Goal: Task Accomplishment & Management: Manage account settings

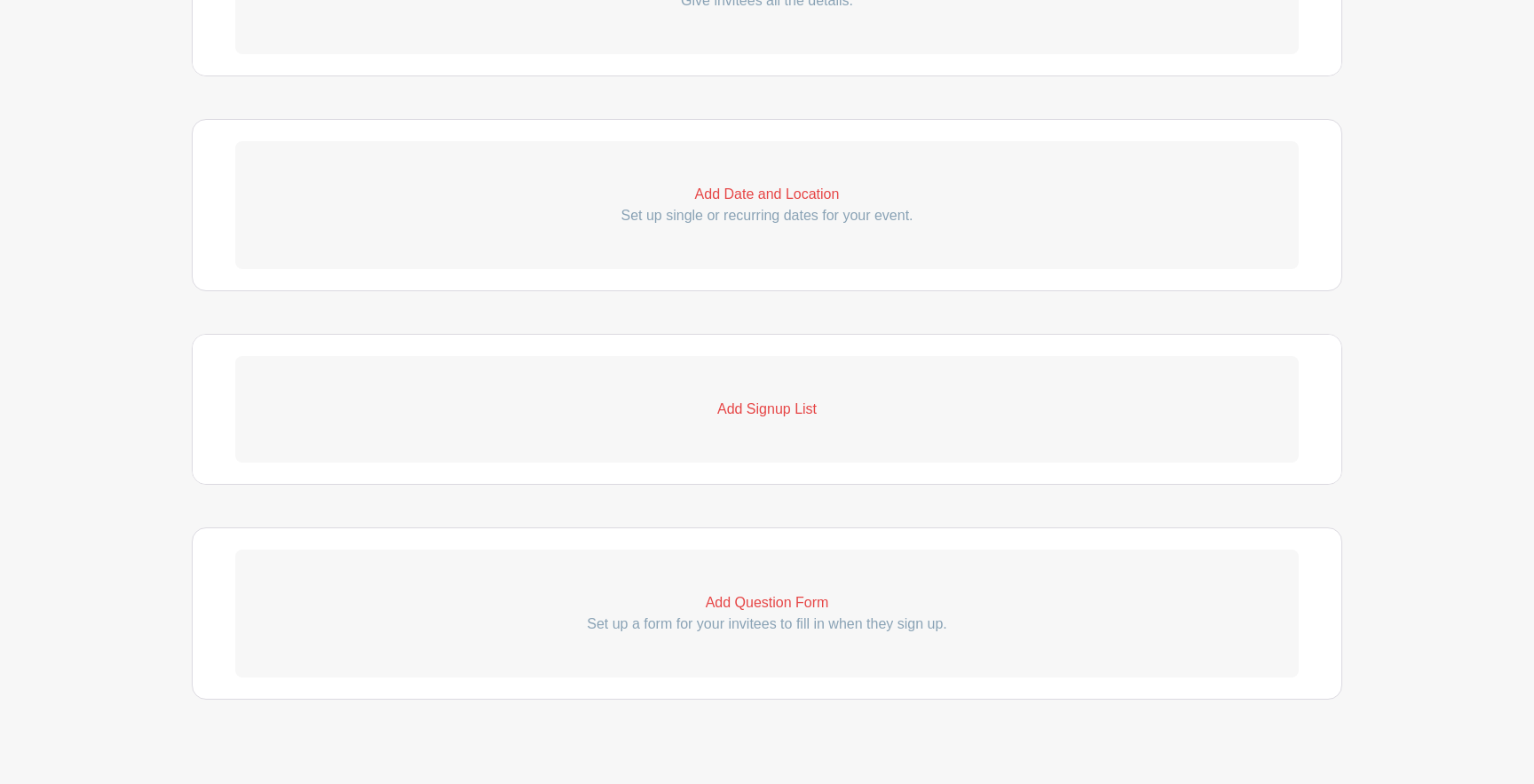
click at [760, 415] on p "Add Signup List" at bounding box center [767, 410] width 1064 height 22
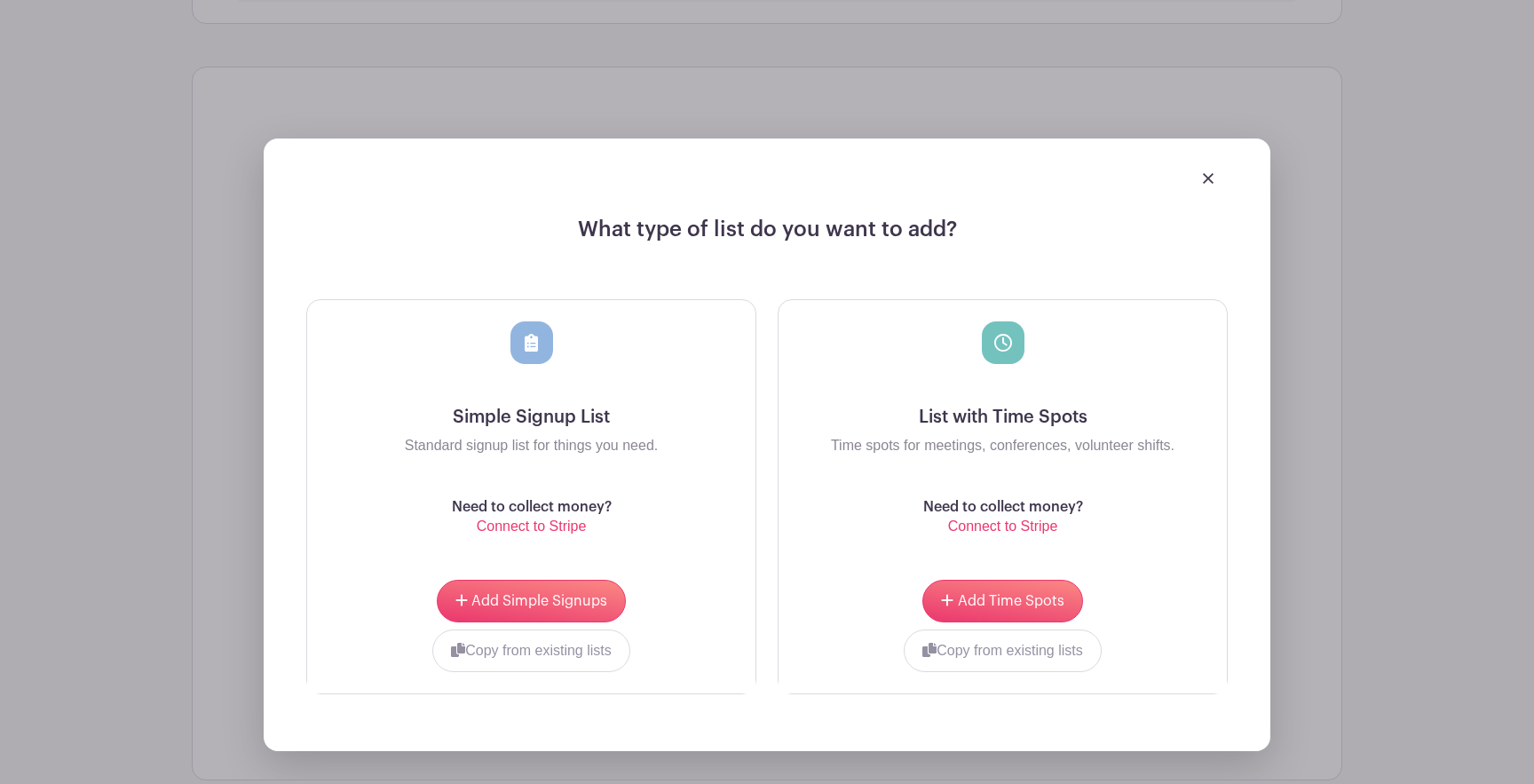
scroll to position [937, 0]
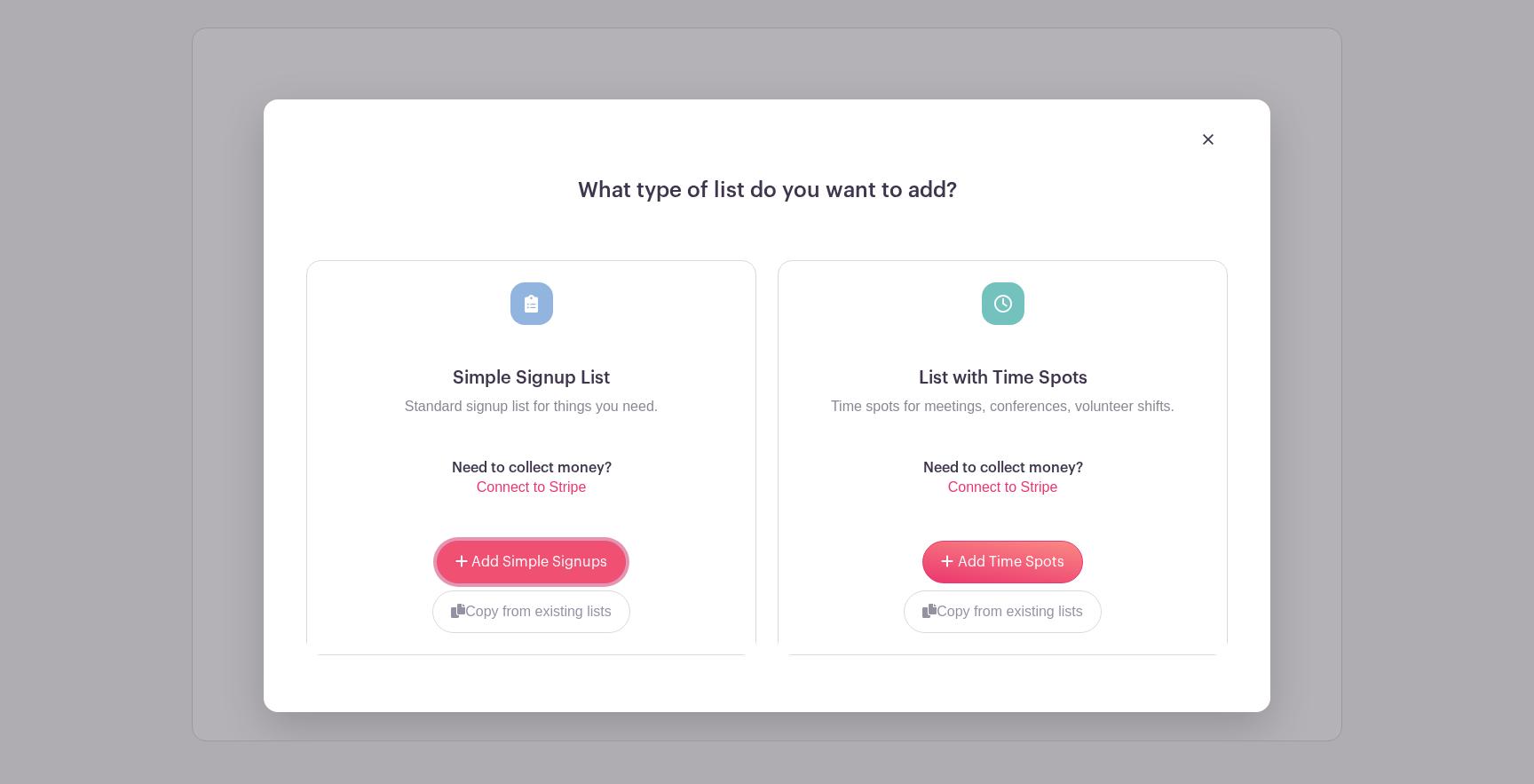
click at [531, 566] on span "Add Simple Signups" at bounding box center [539, 562] width 136 height 15
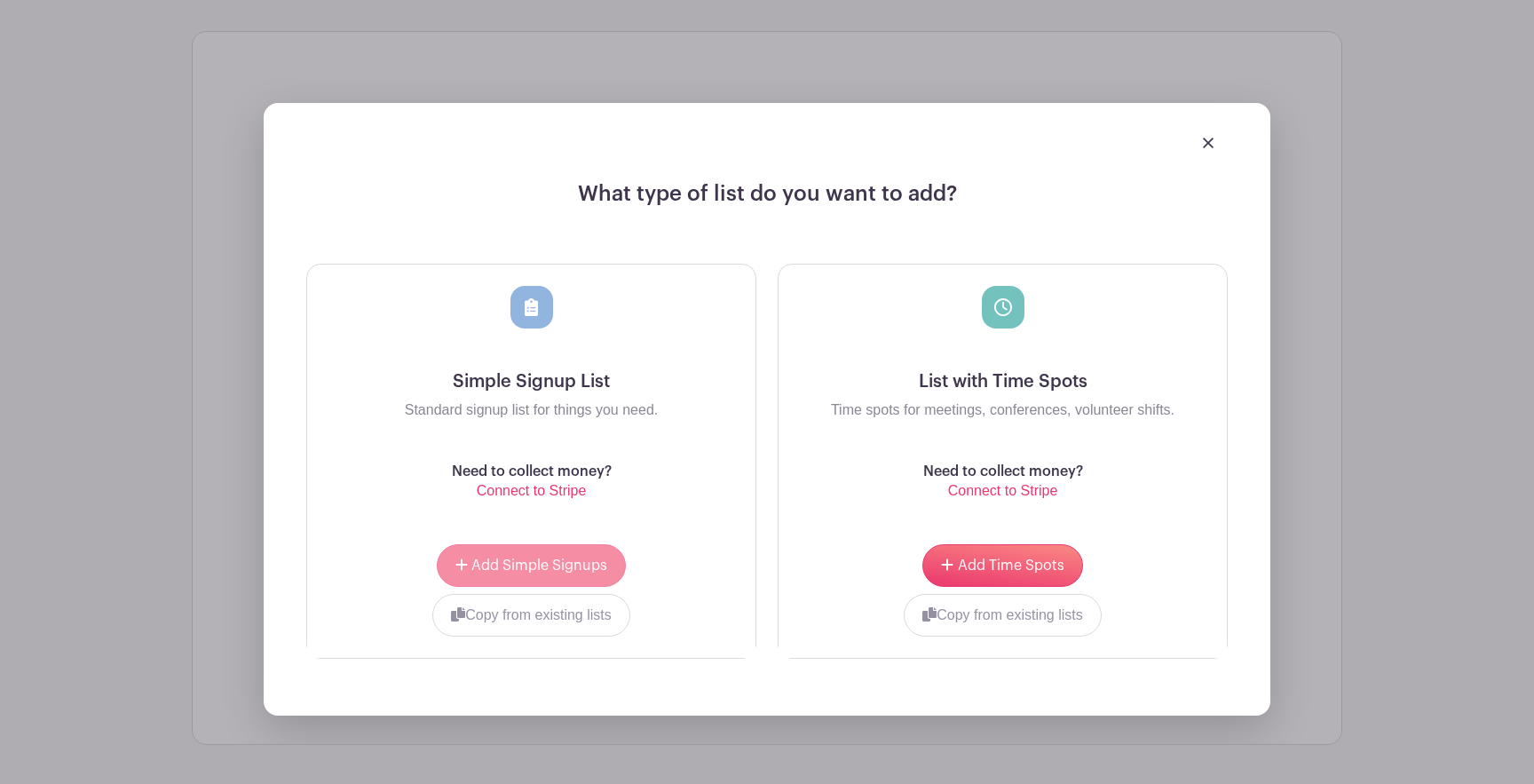
scroll to position [1068, 0]
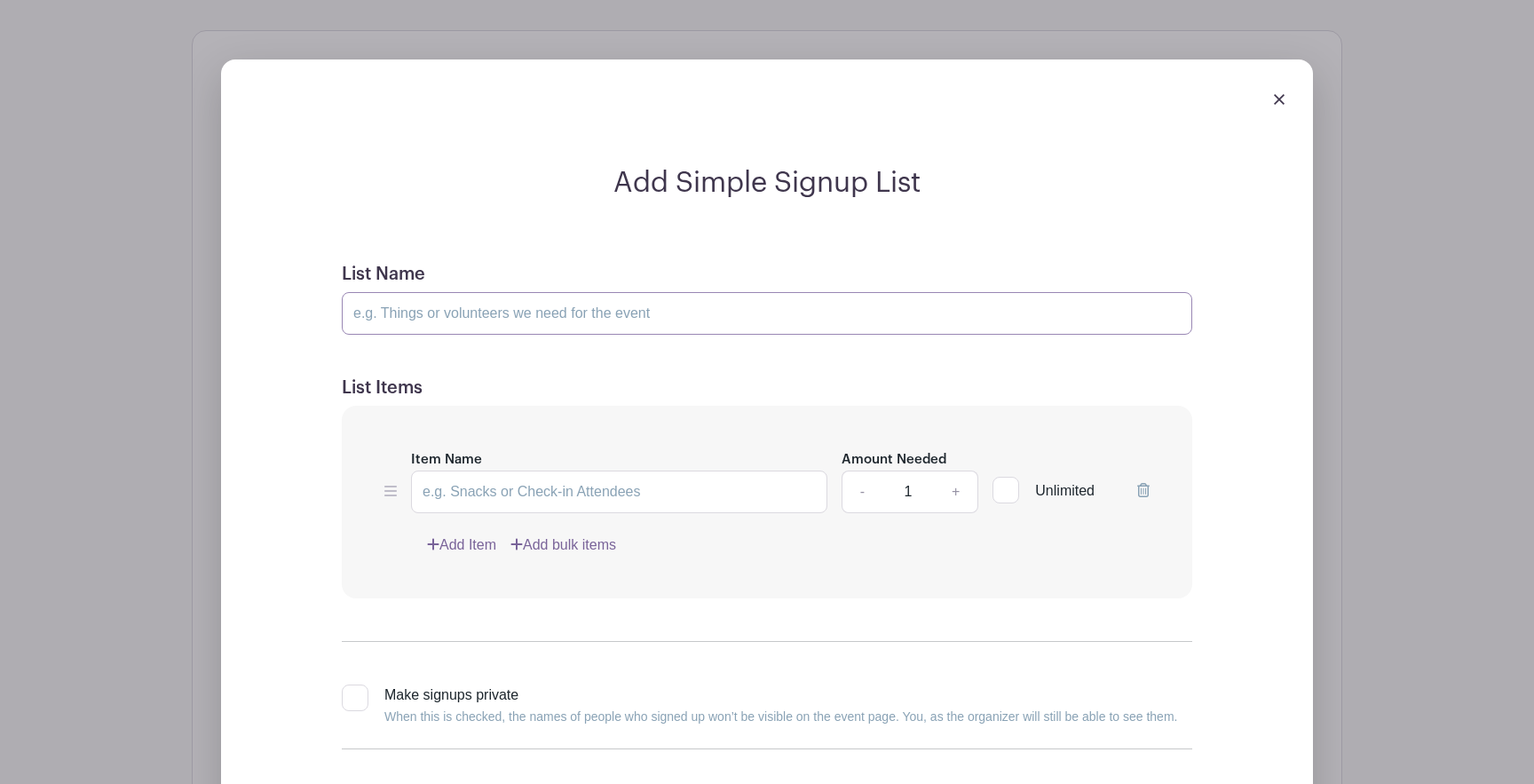
click at [508, 317] on input "List Name" at bounding box center [767, 314] width 851 height 43
click at [403, 322] on input "Appetizers" at bounding box center [767, 314] width 851 height 43
type input "Food"
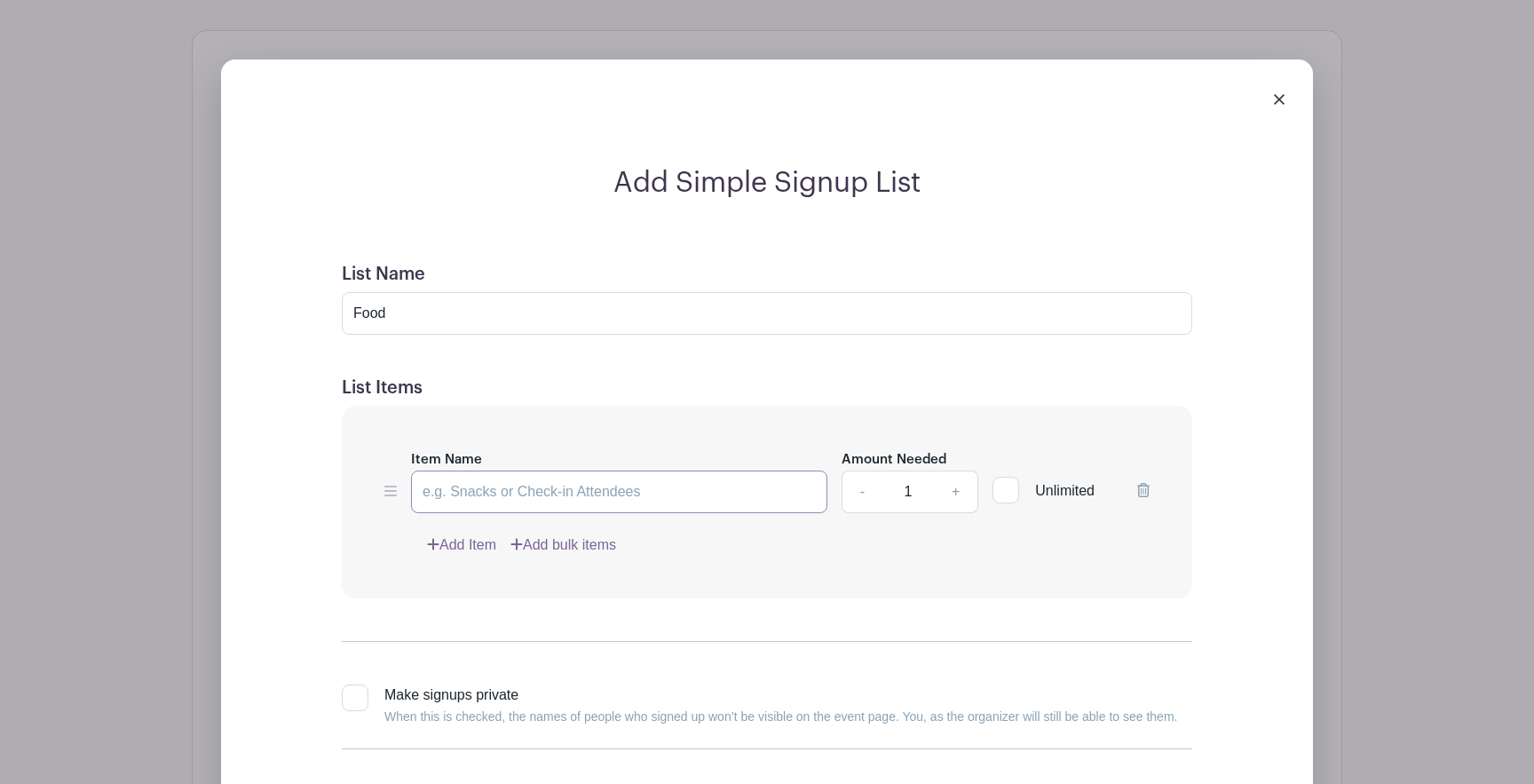
click at [519, 495] on input "Item Name" at bounding box center [619, 492] width 416 height 43
type input "Chips & dip"
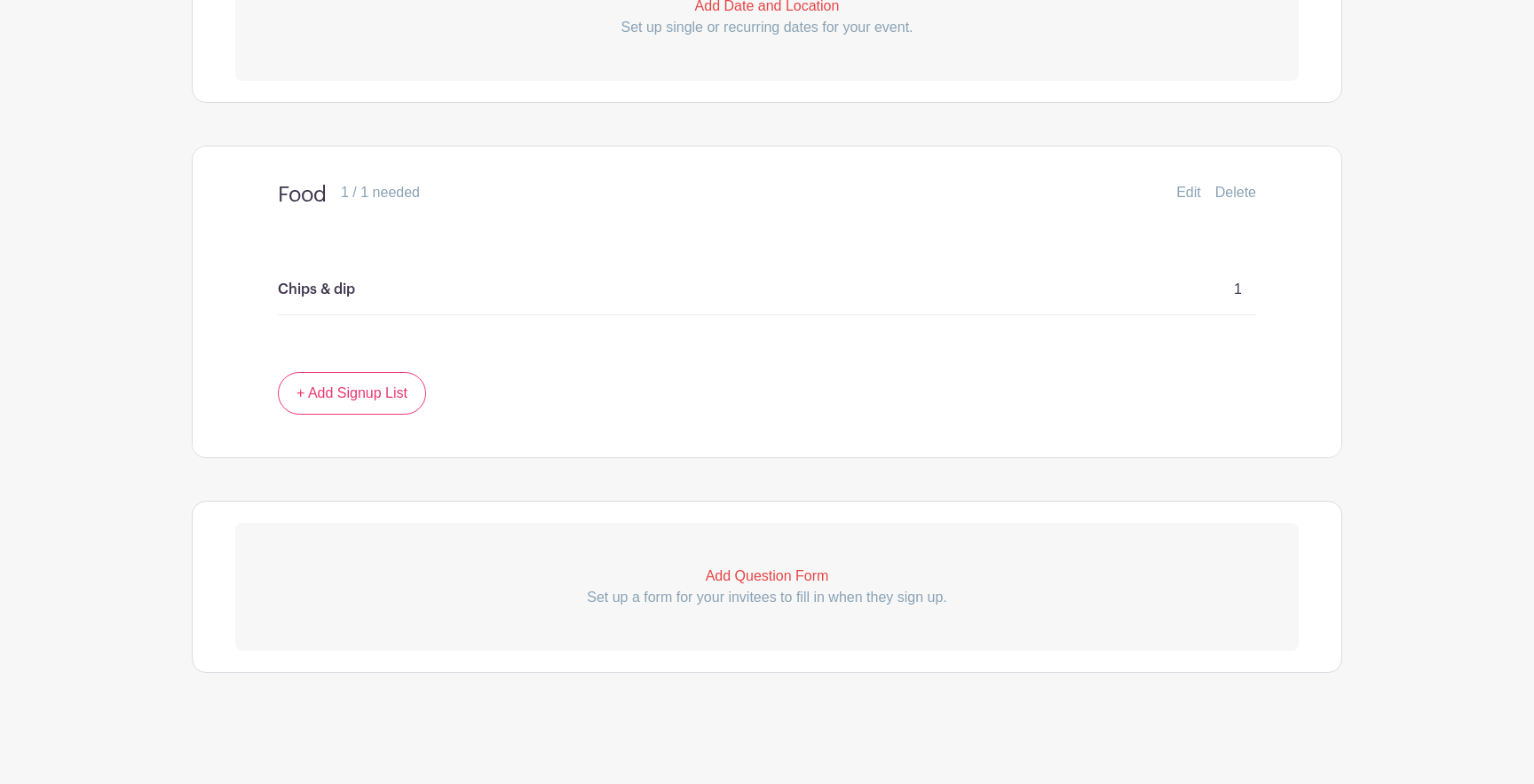
scroll to position [813, 0]
click at [1162, 196] on link "Edit" at bounding box center [1169, 193] width 39 height 22
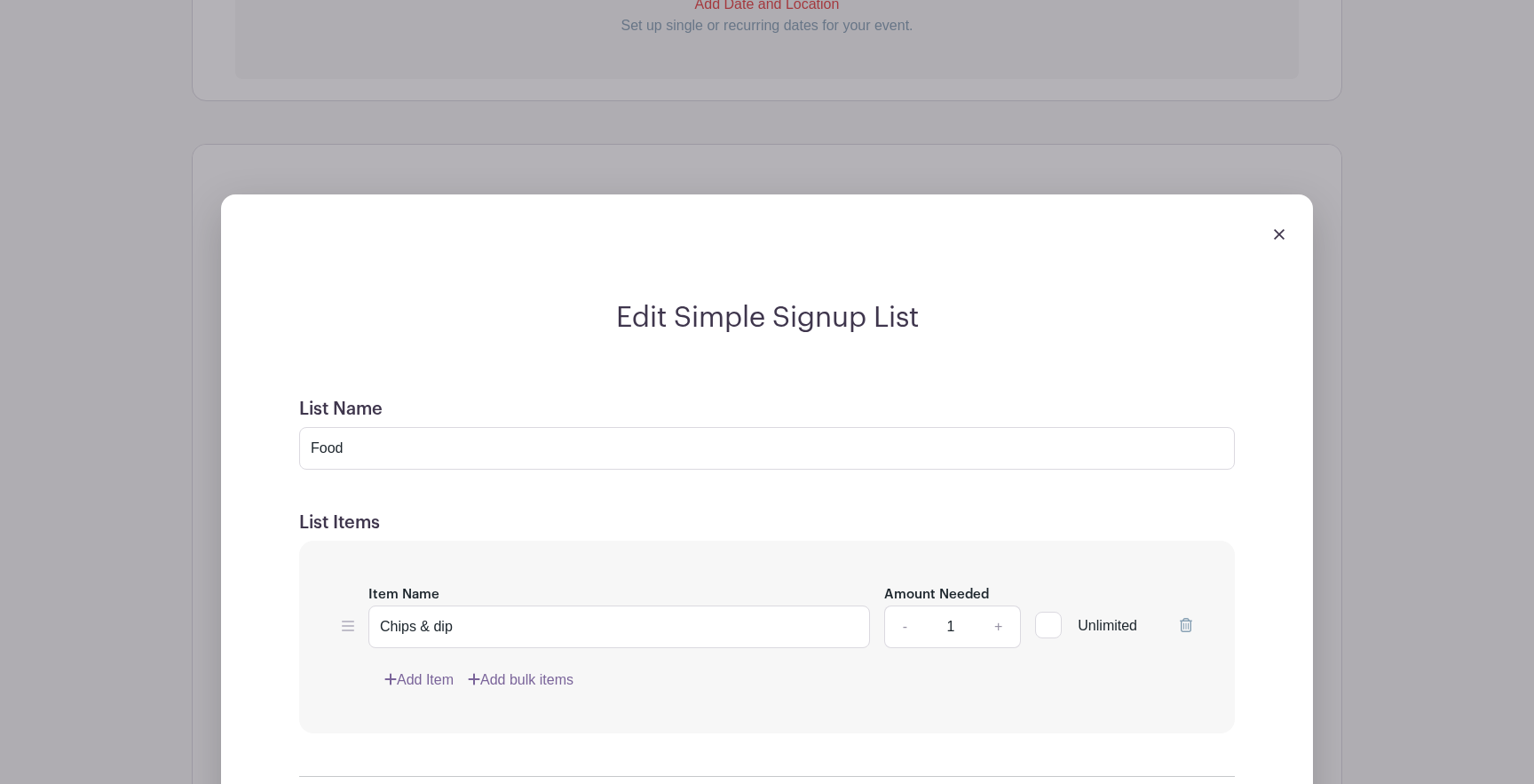
click at [428, 688] on link "Add Item" at bounding box center [418, 680] width 69 height 22
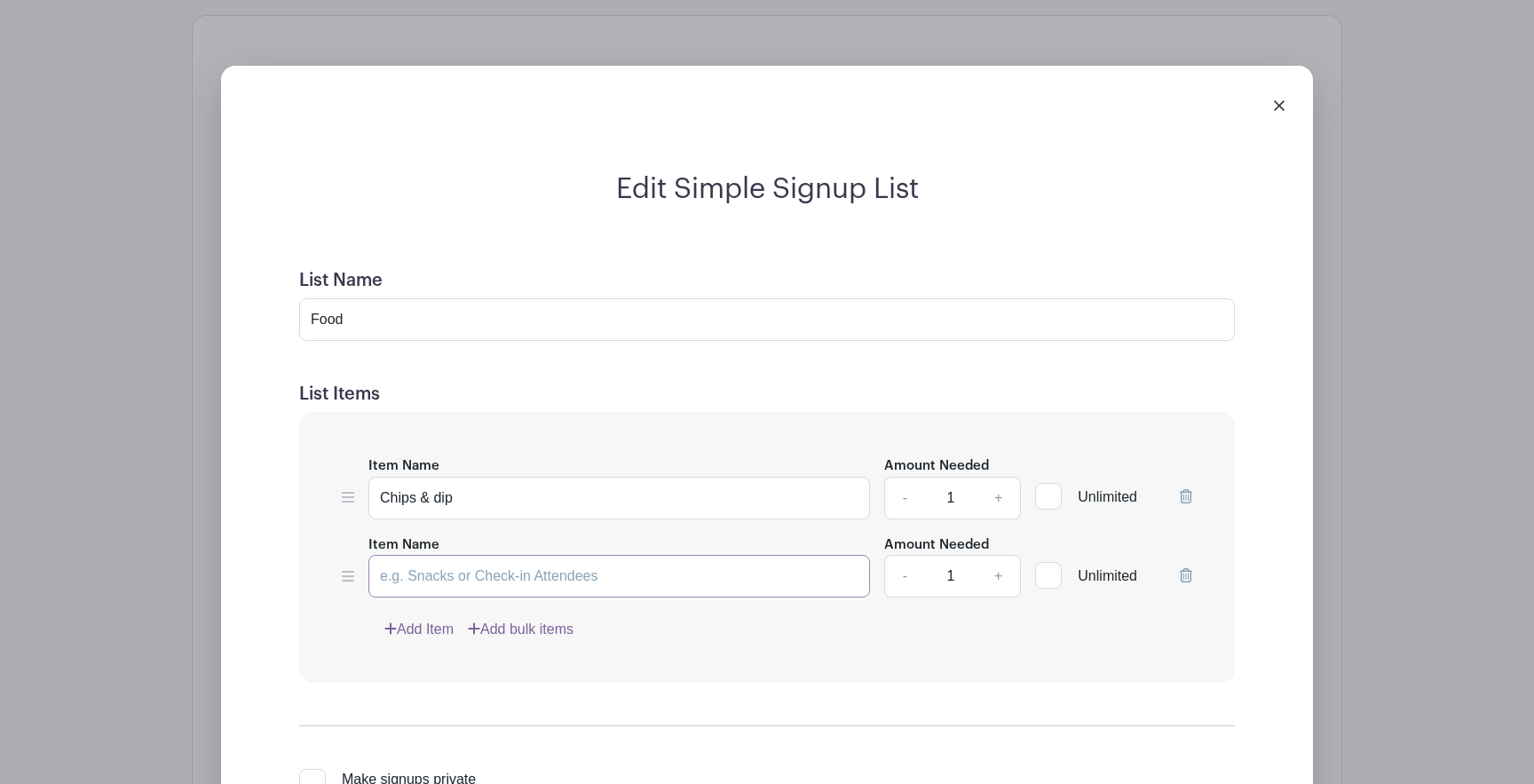
click at [419, 578] on input "Item Name" at bounding box center [619, 577] width 502 height 43
type input "Appetizers"
click at [411, 629] on link "Add Item" at bounding box center [418, 630] width 69 height 22
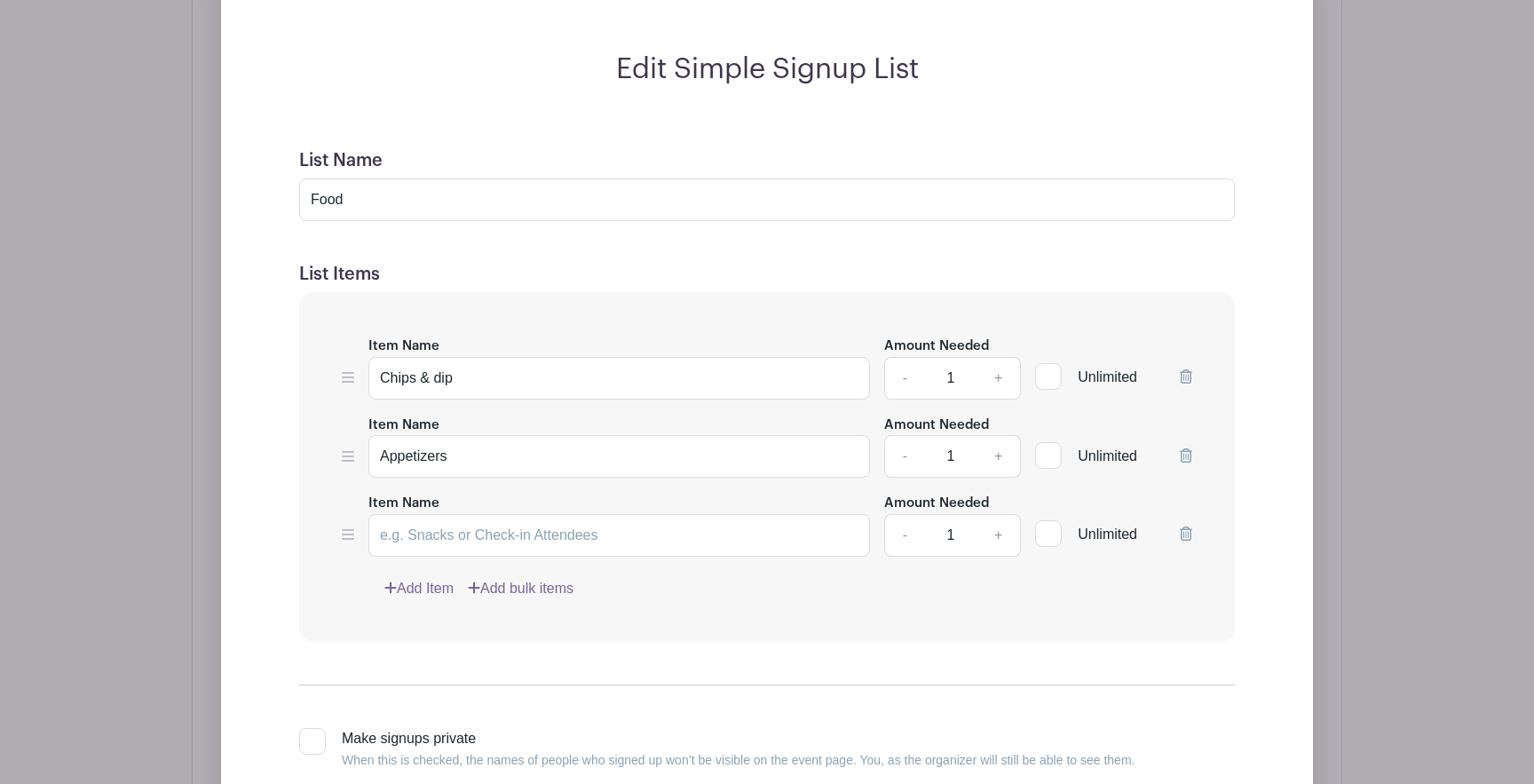
scroll to position [1087, 0]
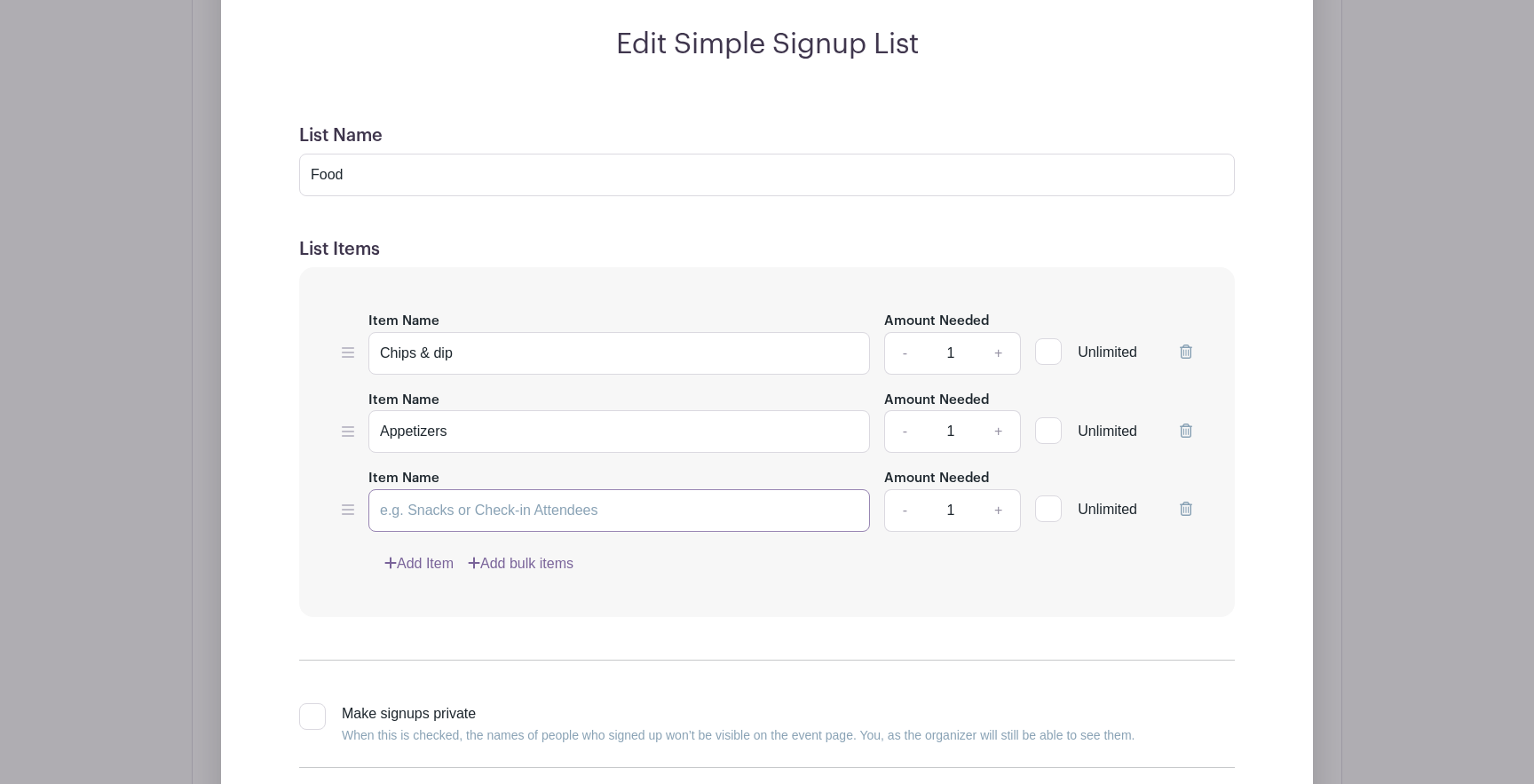
click at [431, 512] on input "Item Name" at bounding box center [619, 510] width 502 height 43
type input "Juice Boxes"
click at [426, 567] on link "Add Item" at bounding box center [418, 564] width 69 height 22
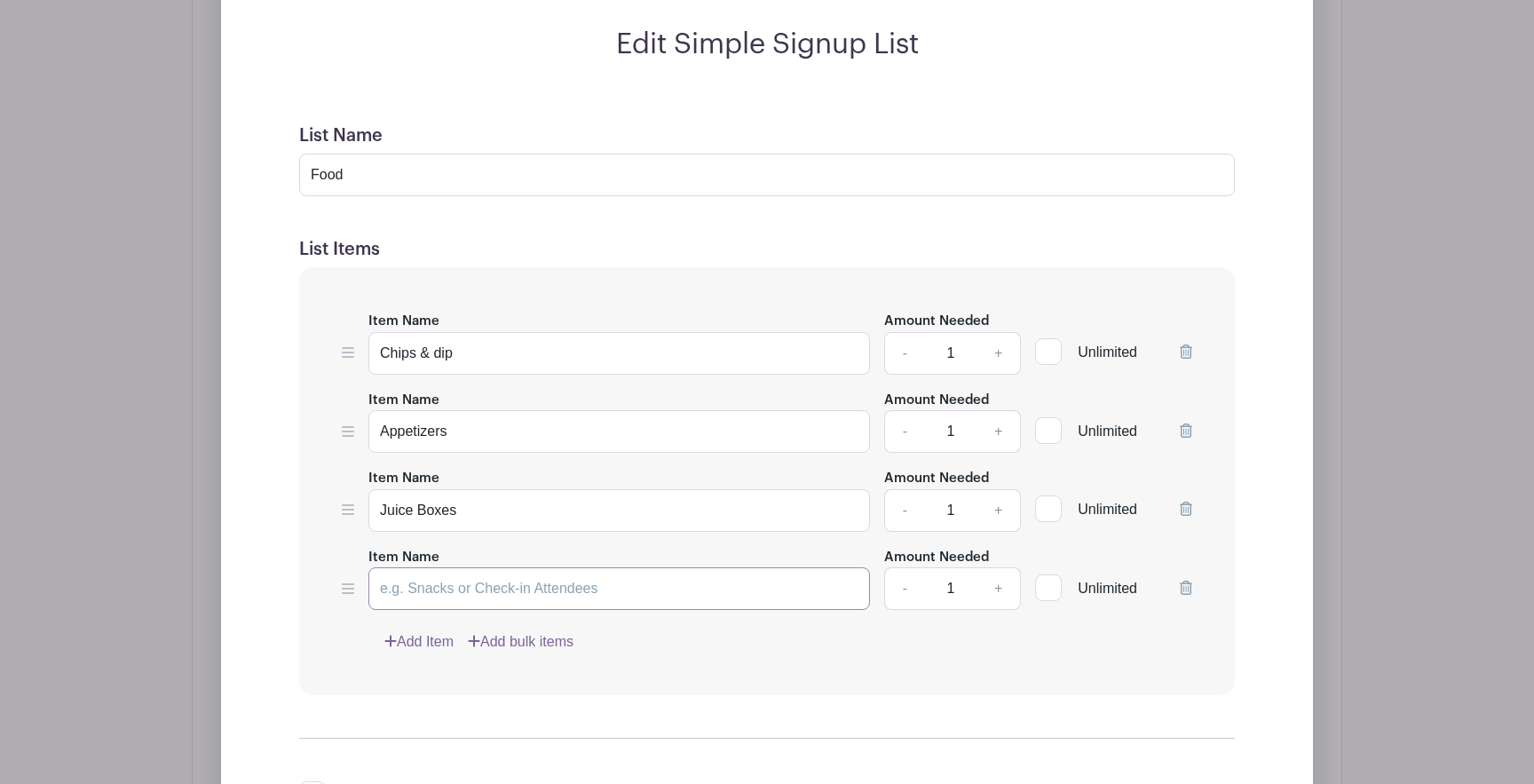
click at [416, 588] on input "Item Name" at bounding box center [619, 588] width 502 height 43
type input "Win"
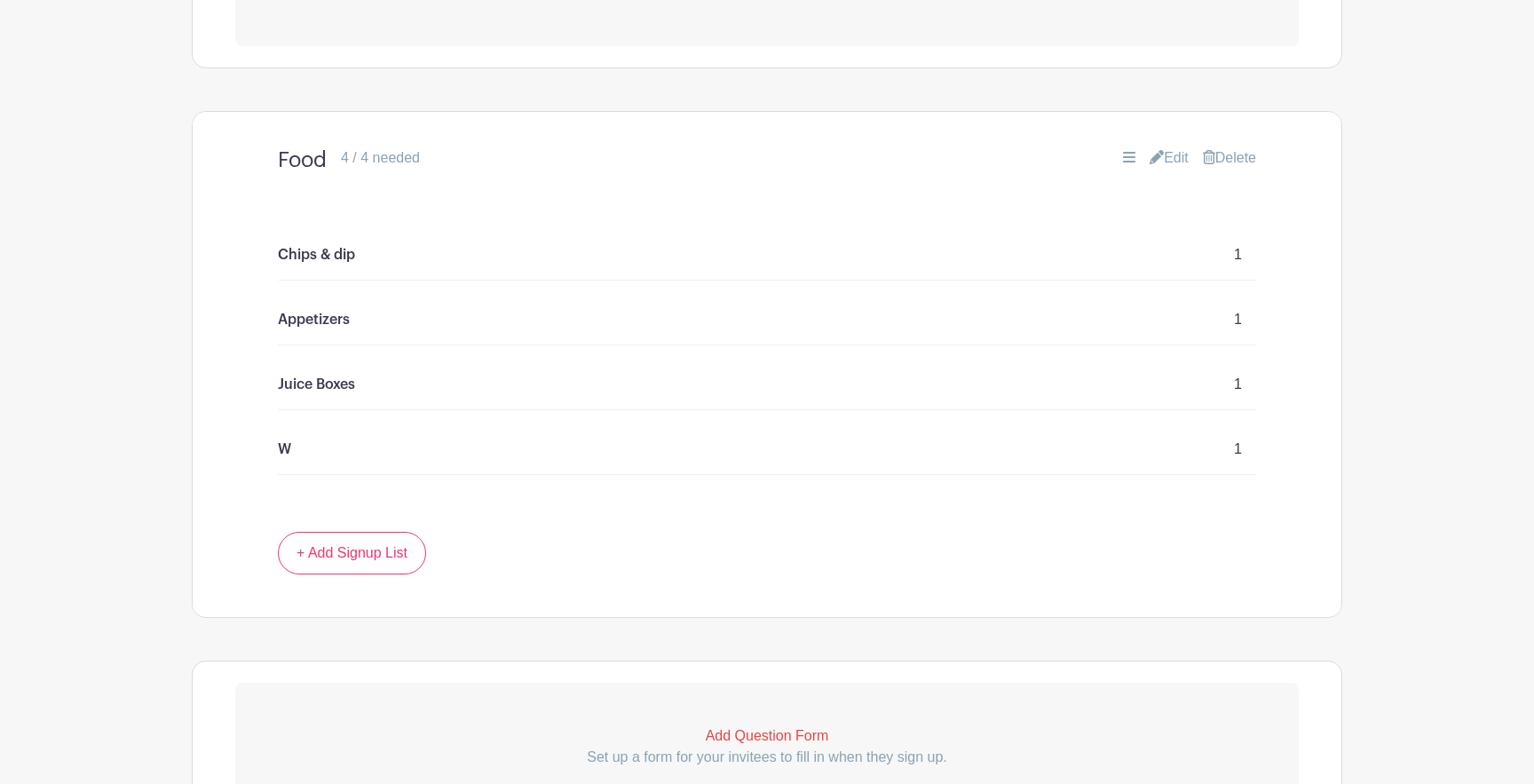
scroll to position [843, 0]
click at [1178, 166] on link "Edit" at bounding box center [1169, 161] width 39 height 22
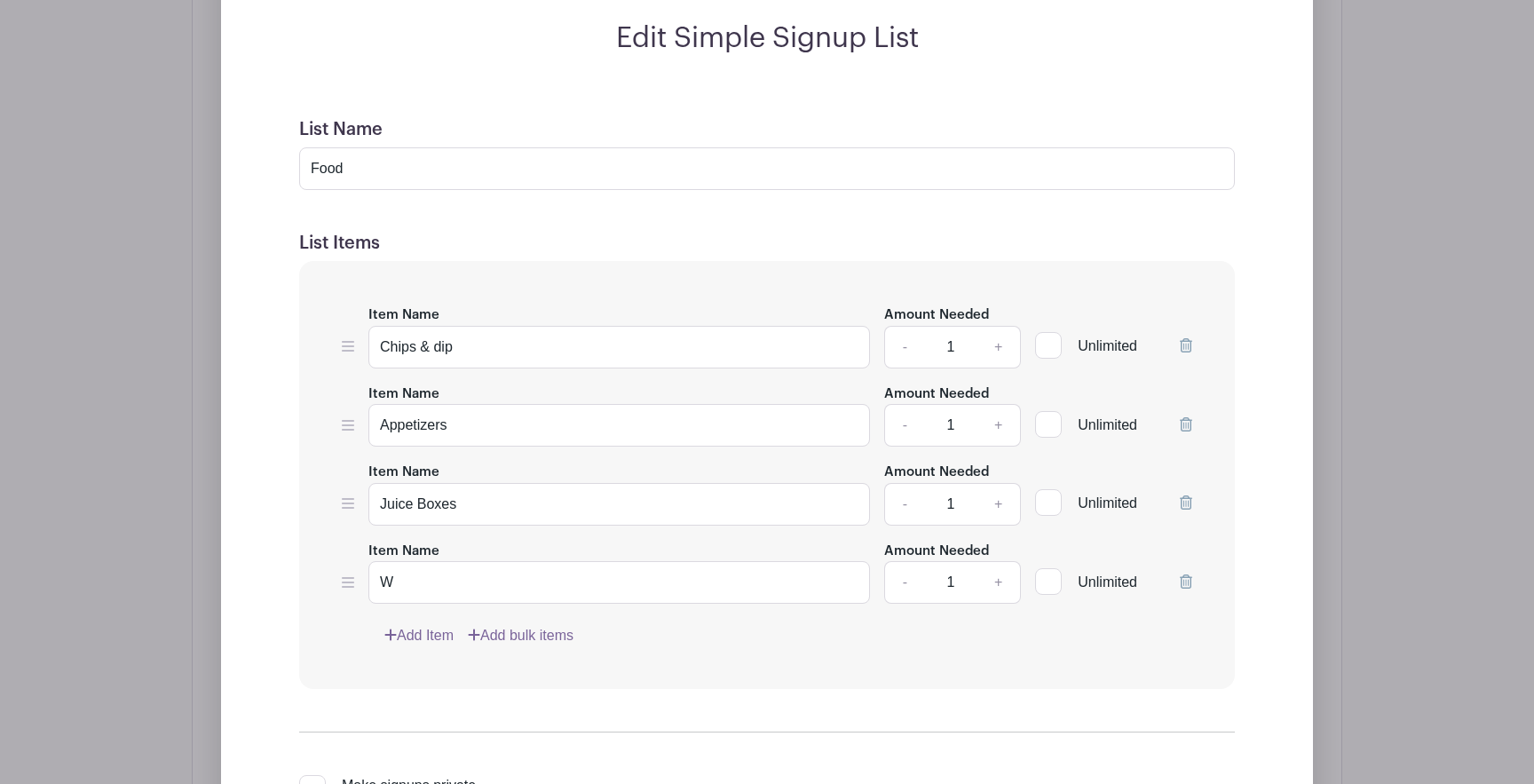
scroll to position [1101, 0]
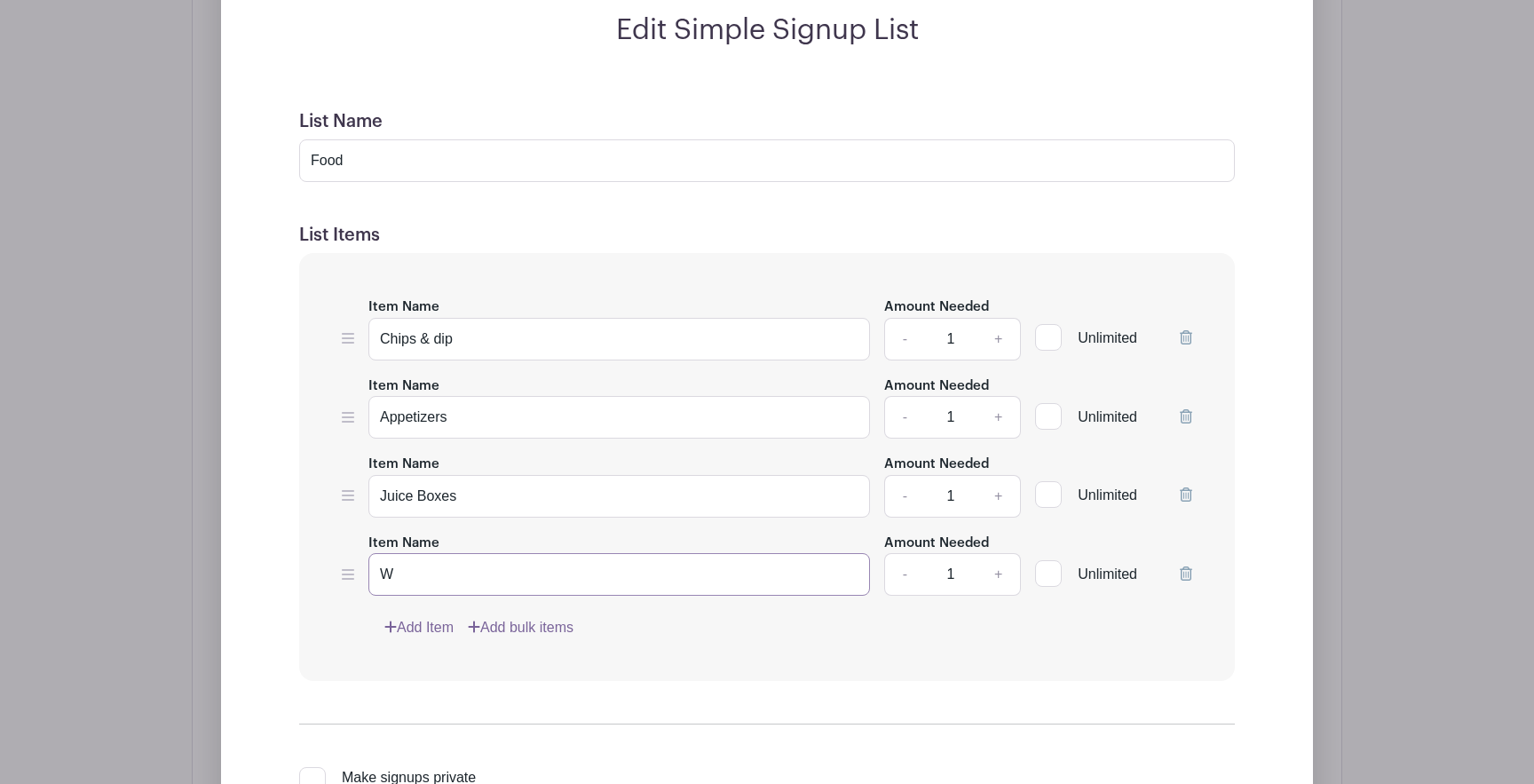
click at [419, 577] on input "W" at bounding box center [619, 575] width 502 height 43
type input "Wine"
click at [420, 636] on link "Add Item" at bounding box center [418, 628] width 69 height 22
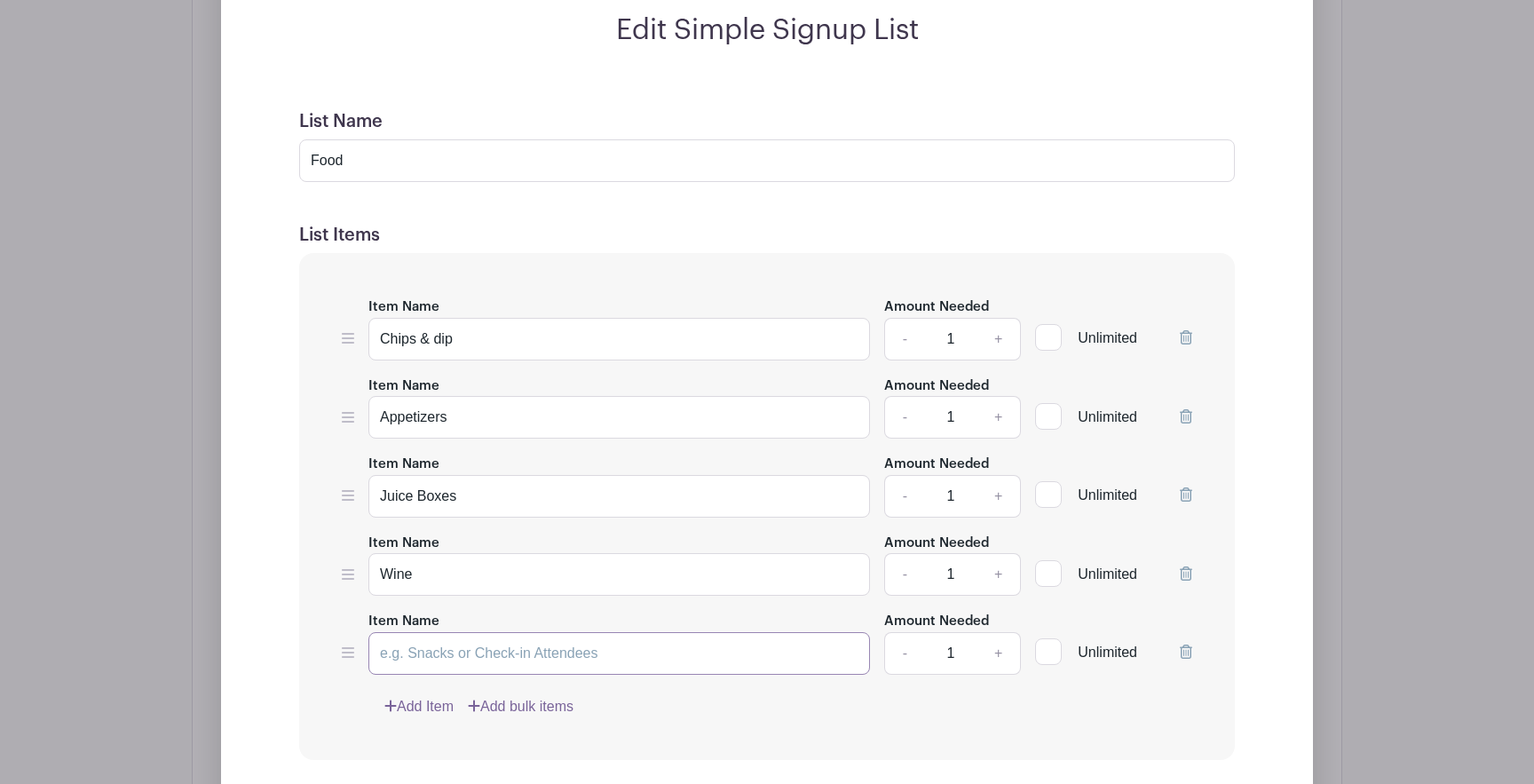
click at [419, 656] on input "Item Name" at bounding box center [619, 654] width 502 height 43
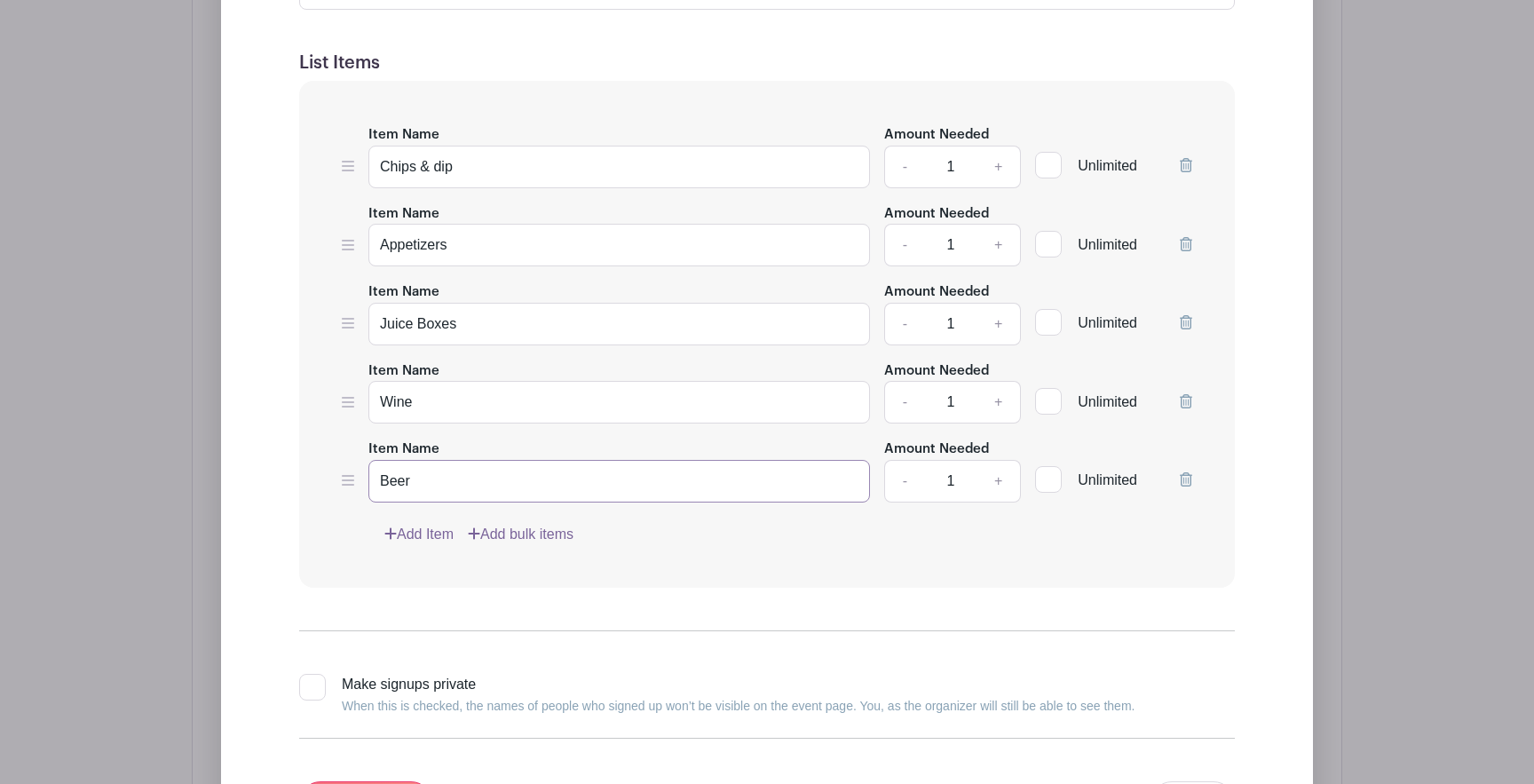
scroll to position [1294, 0]
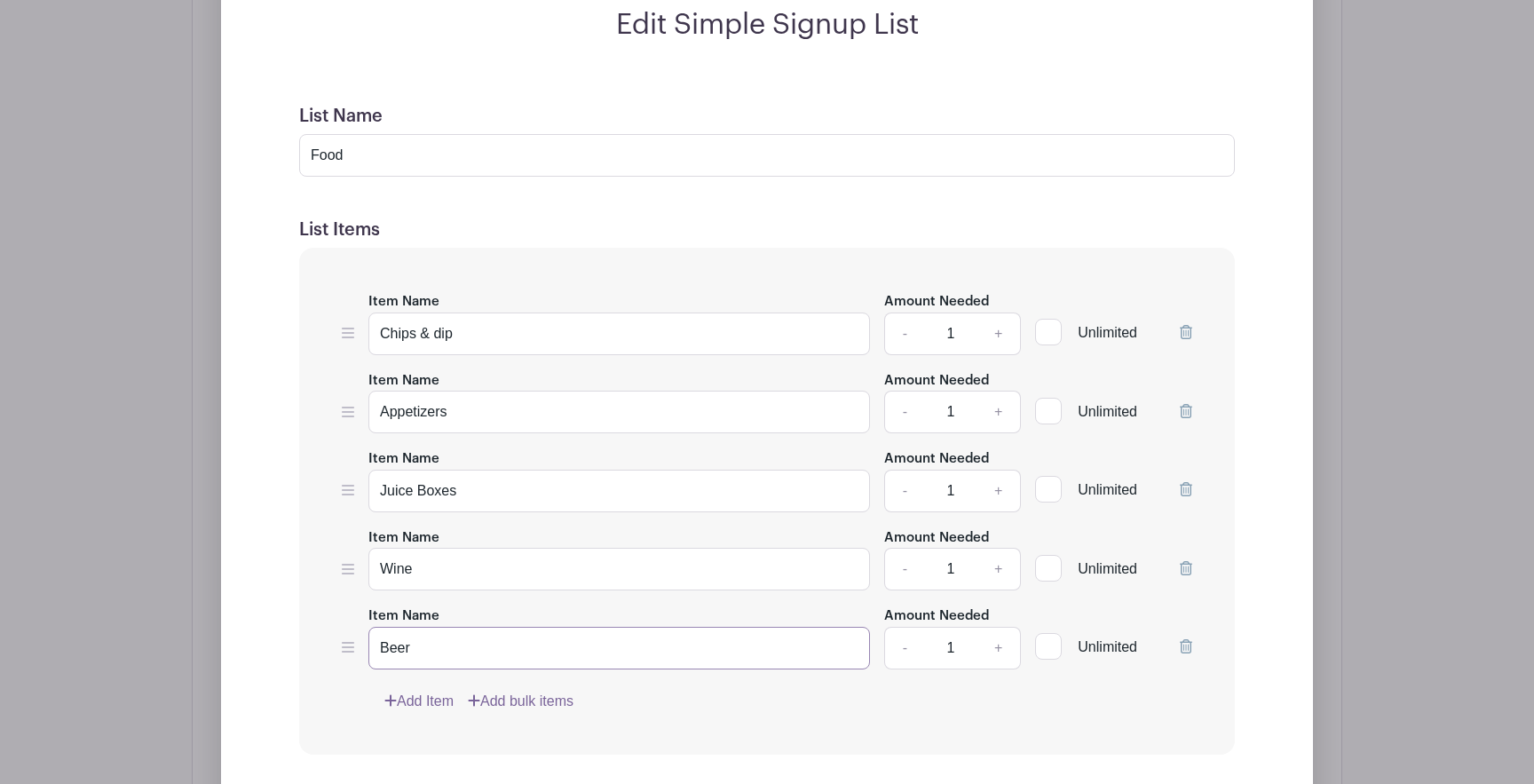
type input "Beer"
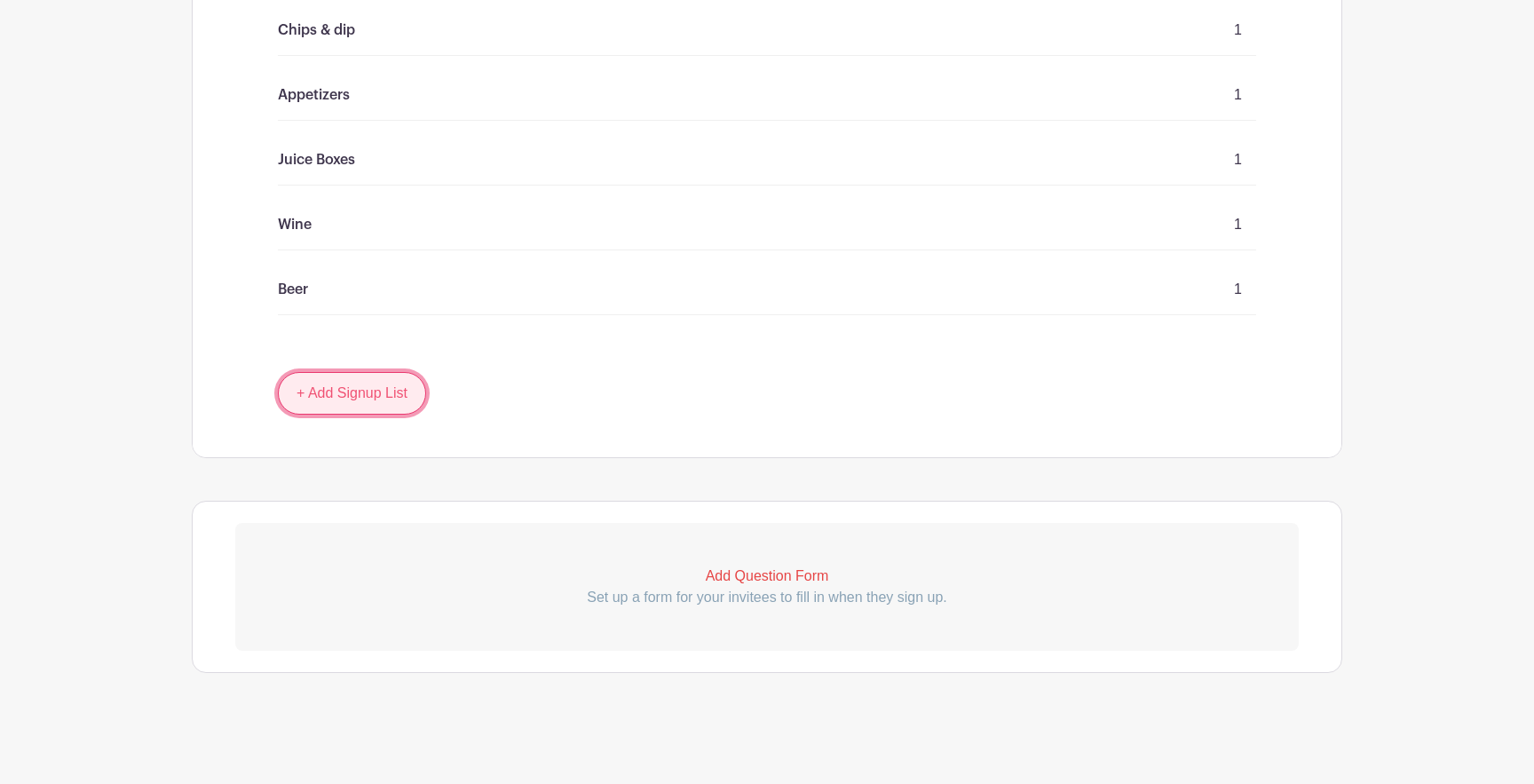
click at [346, 381] on link "+ Add Signup List" at bounding box center [352, 394] width 149 height 43
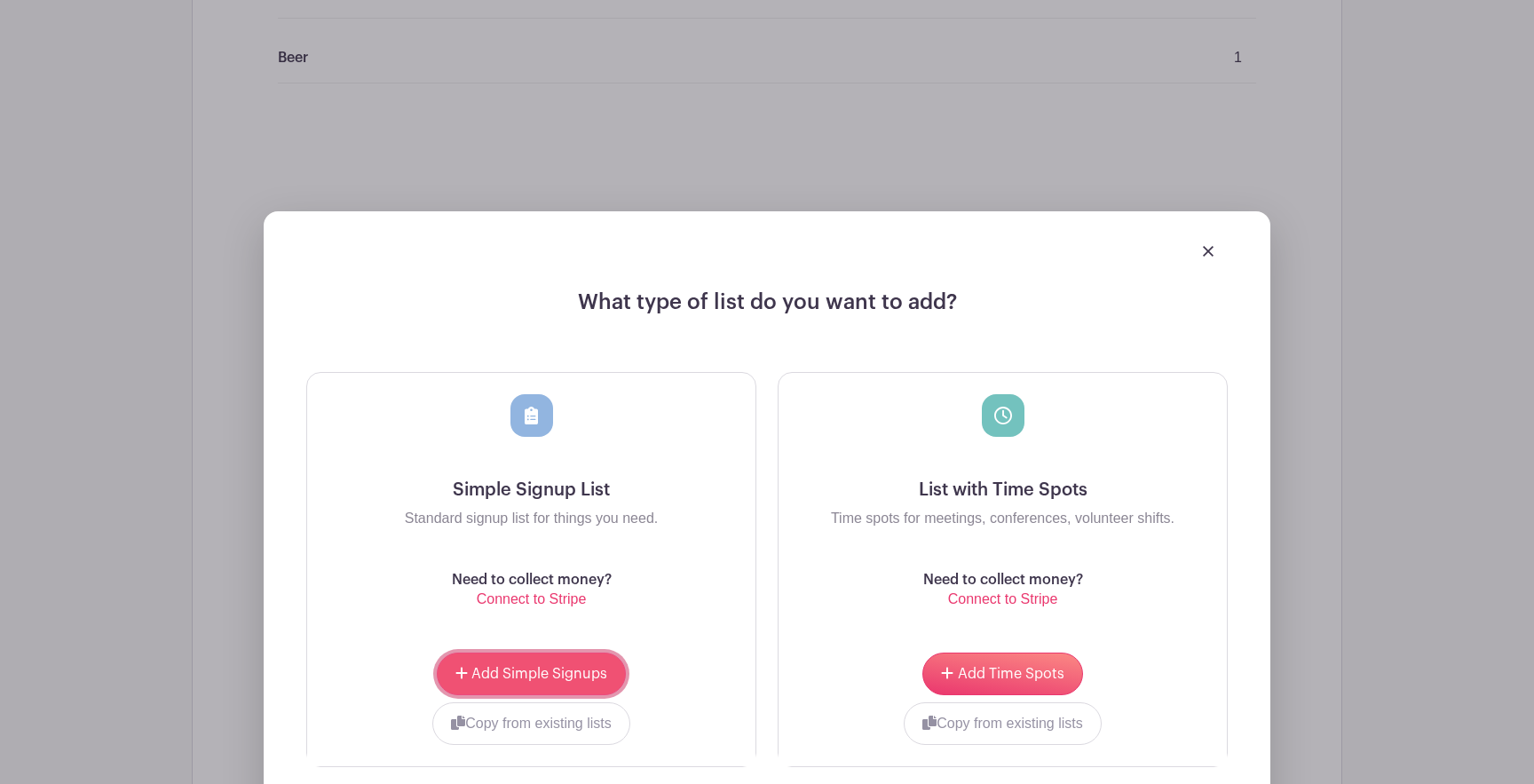
click at [528, 678] on span "Add Simple Signups" at bounding box center [539, 674] width 136 height 15
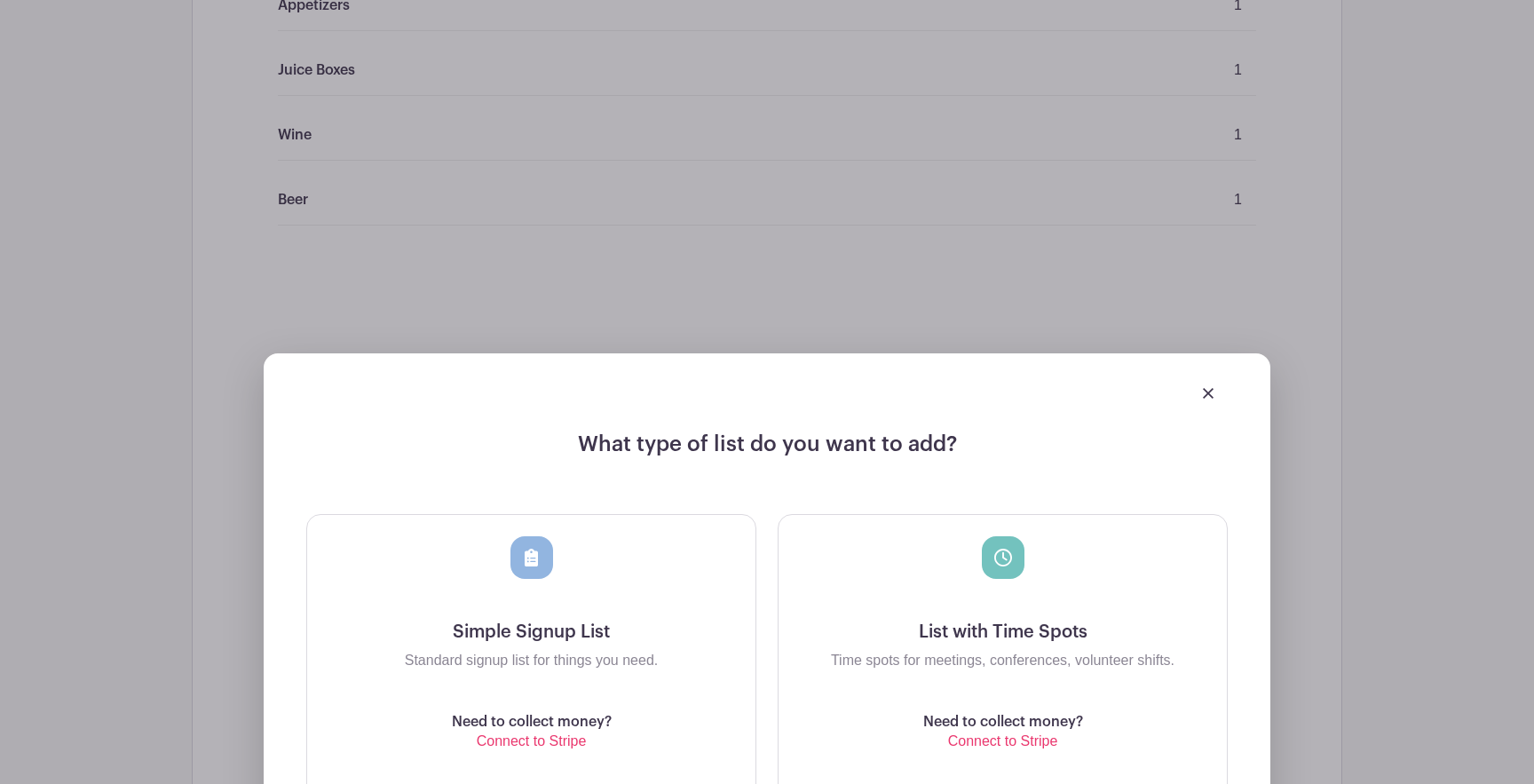
scroll to position [1445, 0]
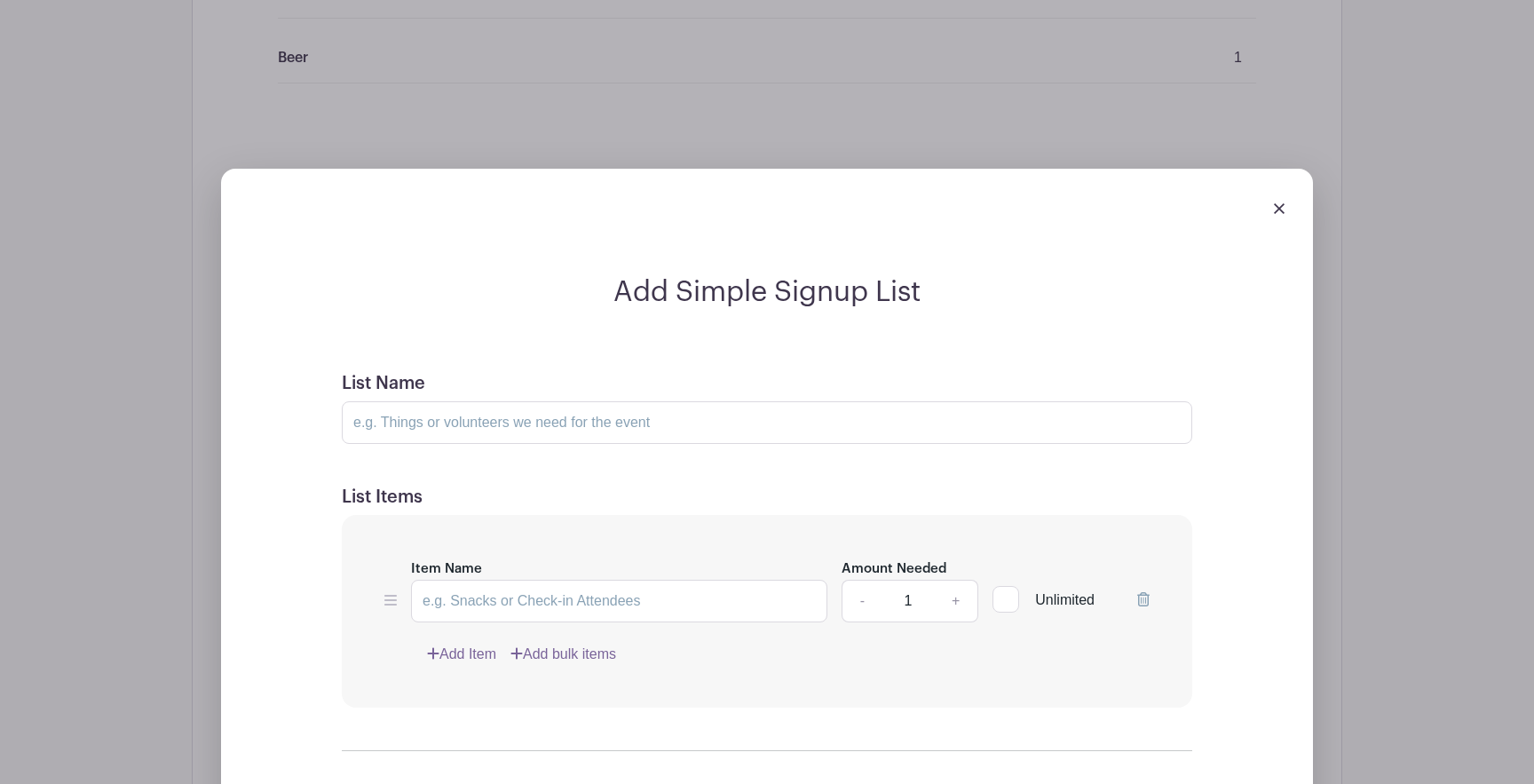
click at [1282, 214] on img at bounding box center [1279, 208] width 11 height 11
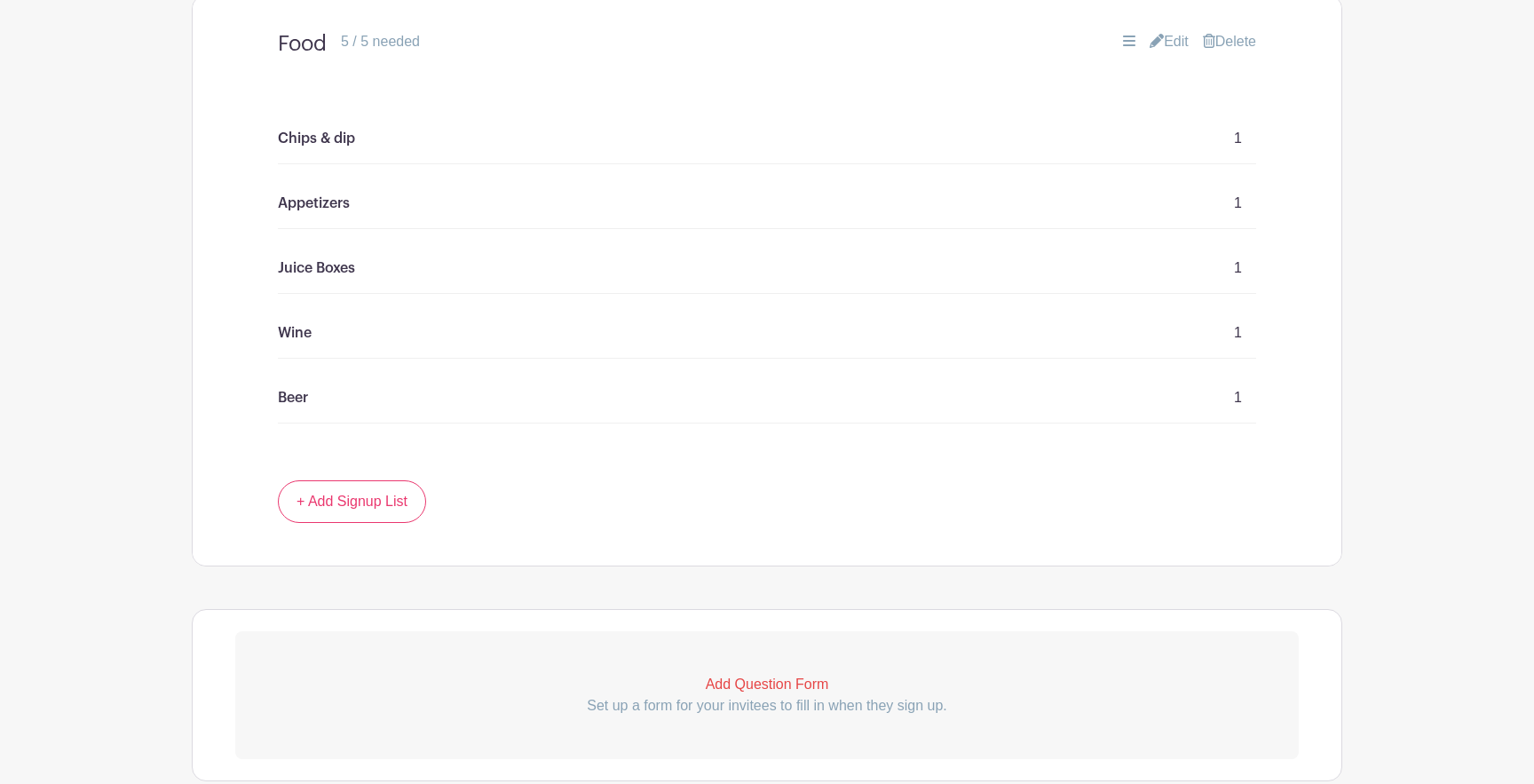
scroll to position [1107, 0]
click at [353, 506] on link "+ Add Signup List" at bounding box center [352, 500] width 149 height 43
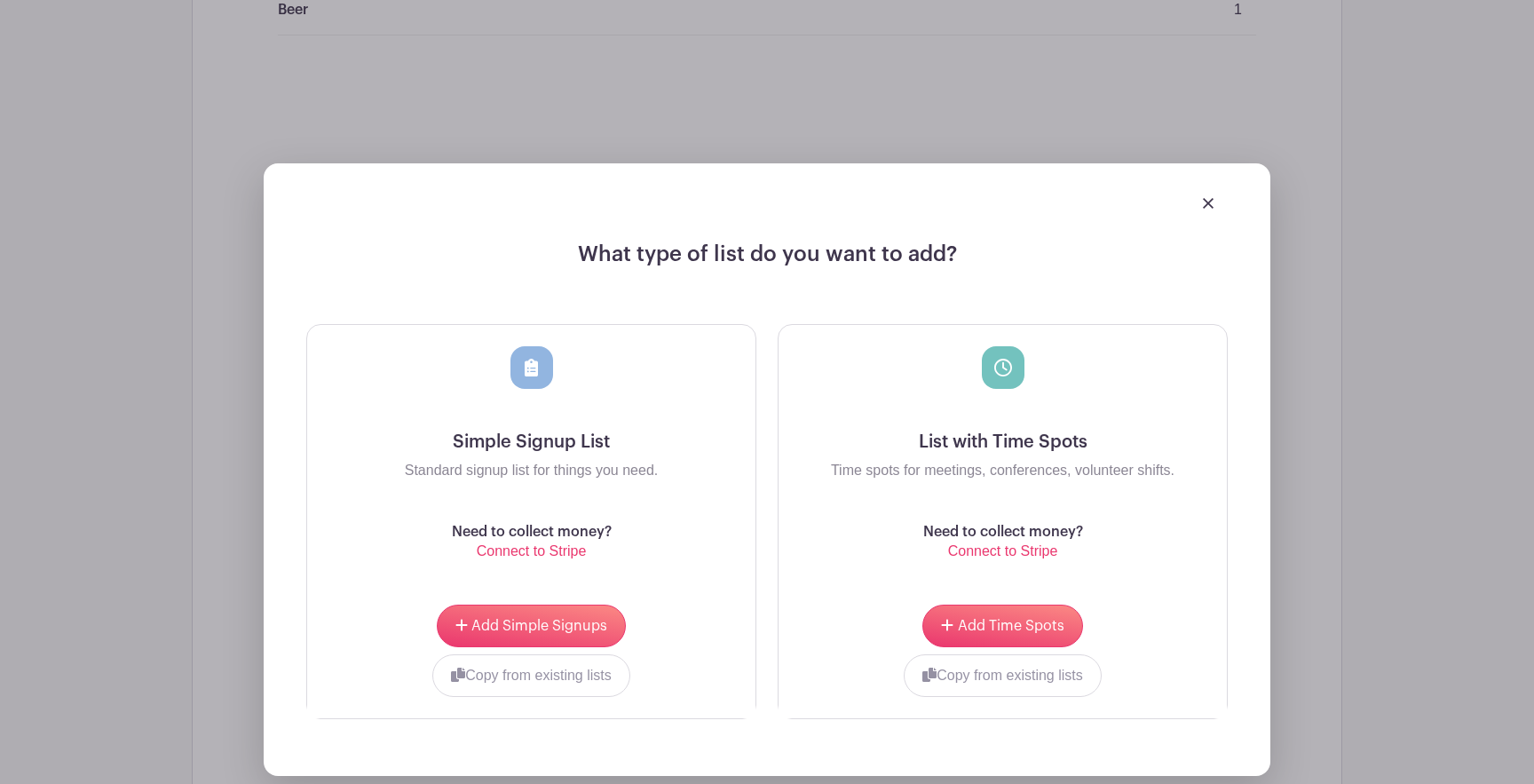
scroll to position [1499, 0]
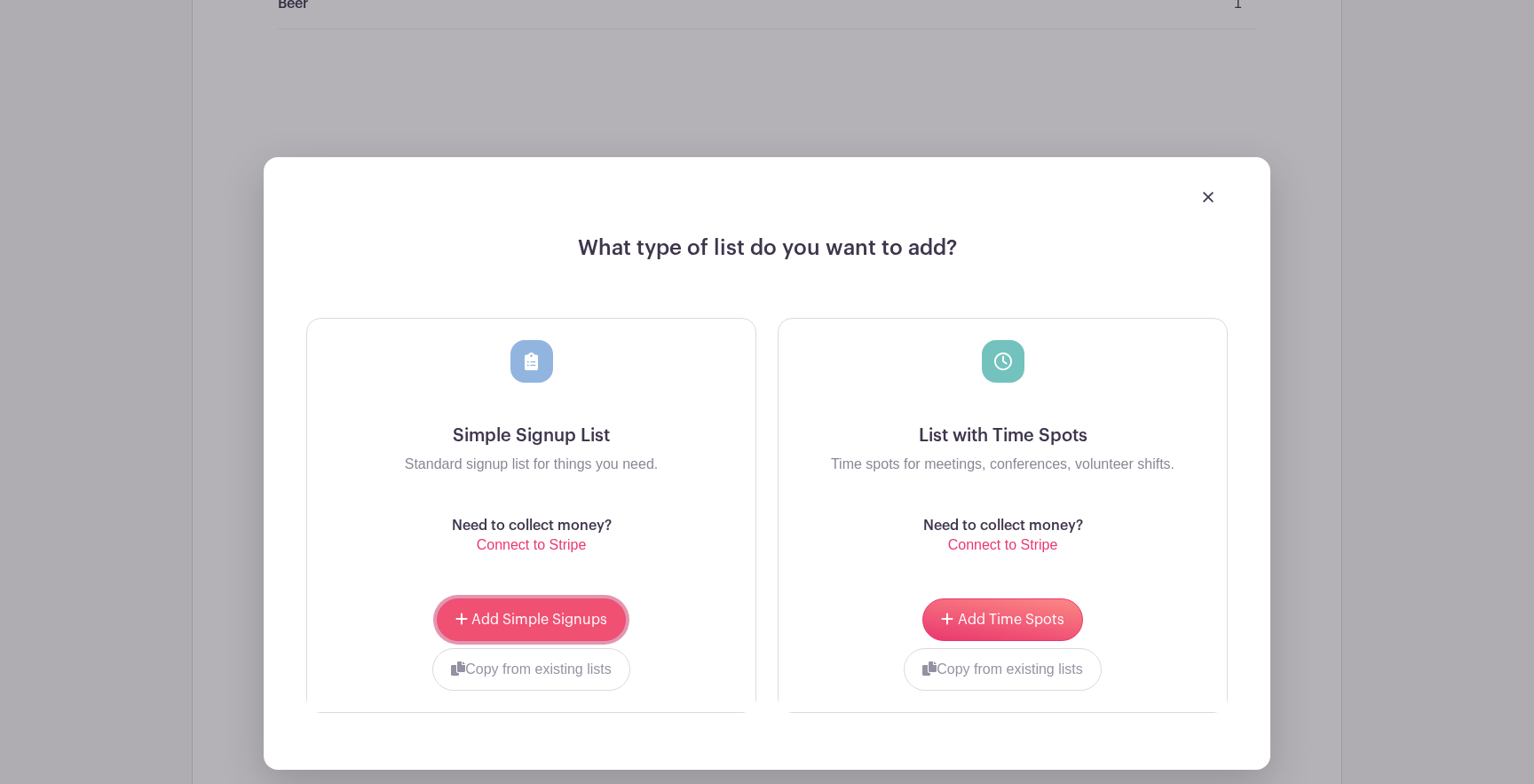
click at [529, 618] on span "Add Simple Signups" at bounding box center [539, 620] width 136 height 15
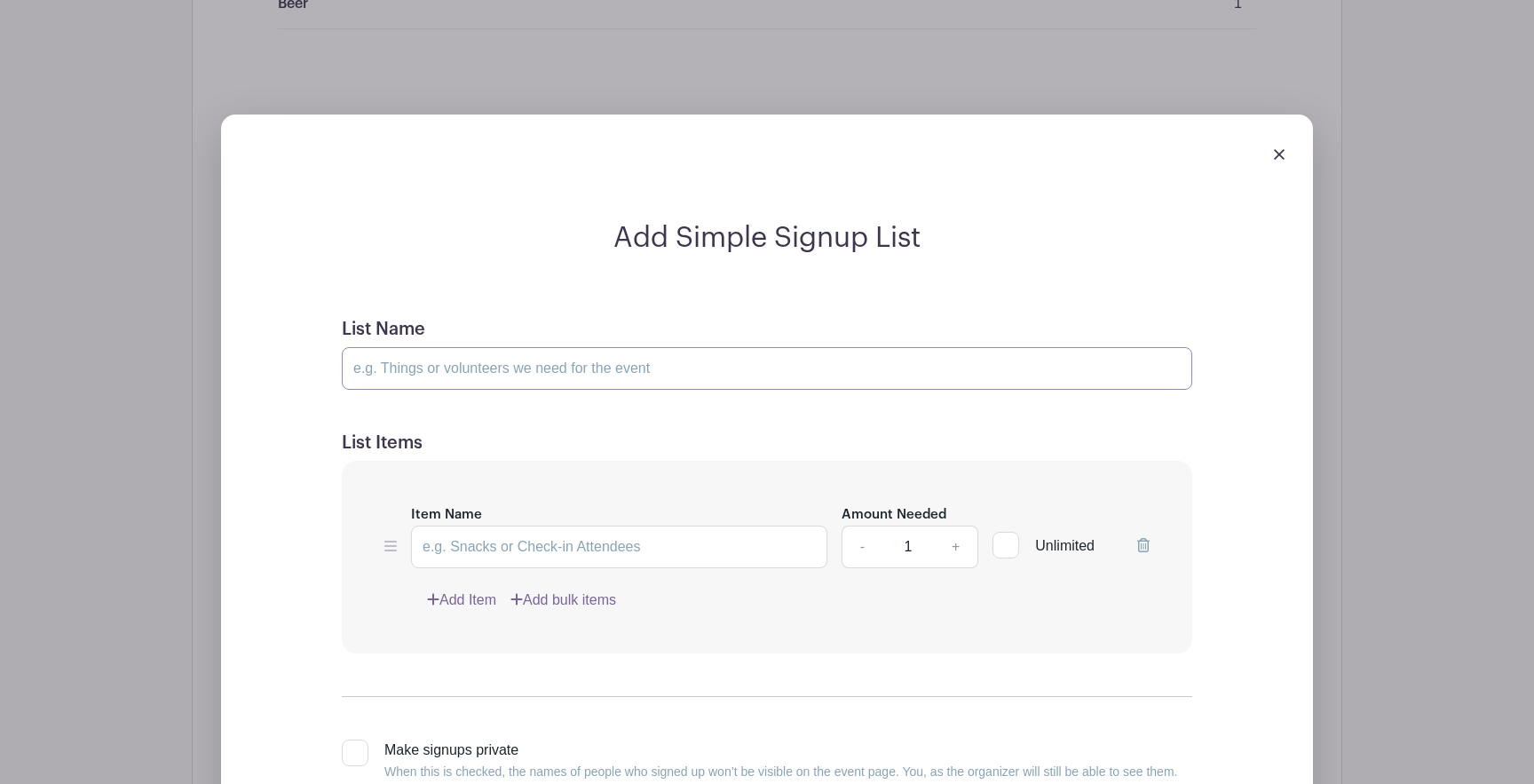
click at [507, 363] on input "List Name" at bounding box center [767, 369] width 851 height 43
type input "Non-Food"
click at [537, 545] on input "Item Name" at bounding box center [619, 547] width 416 height 43
type input "Tables"
click at [957, 551] on link "+" at bounding box center [955, 547] width 44 height 43
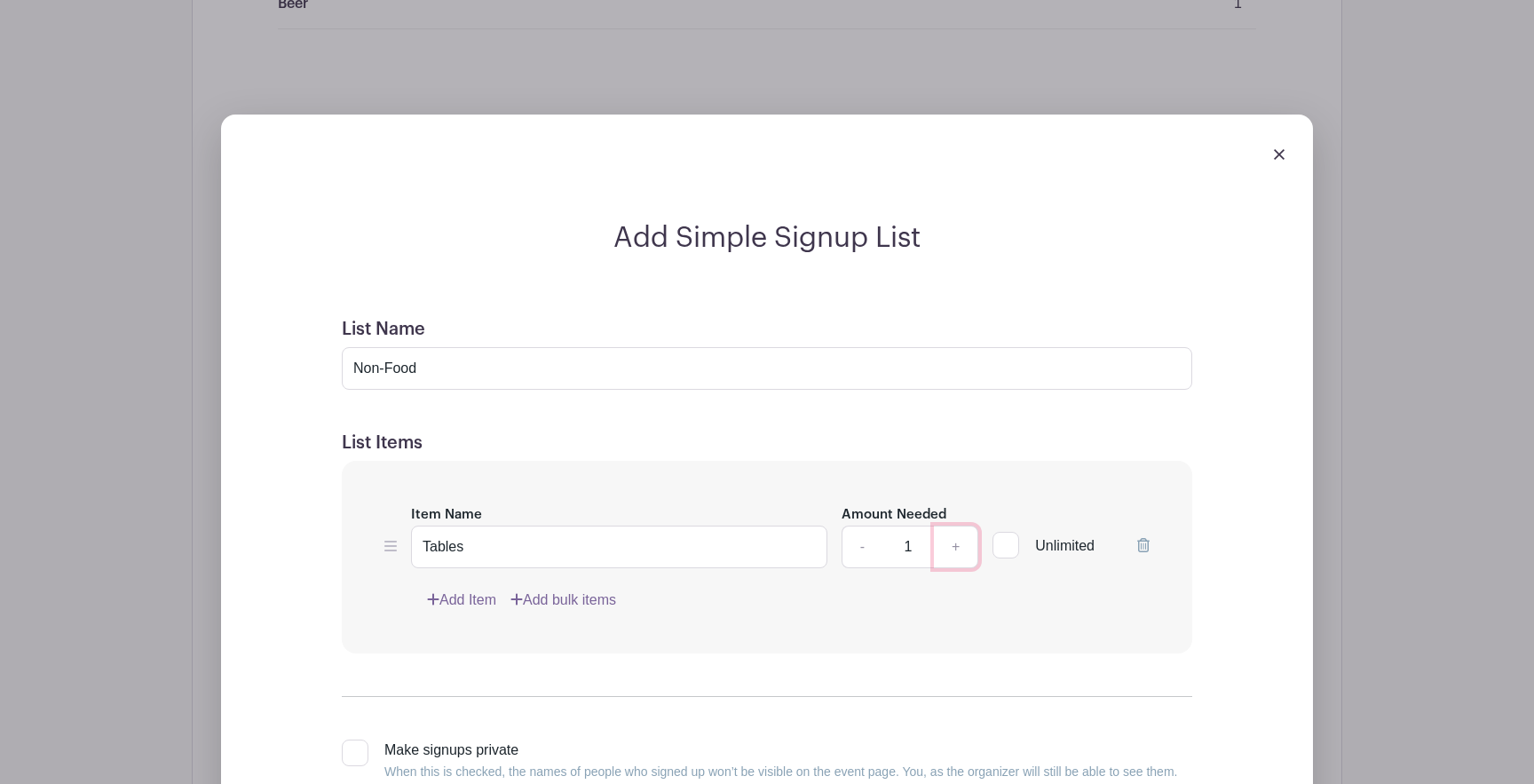
type input "2"
click at [466, 548] on input "Tables" at bounding box center [619, 547] width 416 height 43
click at [463, 602] on link "Add Item" at bounding box center [461, 600] width 69 height 22
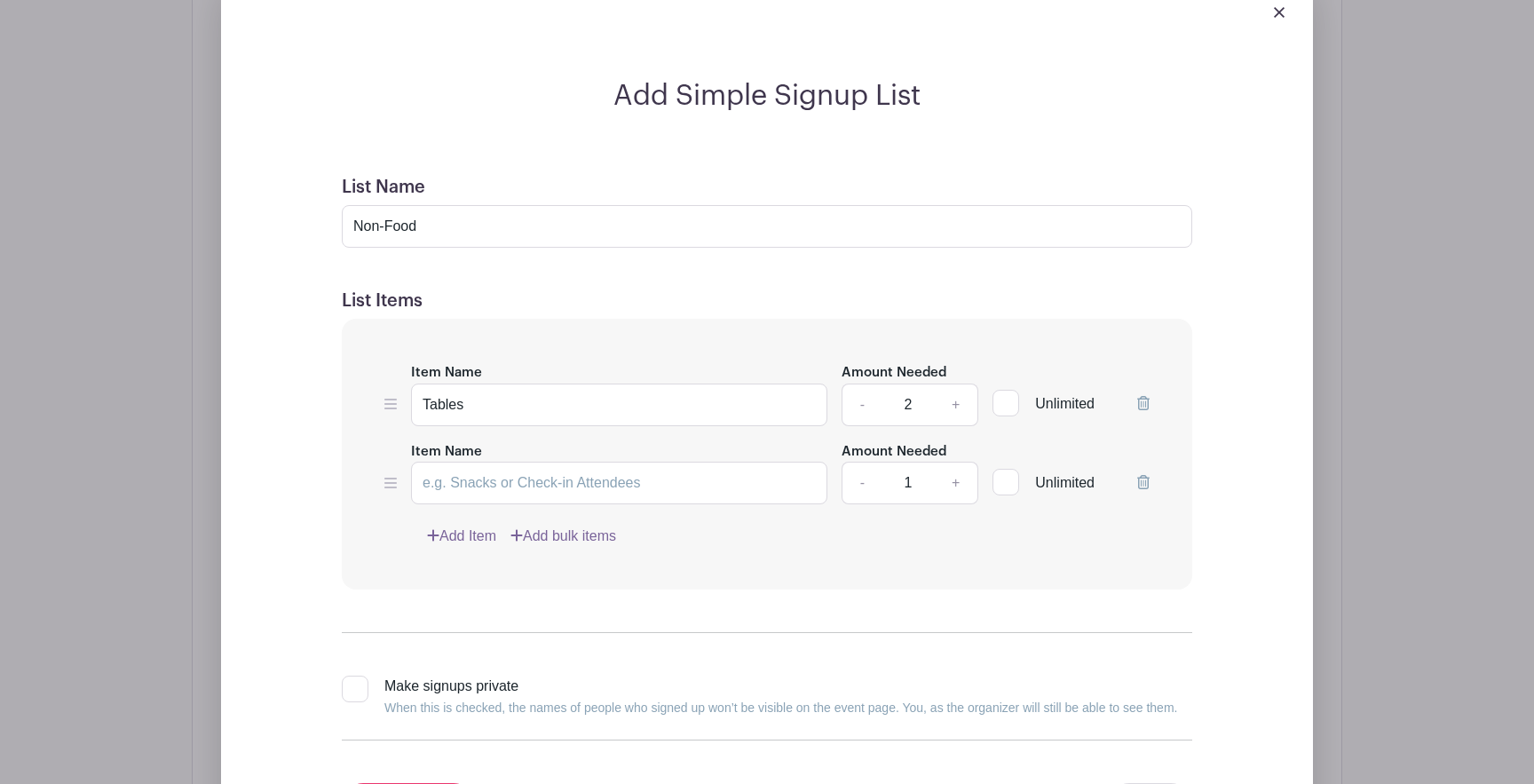
scroll to position [1357, 0]
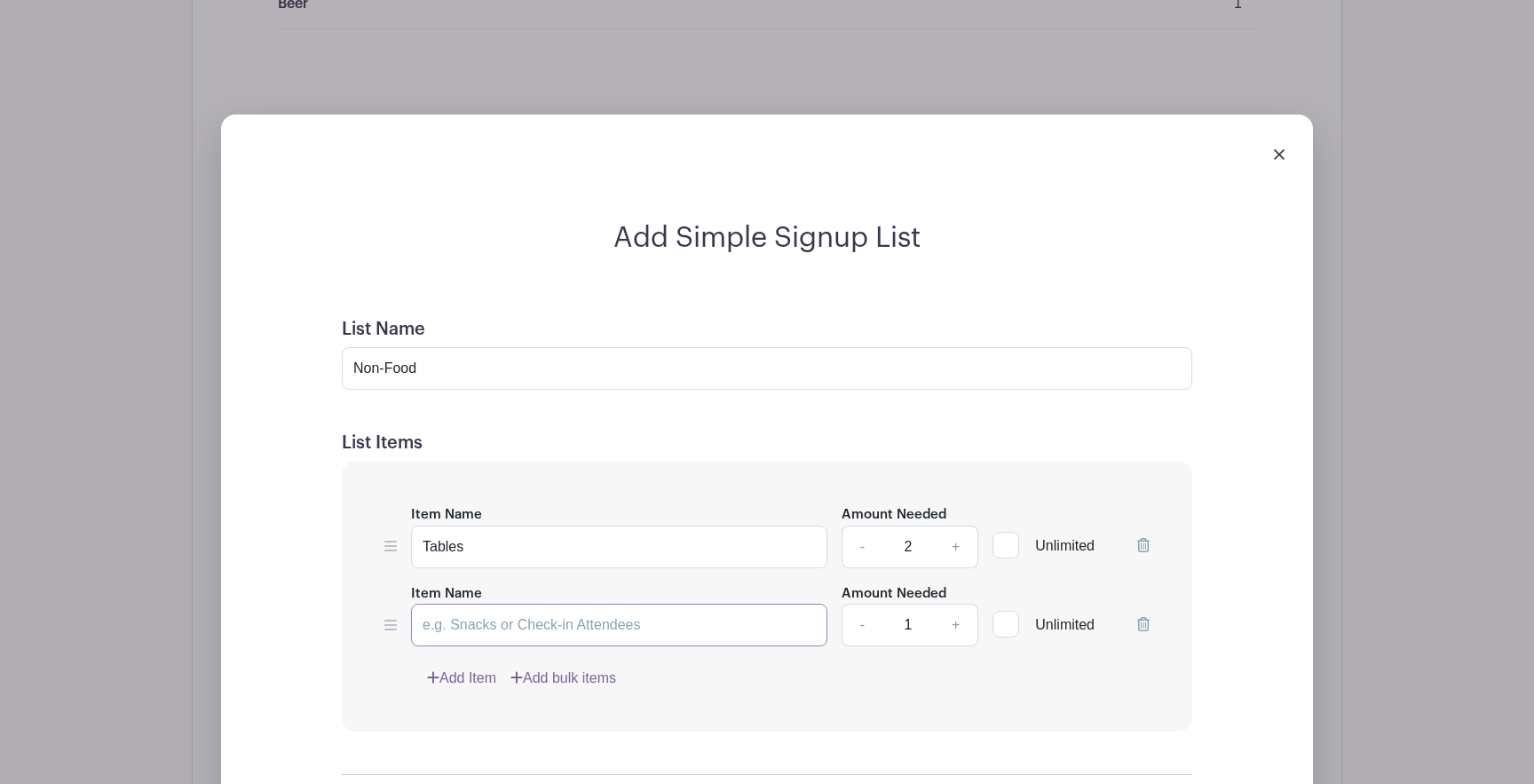
click at [469, 624] on input "Item Name" at bounding box center [619, 626] width 416 height 43
type input "N"
drag, startPoint x: 535, startPoint y: 633, endPoint x: 708, endPoint y: 631, distance: 173.0
click at [708, 631] on input "Plates, napkins, plastic silverware" at bounding box center [619, 626] width 416 height 43
type input "Plates, napkins"
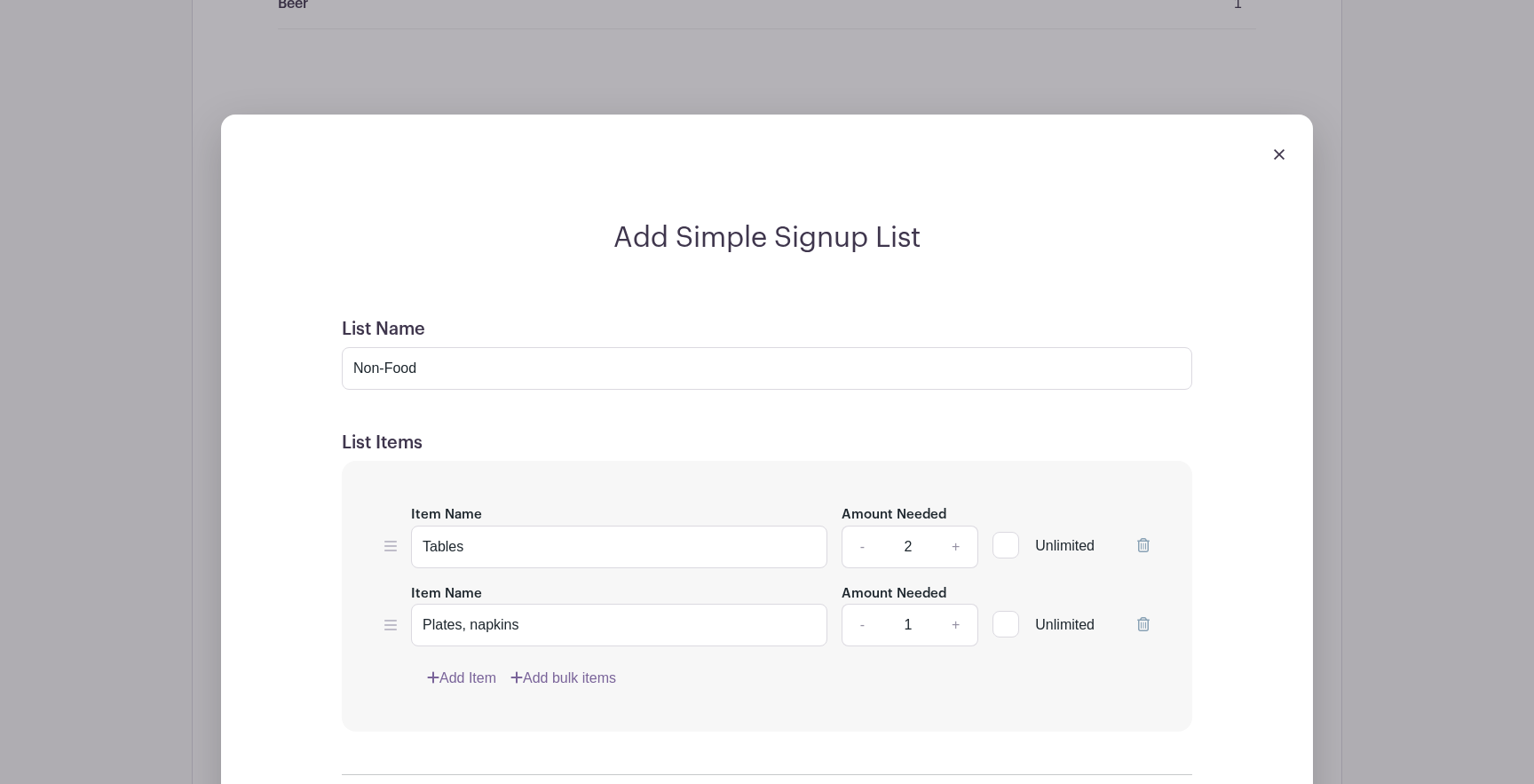
click at [480, 681] on link "Add Item" at bounding box center [461, 678] width 69 height 22
click at [459, 698] on input "Item Name" at bounding box center [619, 704] width 416 height 43
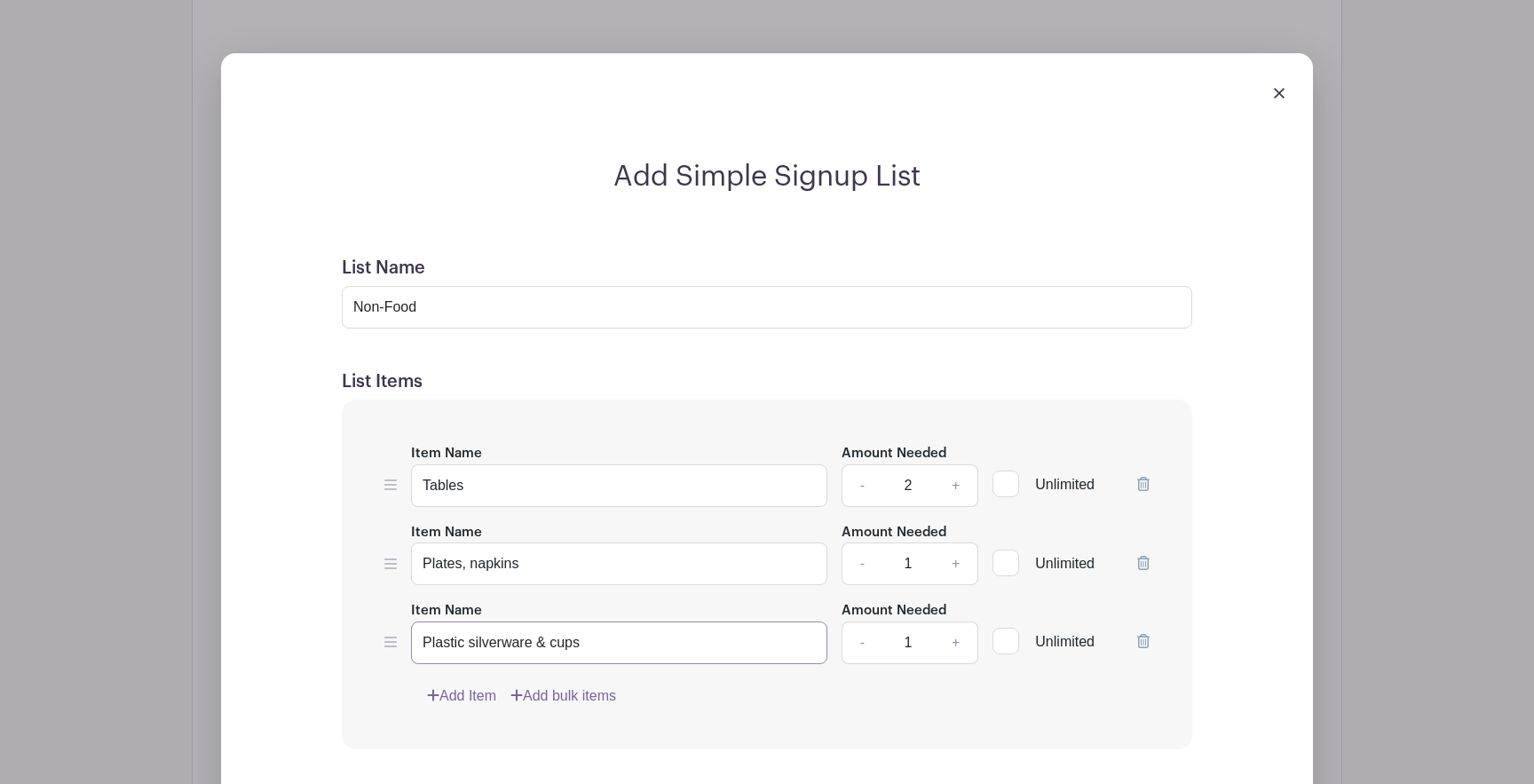
scroll to position [1420, 0]
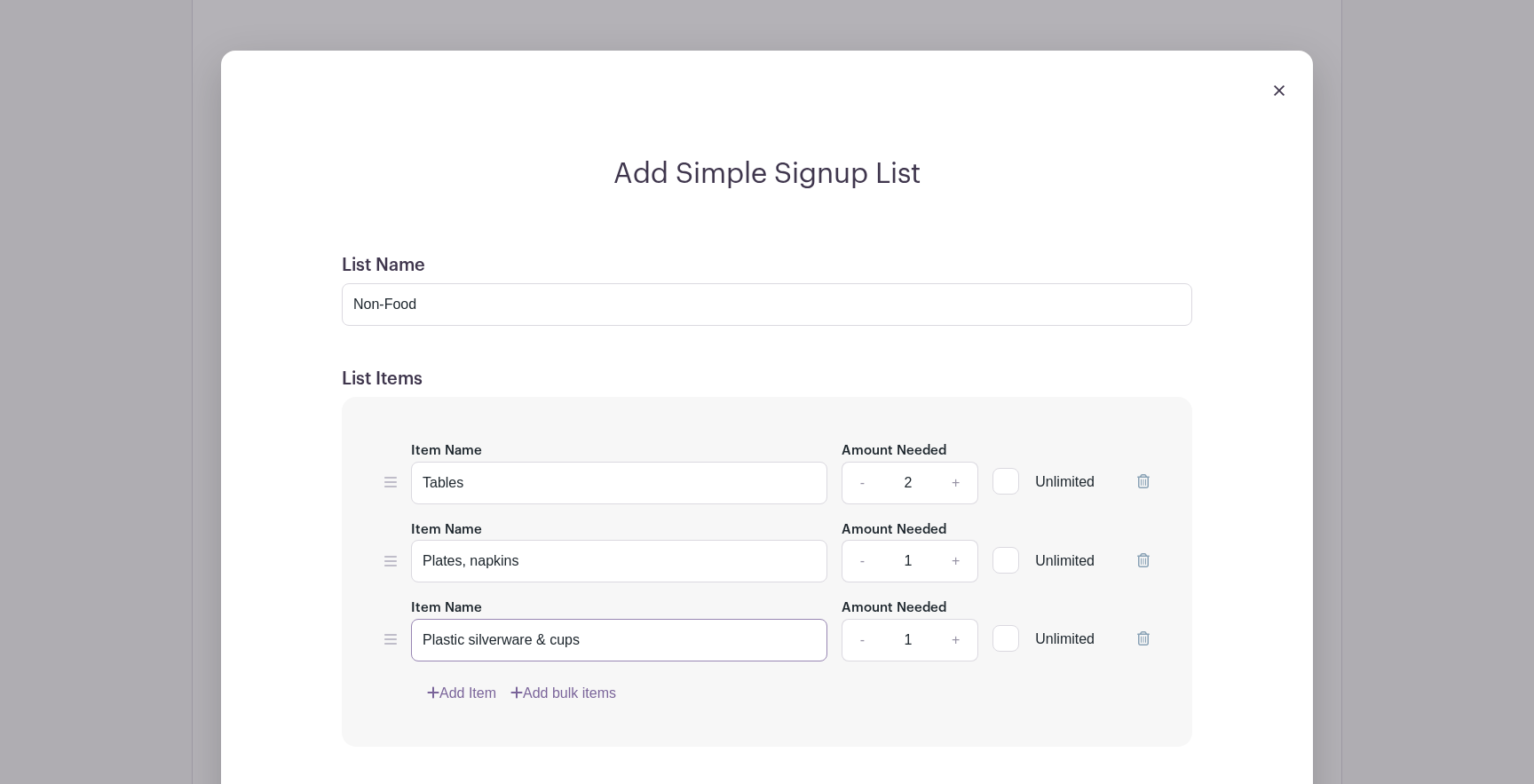
type input "Plastic silverware & cups"
click at [952, 564] on link "+" at bounding box center [955, 561] width 44 height 43
type input "2"
click at [956, 649] on link "+" at bounding box center [955, 640] width 44 height 43
type input "2"
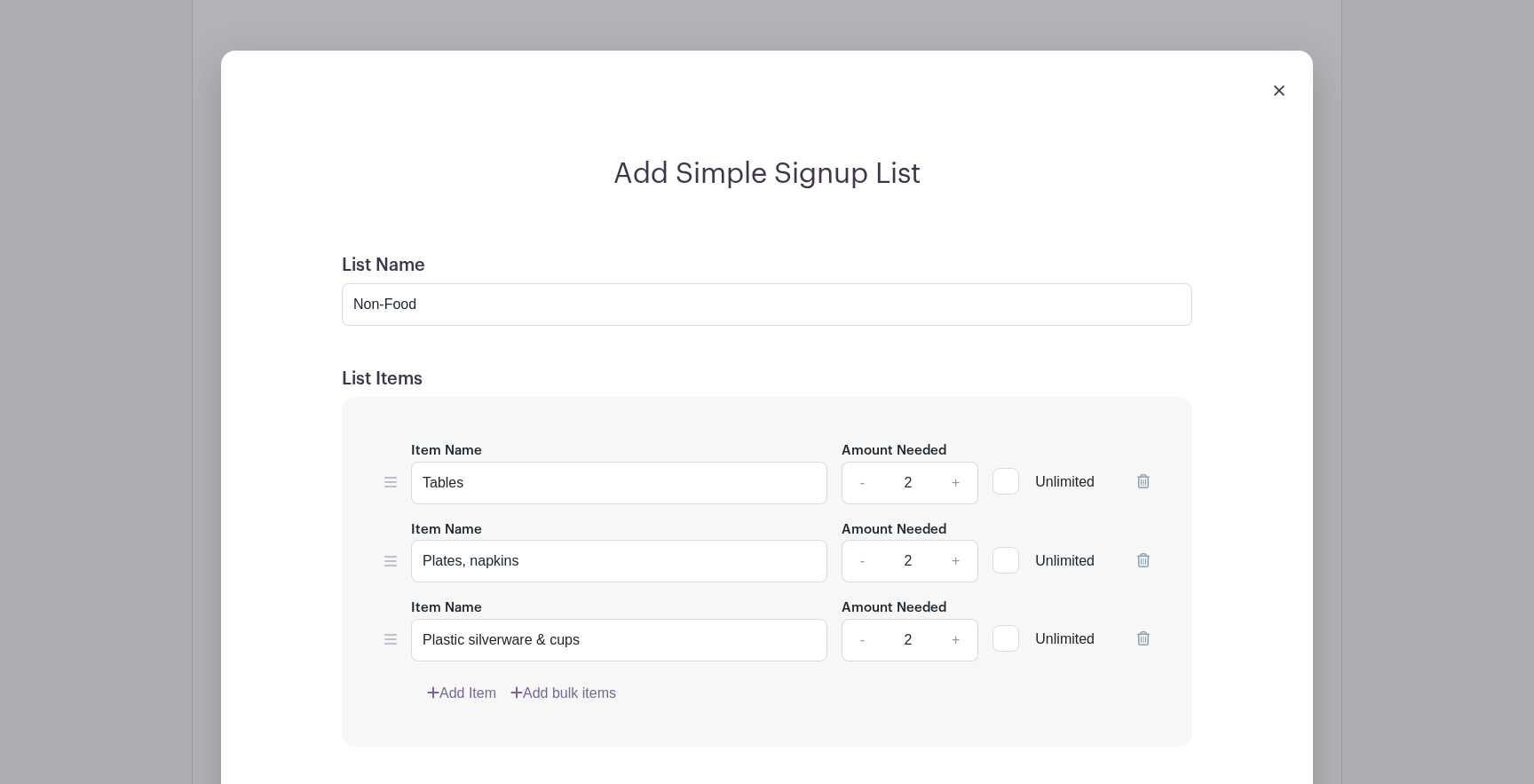
click at [465, 701] on link "Add Item" at bounding box center [461, 693] width 69 height 22
click at [482, 721] on input "Item Name" at bounding box center [619, 719] width 416 height 43
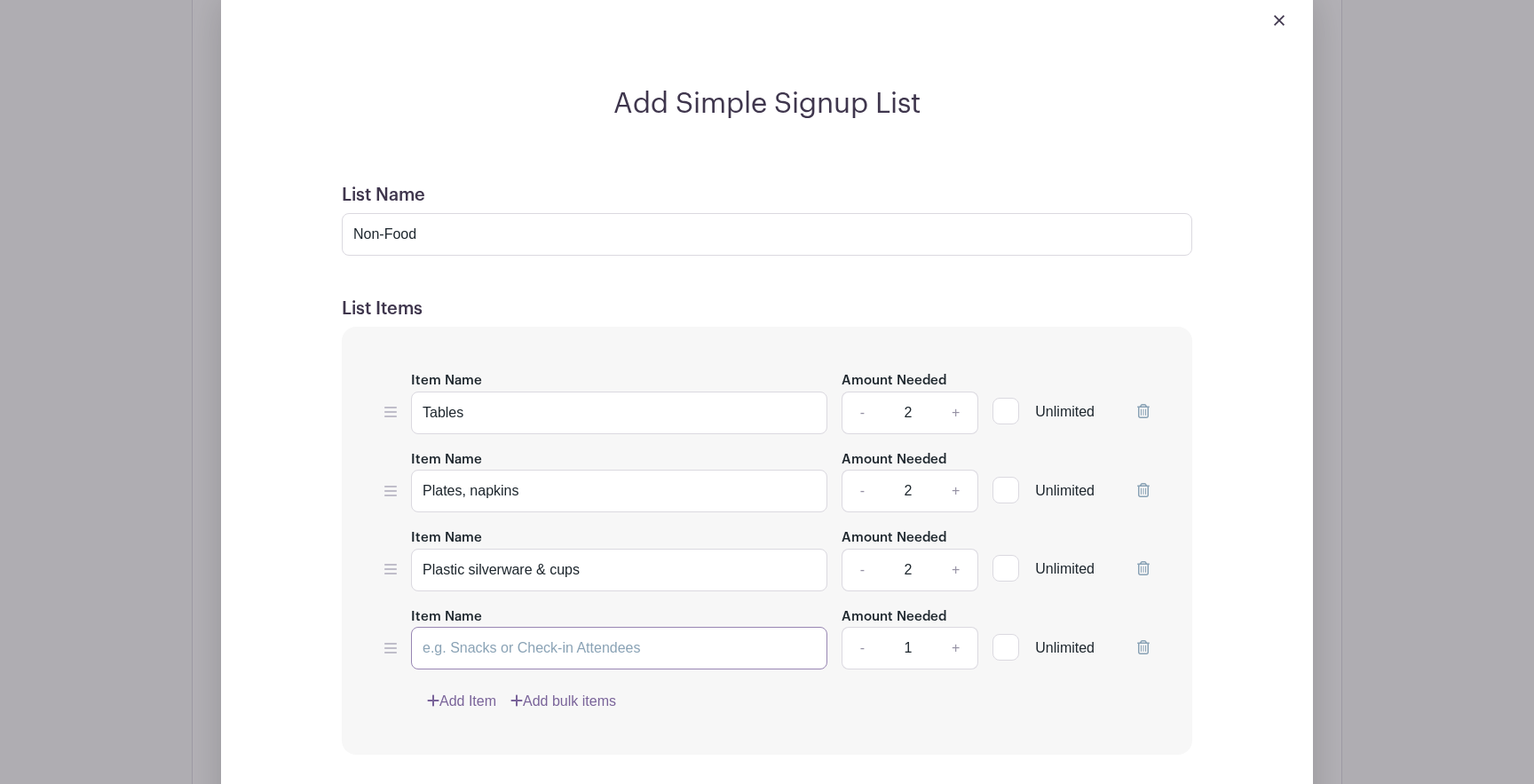
scroll to position [1533, 0]
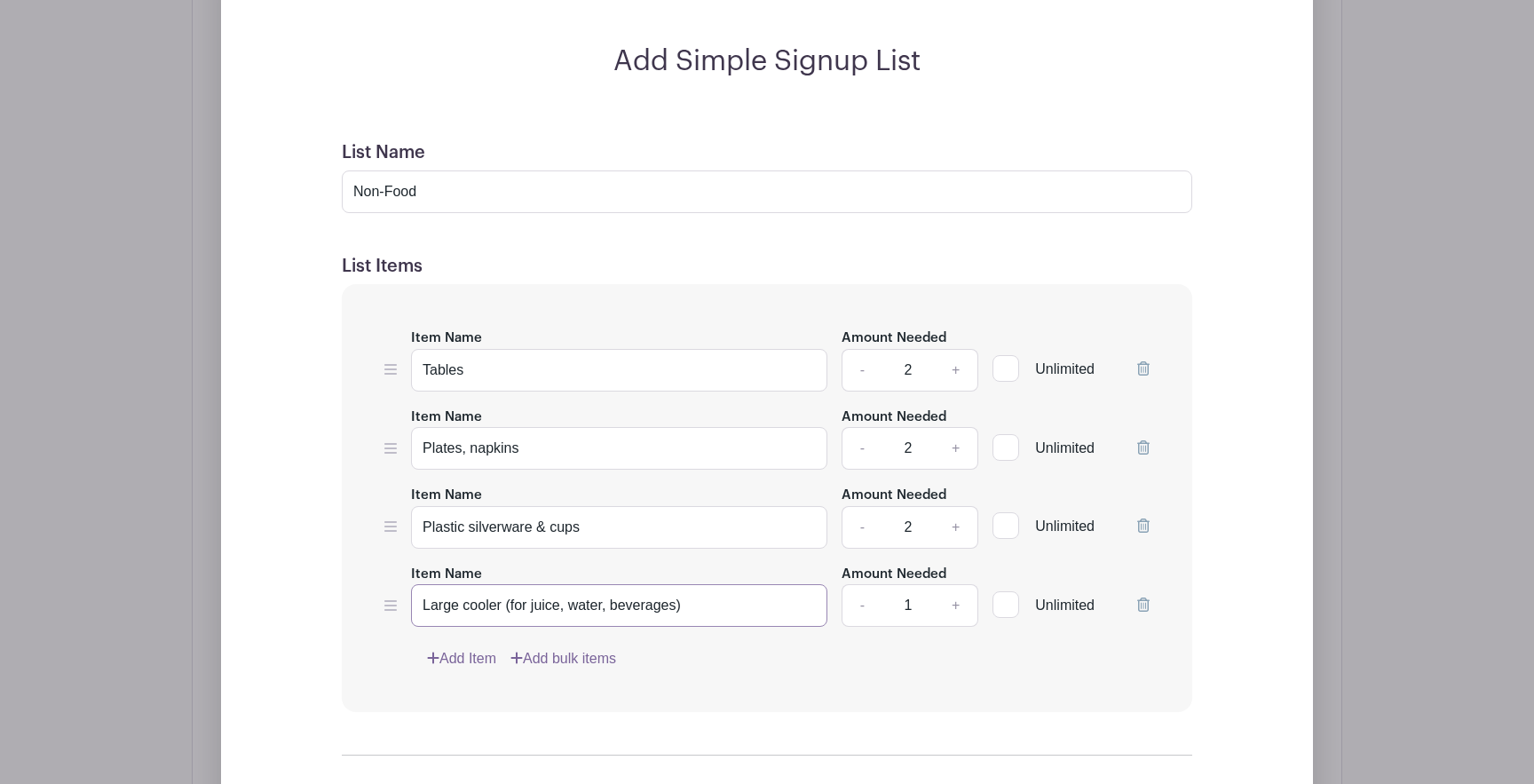
click at [613, 615] on input "Large cooler (for juice, water, beverages)" at bounding box center [619, 606] width 416 height 43
type input "Large cooler (for juice, water, alc beverages)"
click at [955, 614] on link "+" at bounding box center [955, 606] width 44 height 43
type input "2"
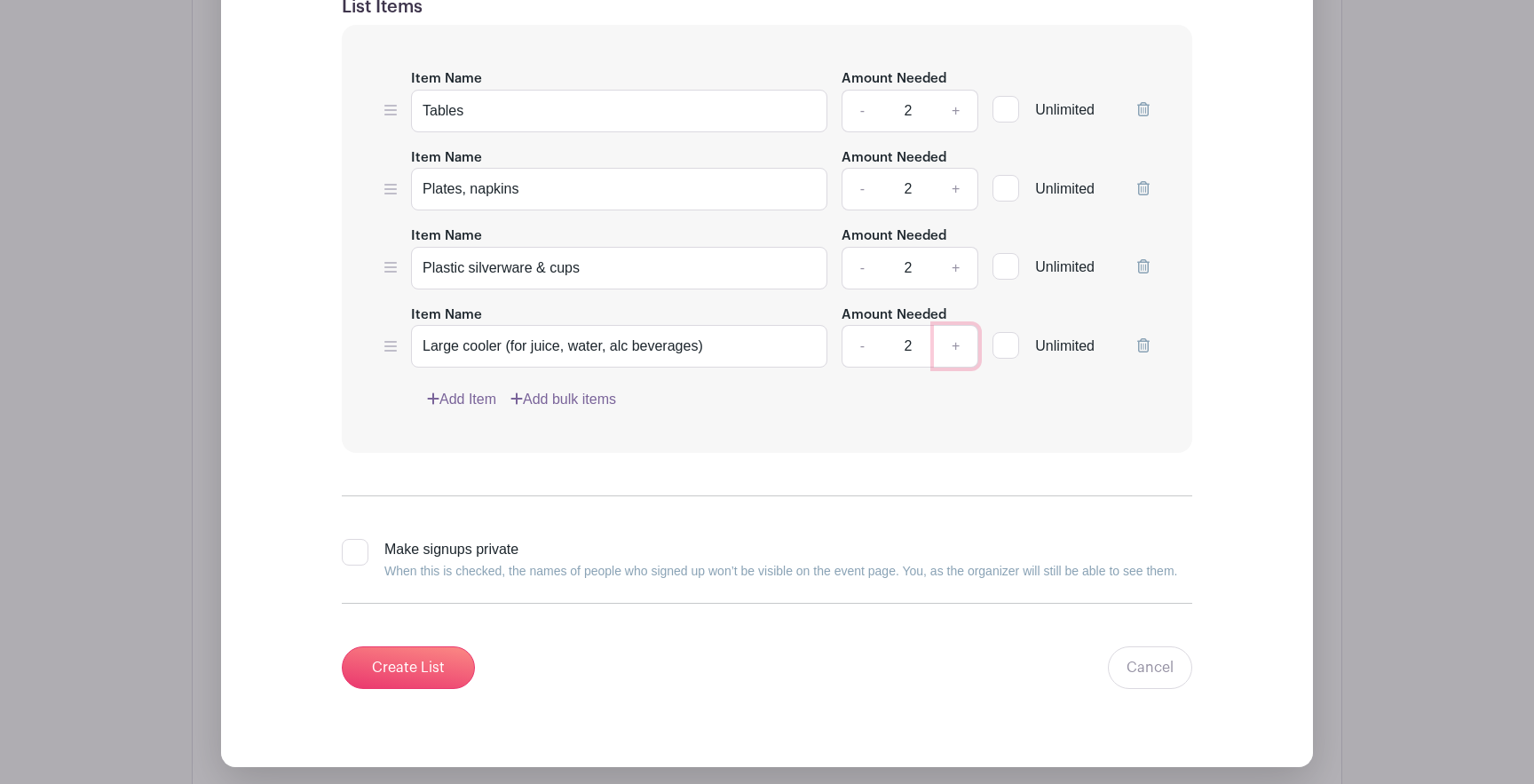
scroll to position [1804, 0]
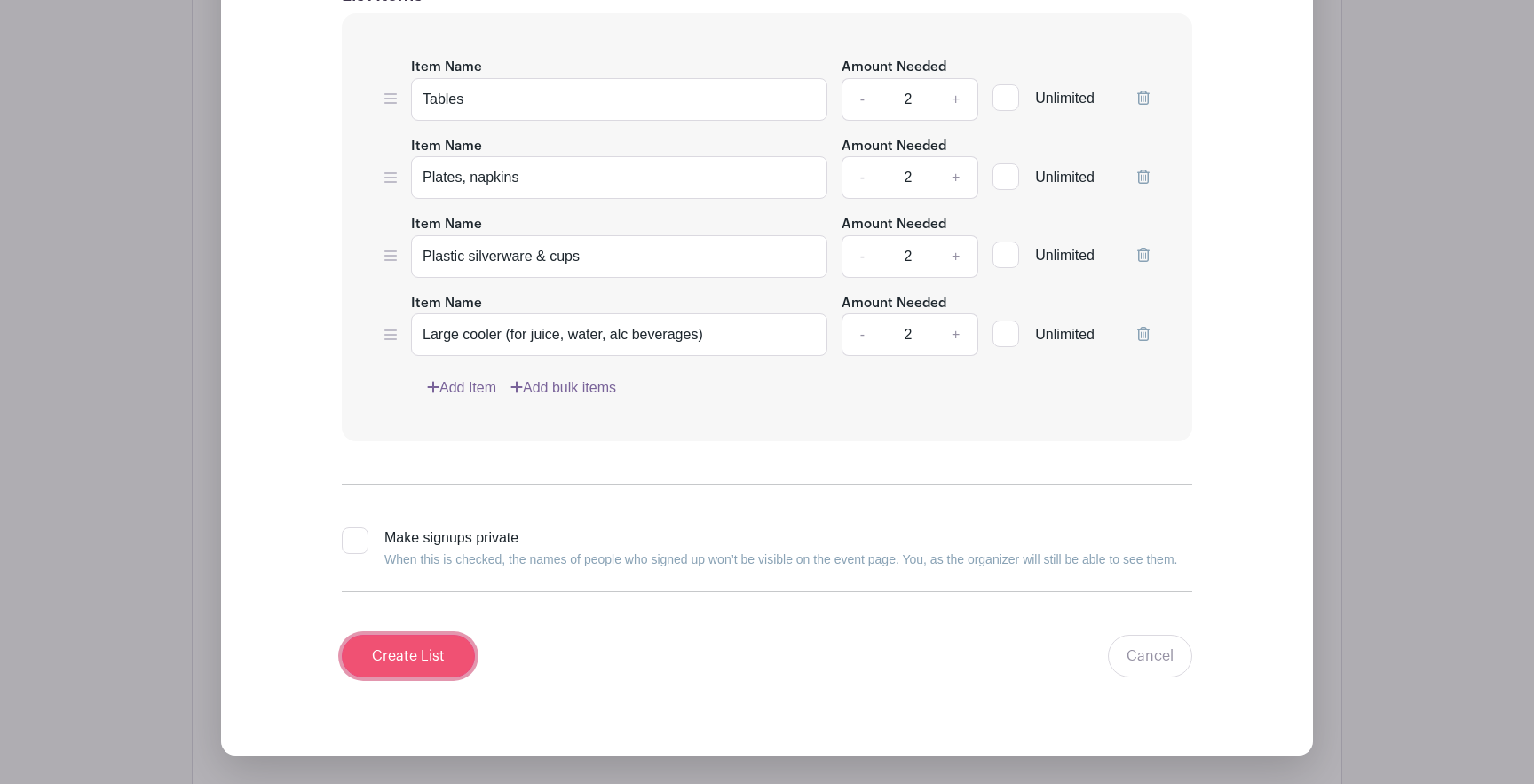
click at [401, 657] on input "Create List" at bounding box center [409, 656] width 133 height 43
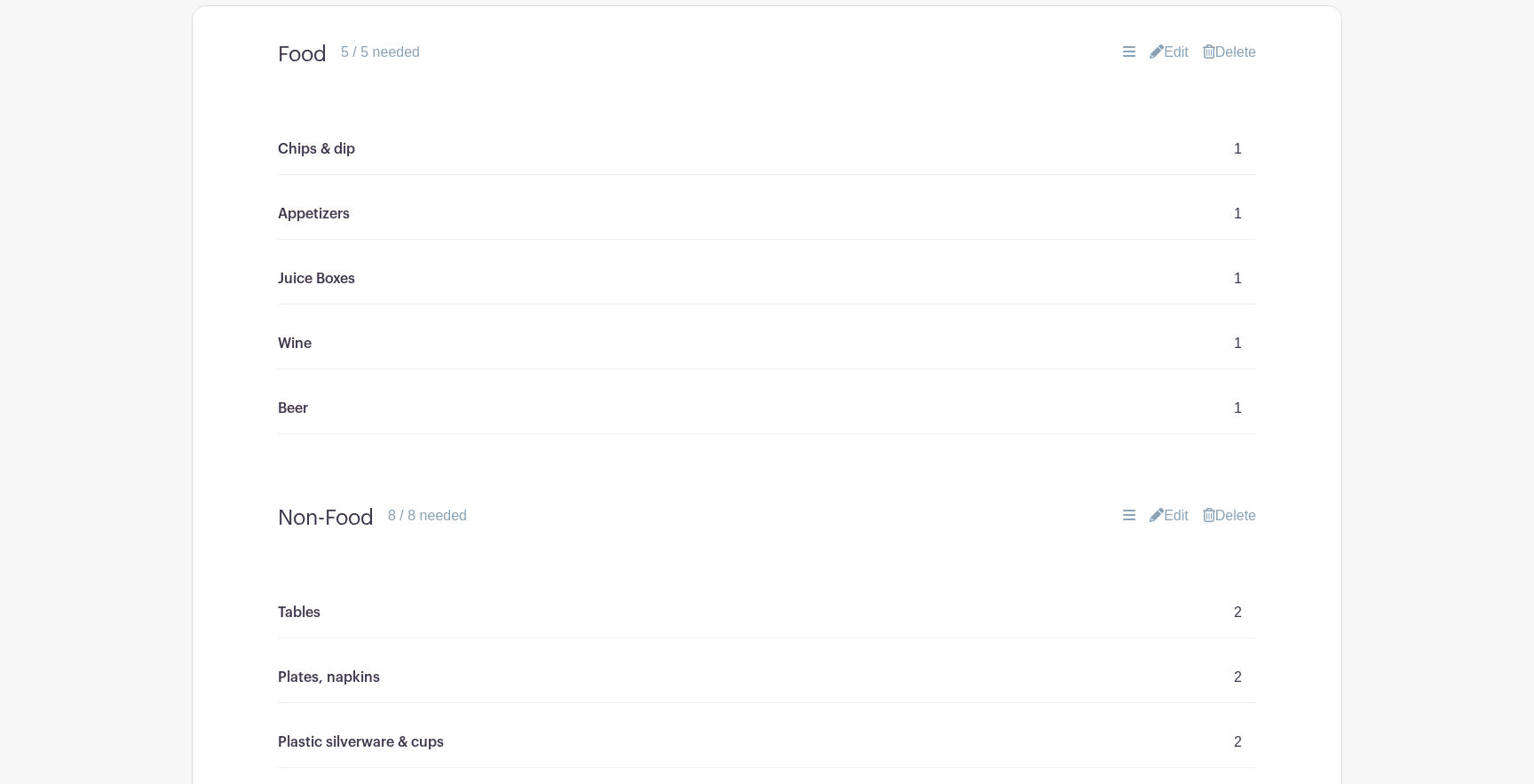
click at [1172, 58] on link "Edit" at bounding box center [1169, 53] width 39 height 22
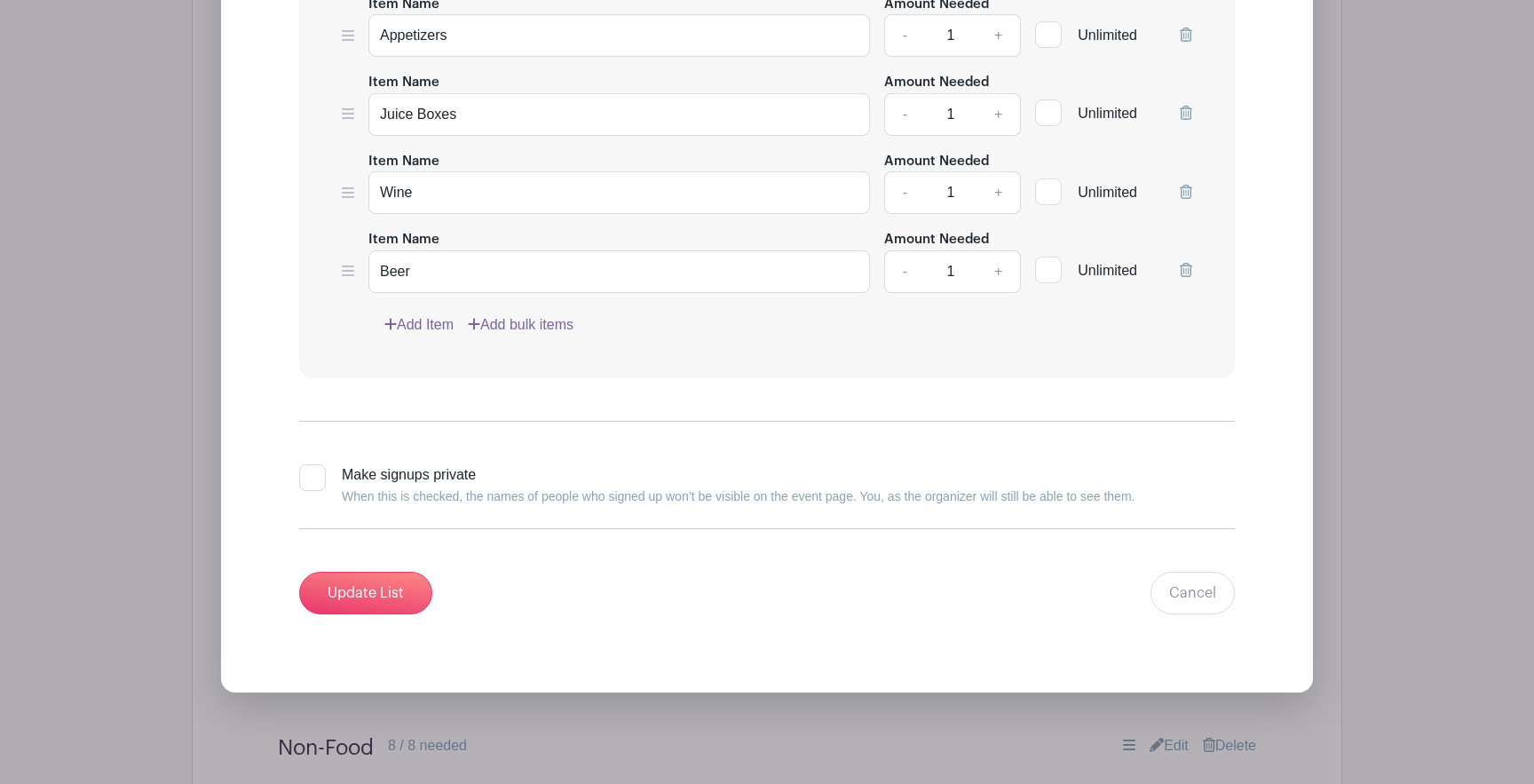
click at [423, 333] on link "Add Item" at bounding box center [418, 325] width 69 height 22
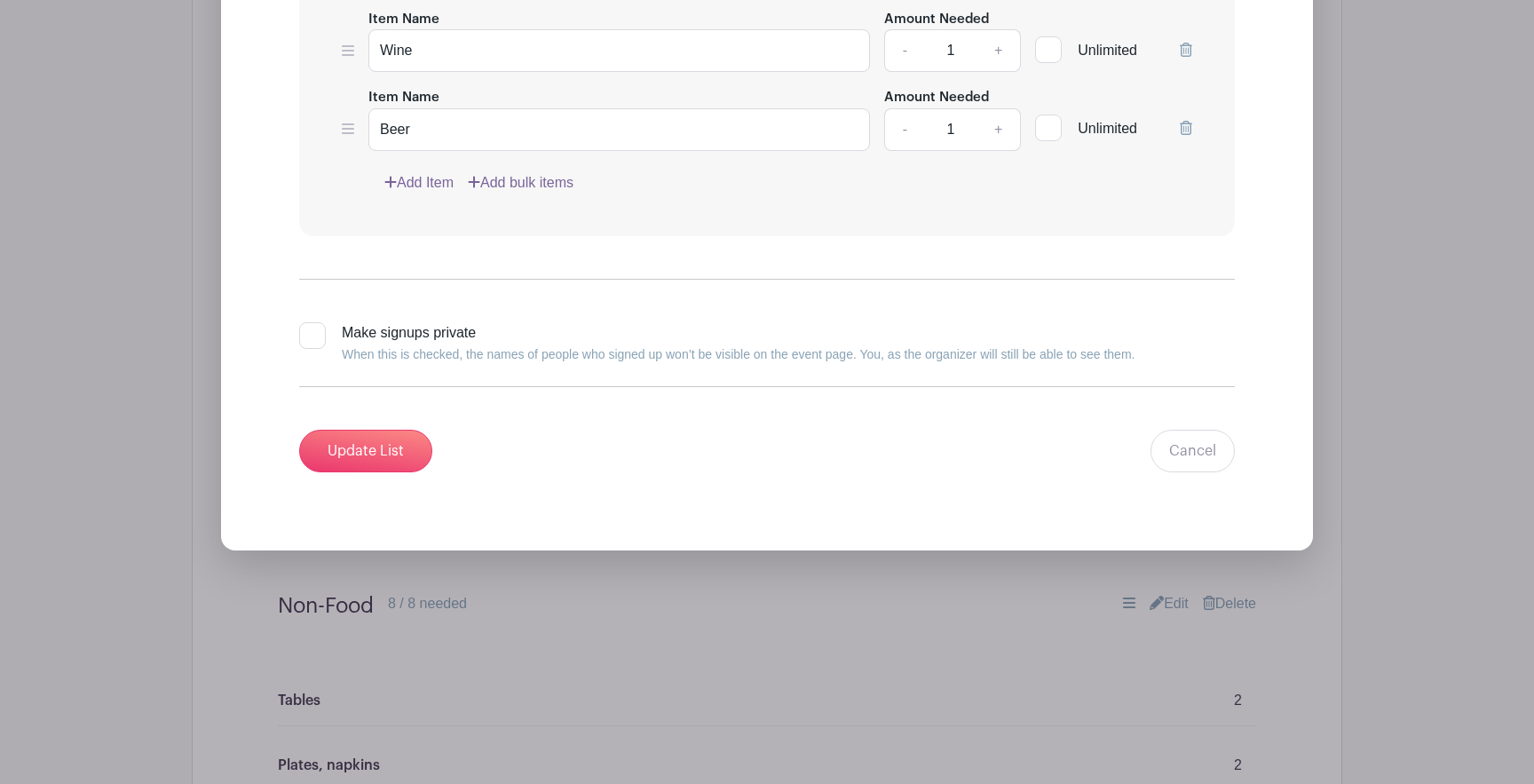
scroll to position [1483, 0]
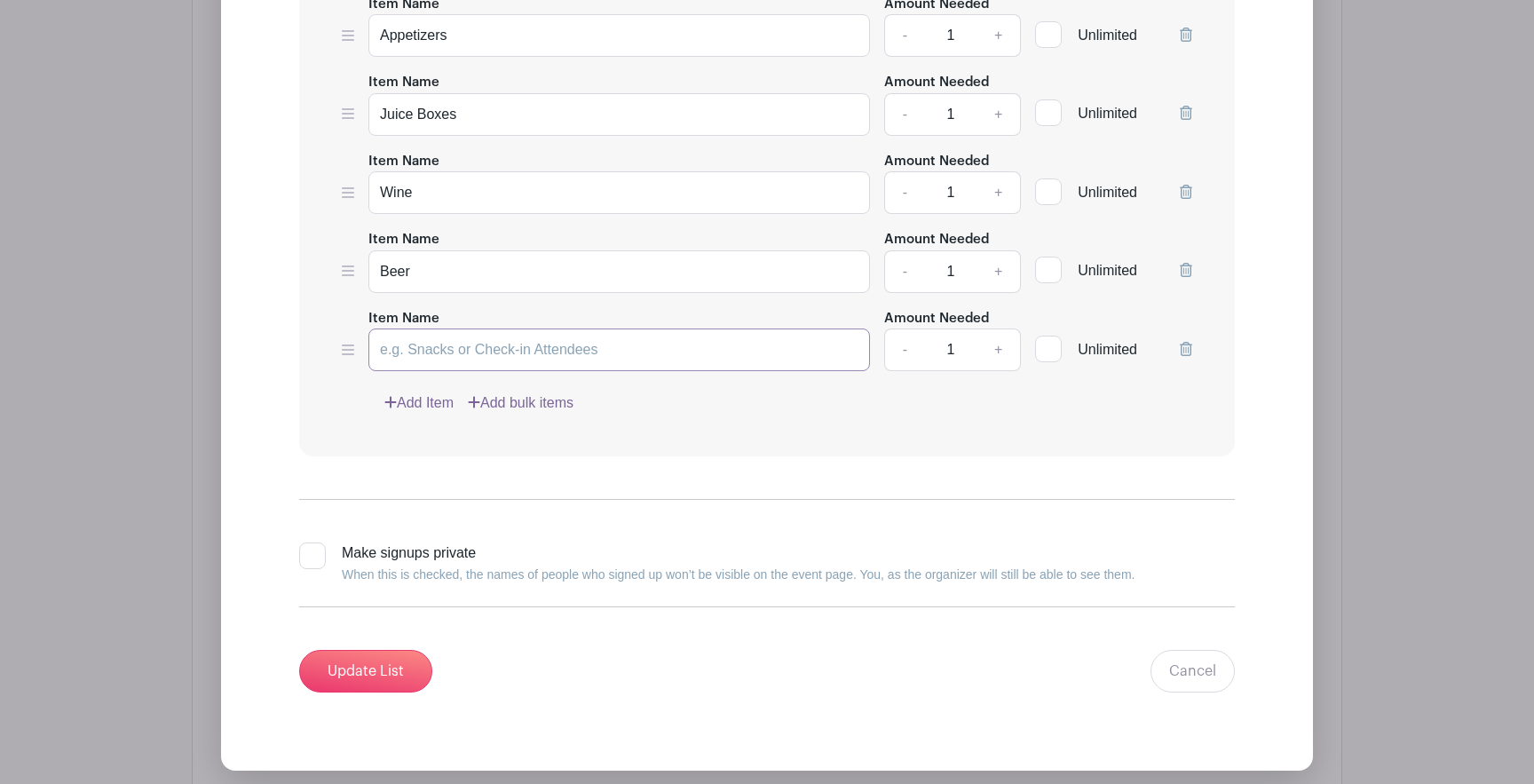
click at [435, 352] on input "Item Name" at bounding box center [619, 350] width 502 height 43
type input "Dessert"
click at [992, 358] on link "+" at bounding box center [998, 350] width 44 height 43
type input "2"
click at [994, 279] on link "+" at bounding box center [998, 272] width 44 height 43
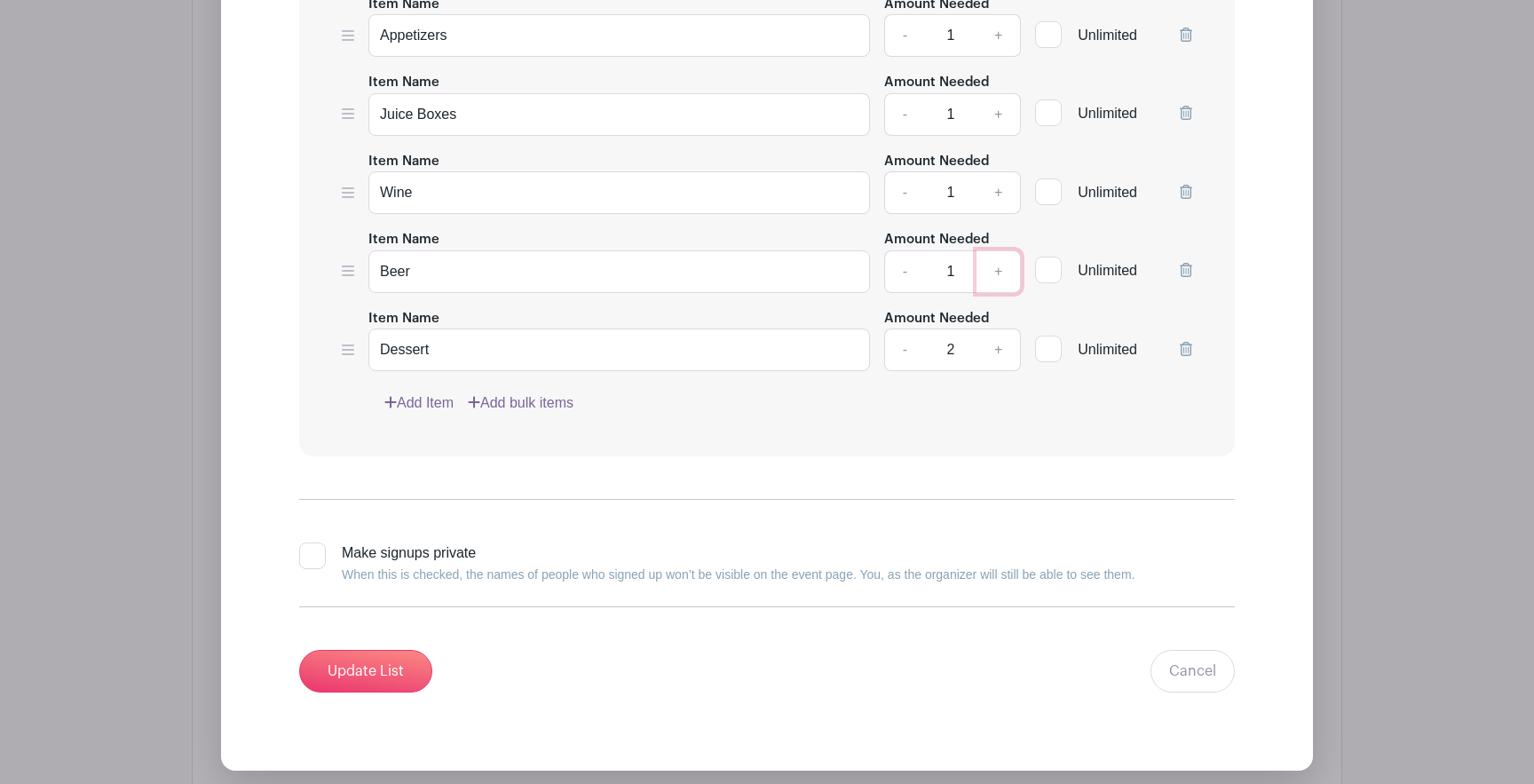
type input "2"
click at [998, 201] on link "+" at bounding box center [998, 193] width 44 height 43
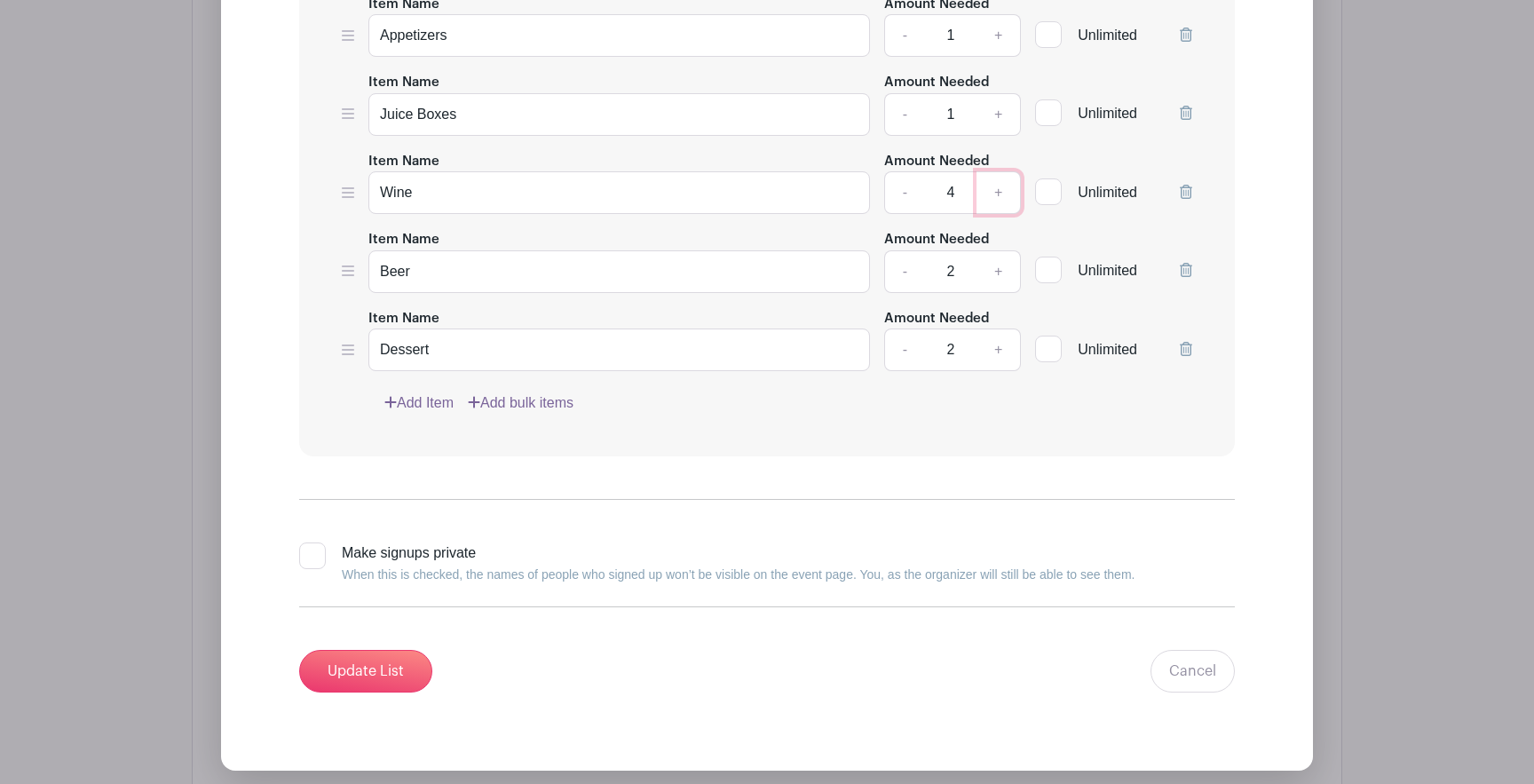
type input "5"
click at [1055, 190] on div at bounding box center [1048, 192] width 26 height 26
click at [1047, 190] on input "Unlimited" at bounding box center [1041, 188] width 12 height 12
checkbox input "true"
click at [1035, 278] on div at bounding box center [1048, 269] width 26 height 26
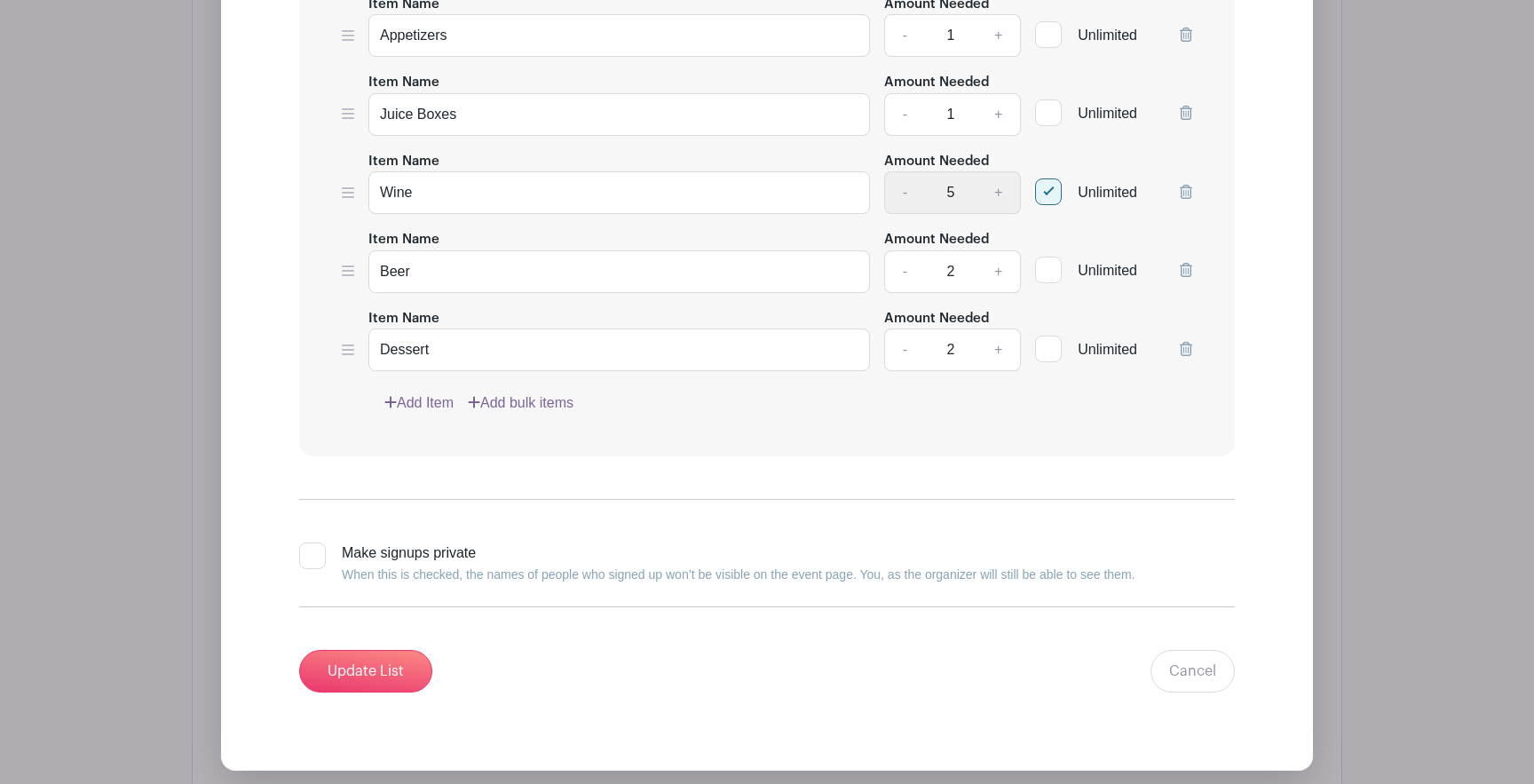
click at [1035, 272] on input "Unlimited" at bounding box center [1041, 266] width 12 height 12
checkbox input "true"
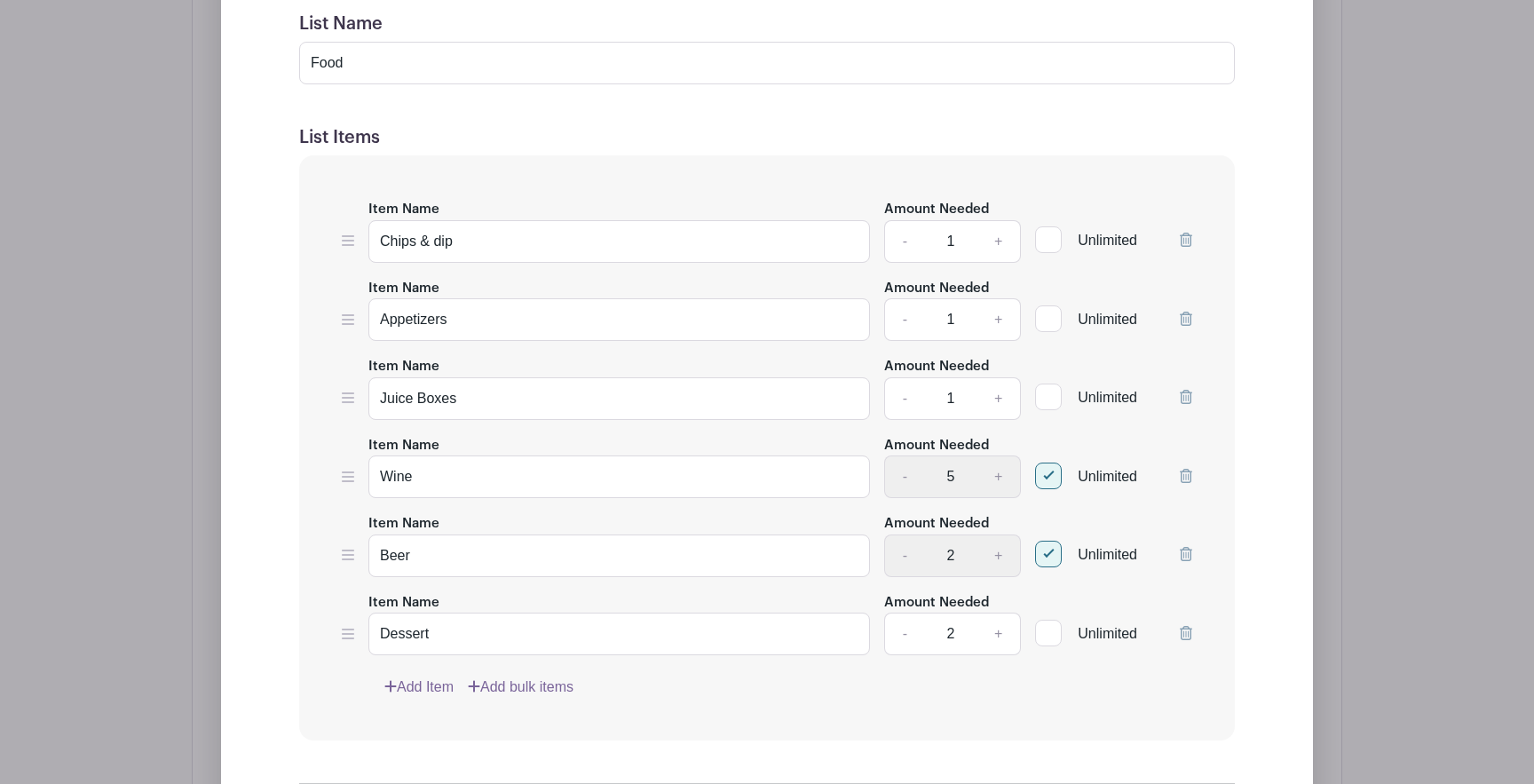
scroll to position [1171, 0]
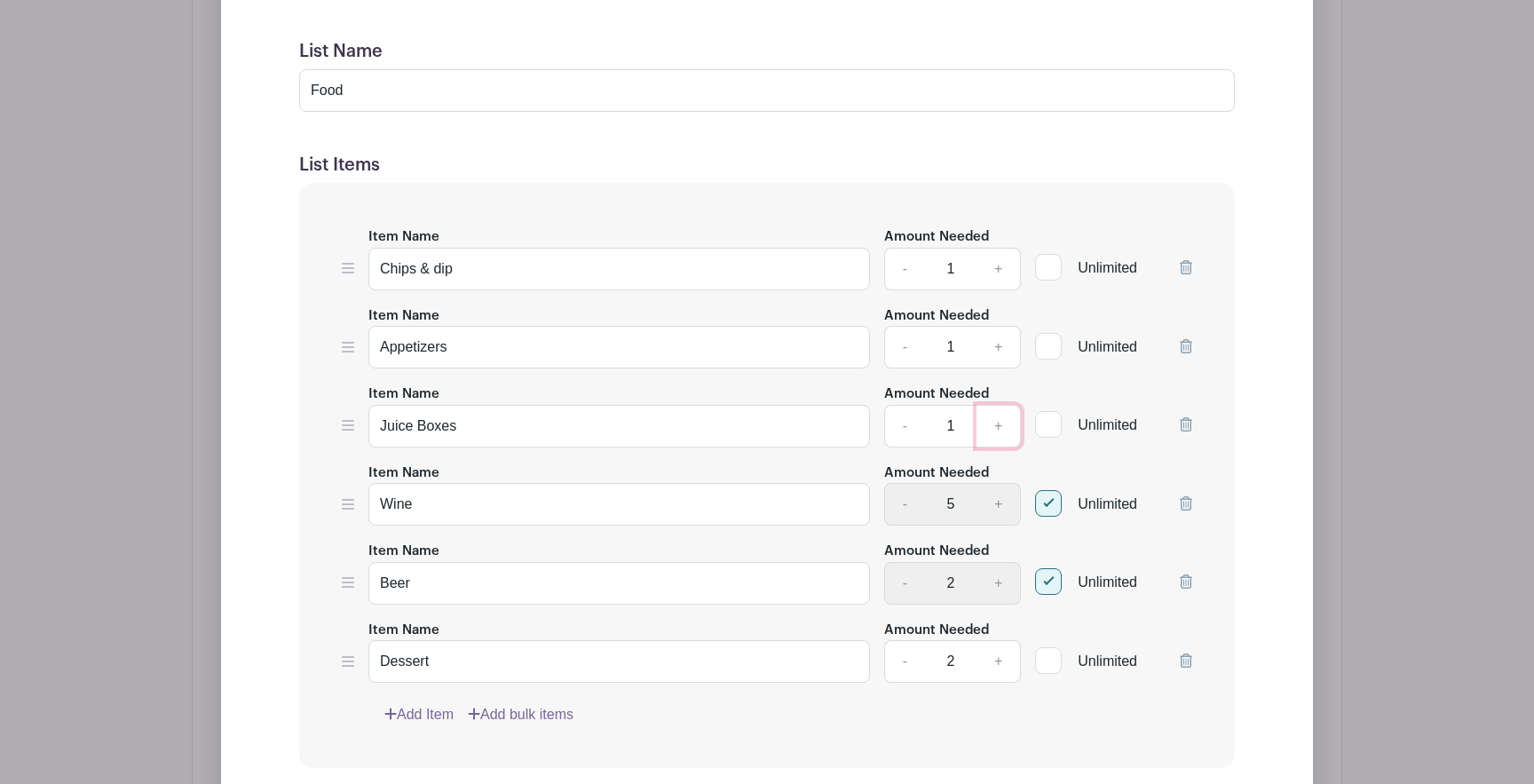
click at [997, 430] on link "+" at bounding box center [998, 426] width 44 height 43
type input "3"
click at [996, 356] on link "+" at bounding box center [998, 347] width 44 height 43
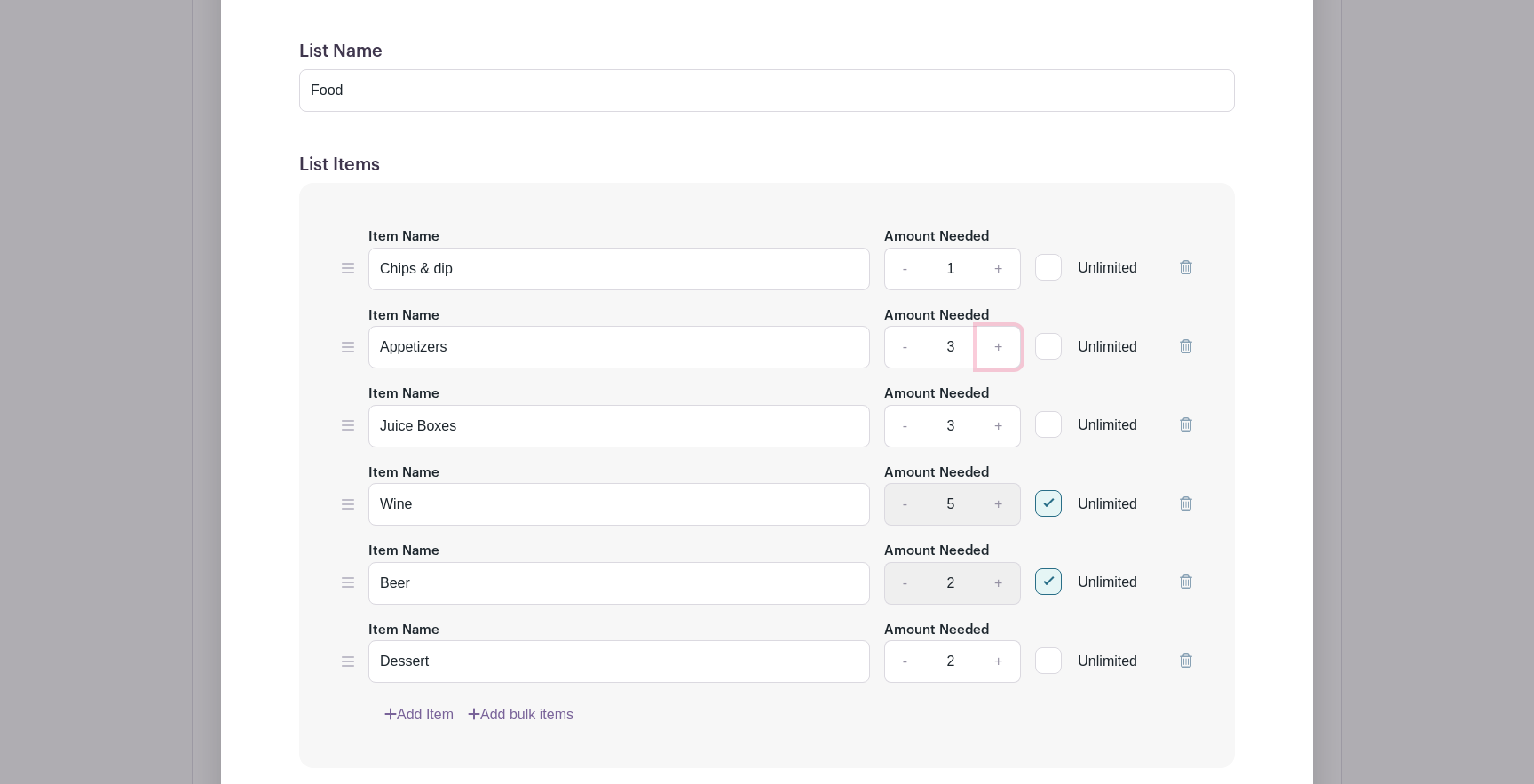
click at [996, 356] on link "+" at bounding box center [998, 347] width 44 height 43
type input "4"
click at [1000, 272] on link "+" at bounding box center [998, 269] width 44 height 43
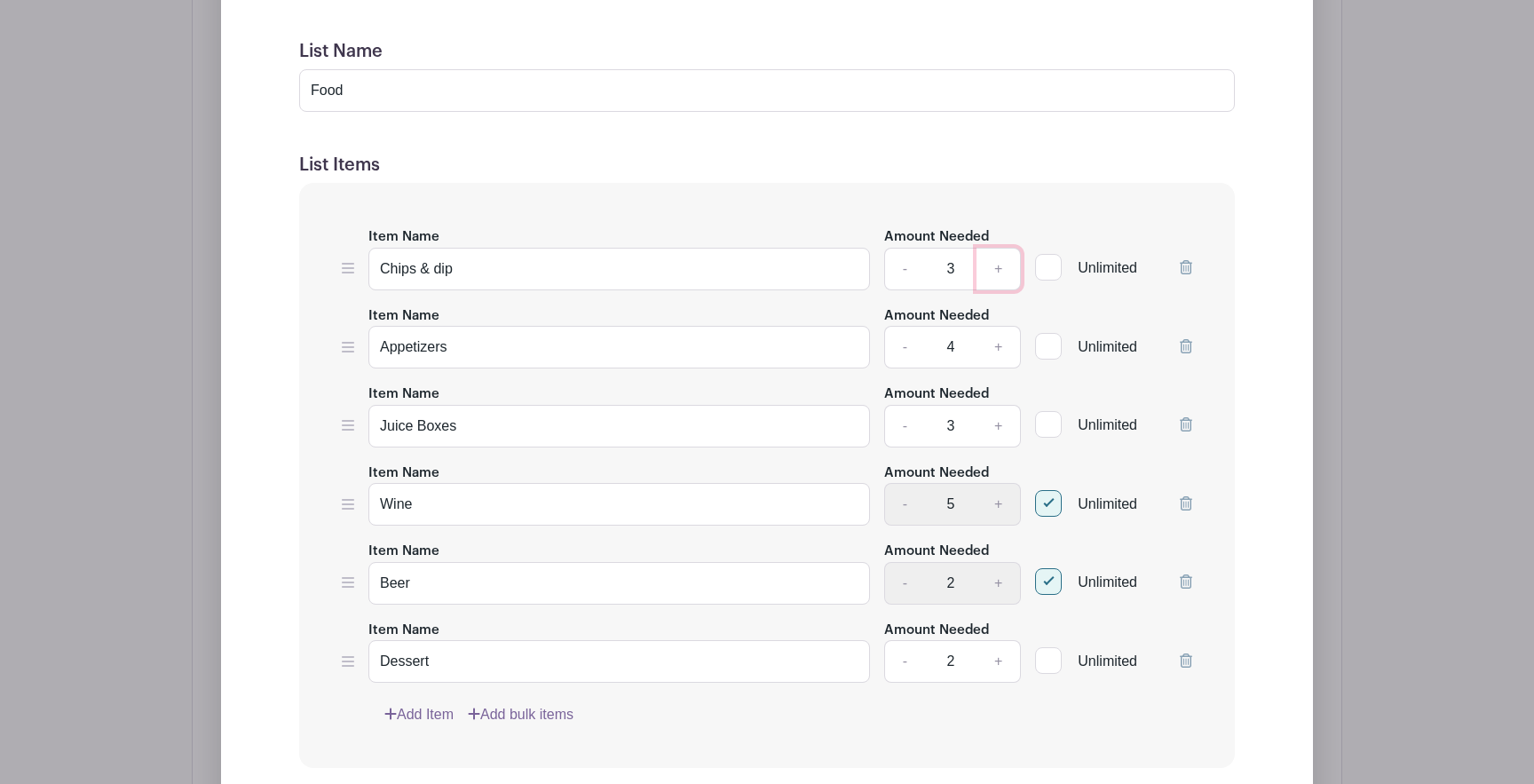
type input "4"
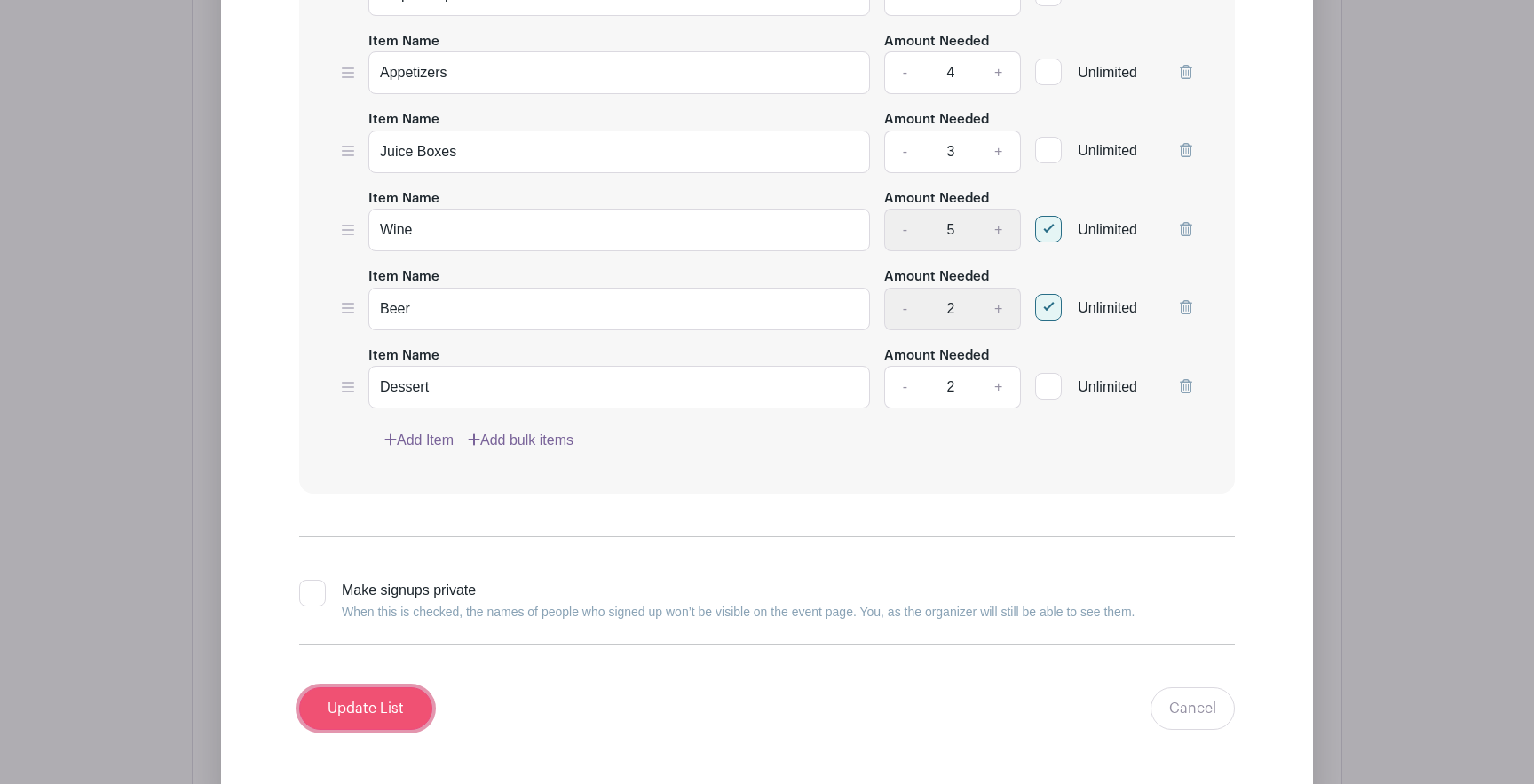
click at [363, 728] on input "Update List" at bounding box center [366, 709] width 133 height 43
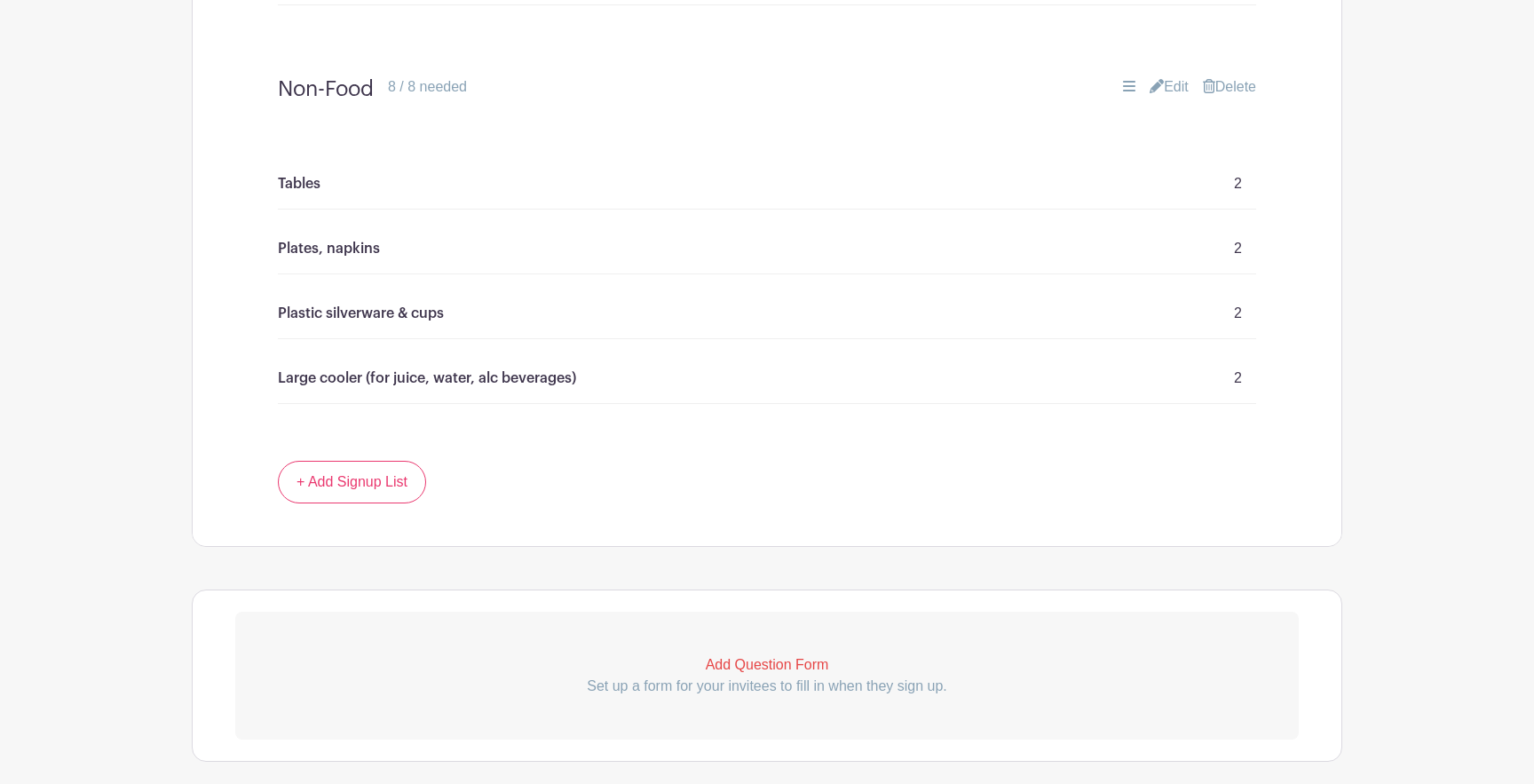
click at [1168, 90] on link "Edit" at bounding box center [1169, 87] width 39 height 22
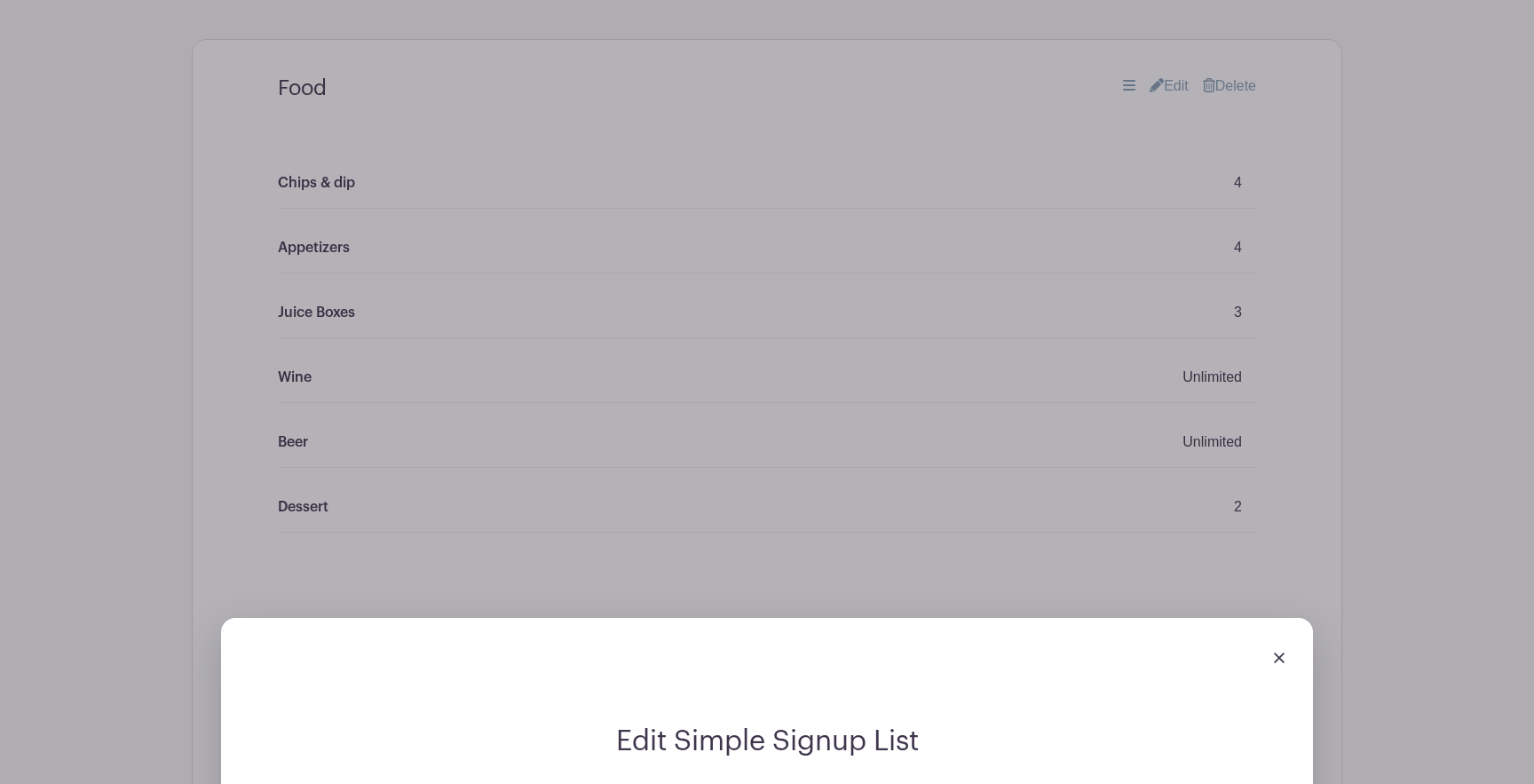
scroll to position [899, 0]
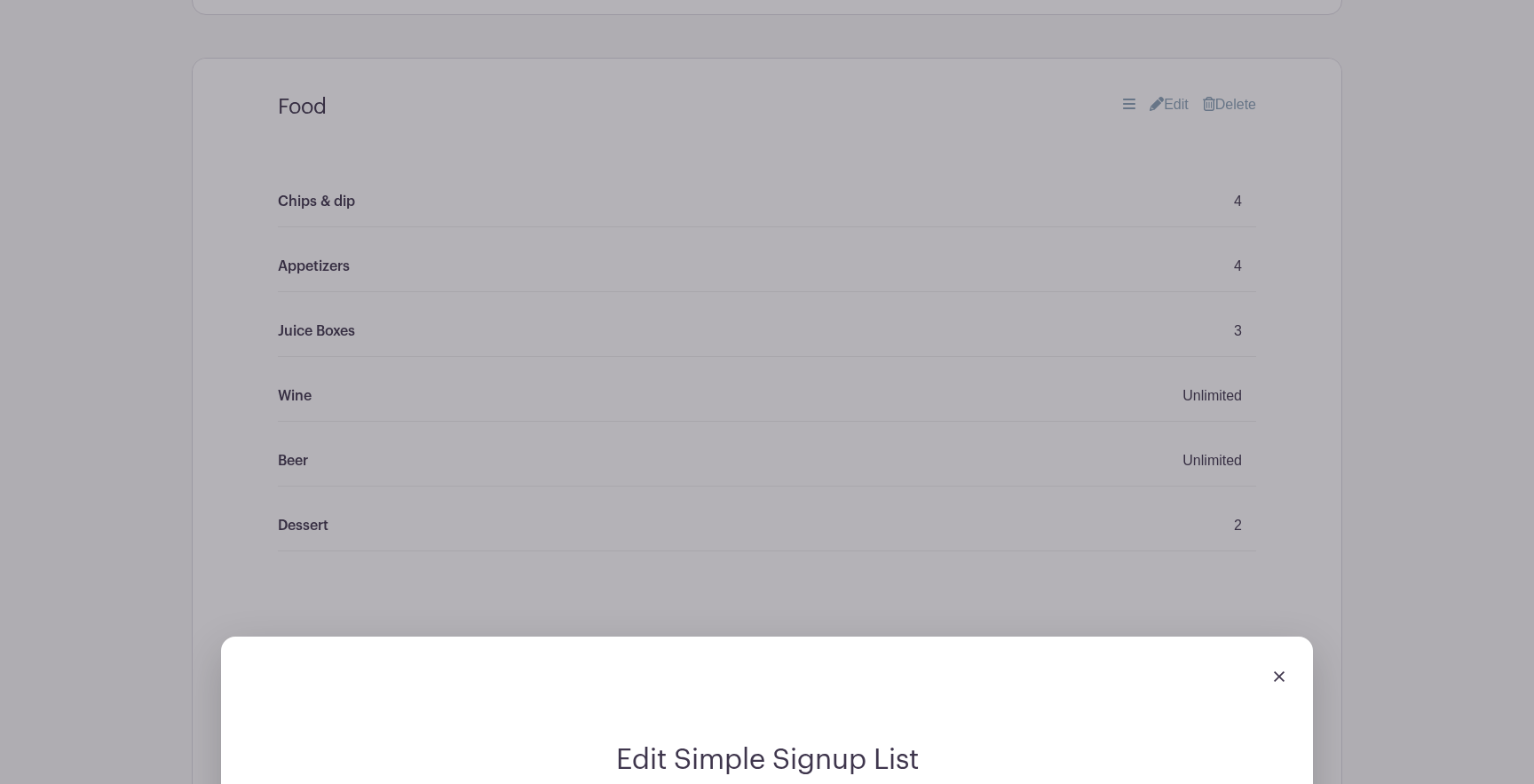
click at [1283, 672] on link at bounding box center [1279, 675] width 11 height 15
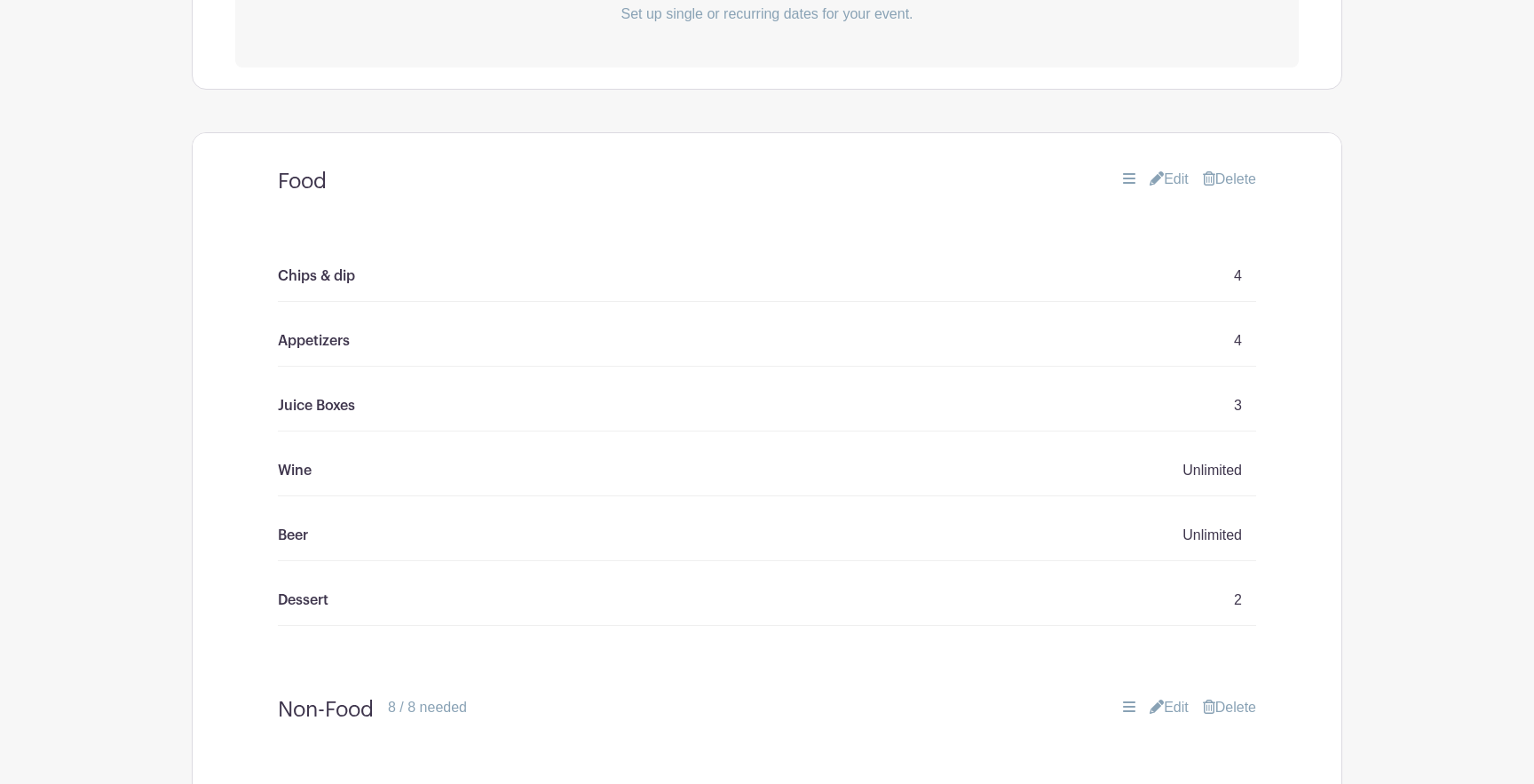
scroll to position [800, 0]
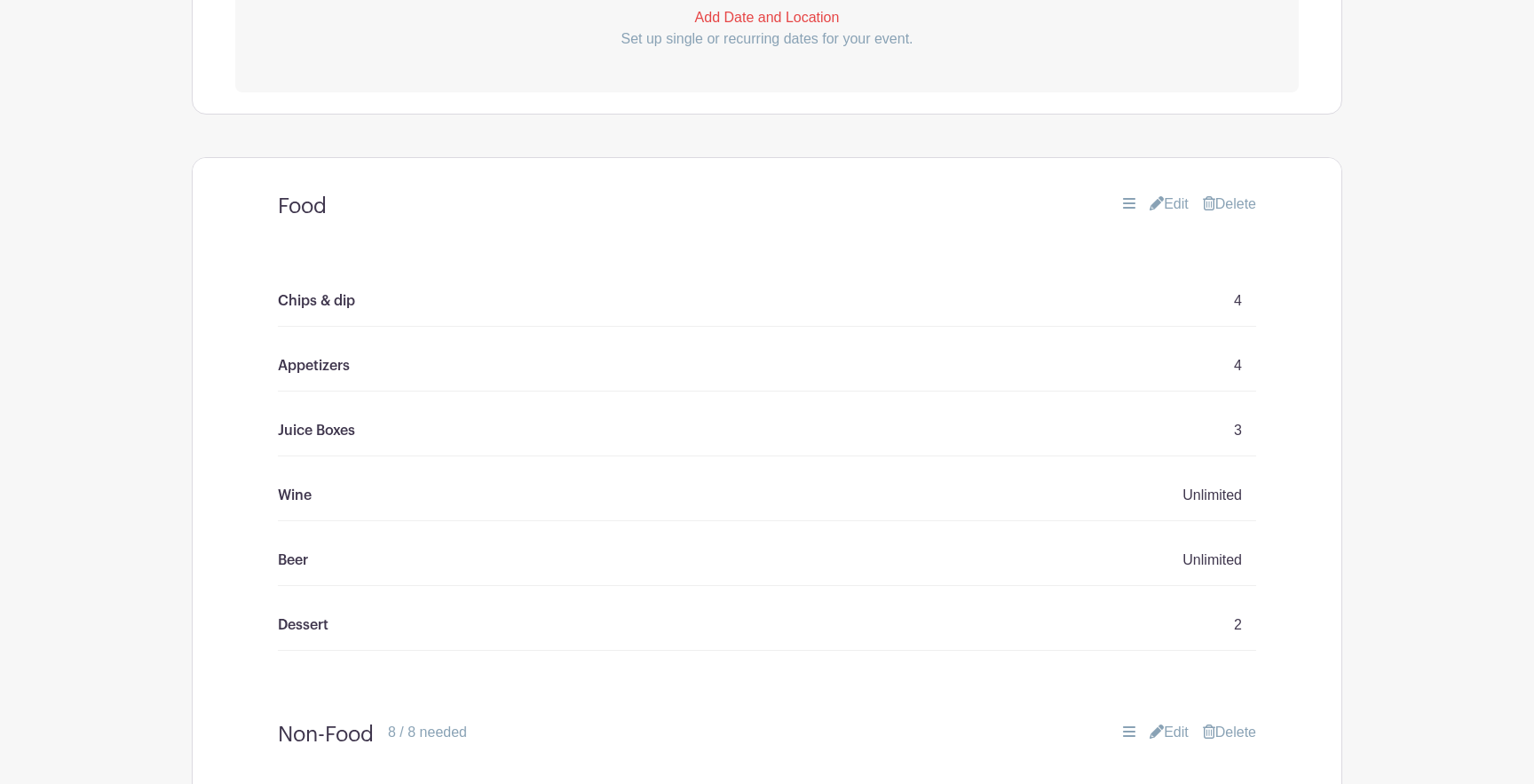
click at [1169, 208] on link "Edit" at bounding box center [1169, 204] width 39 height 22
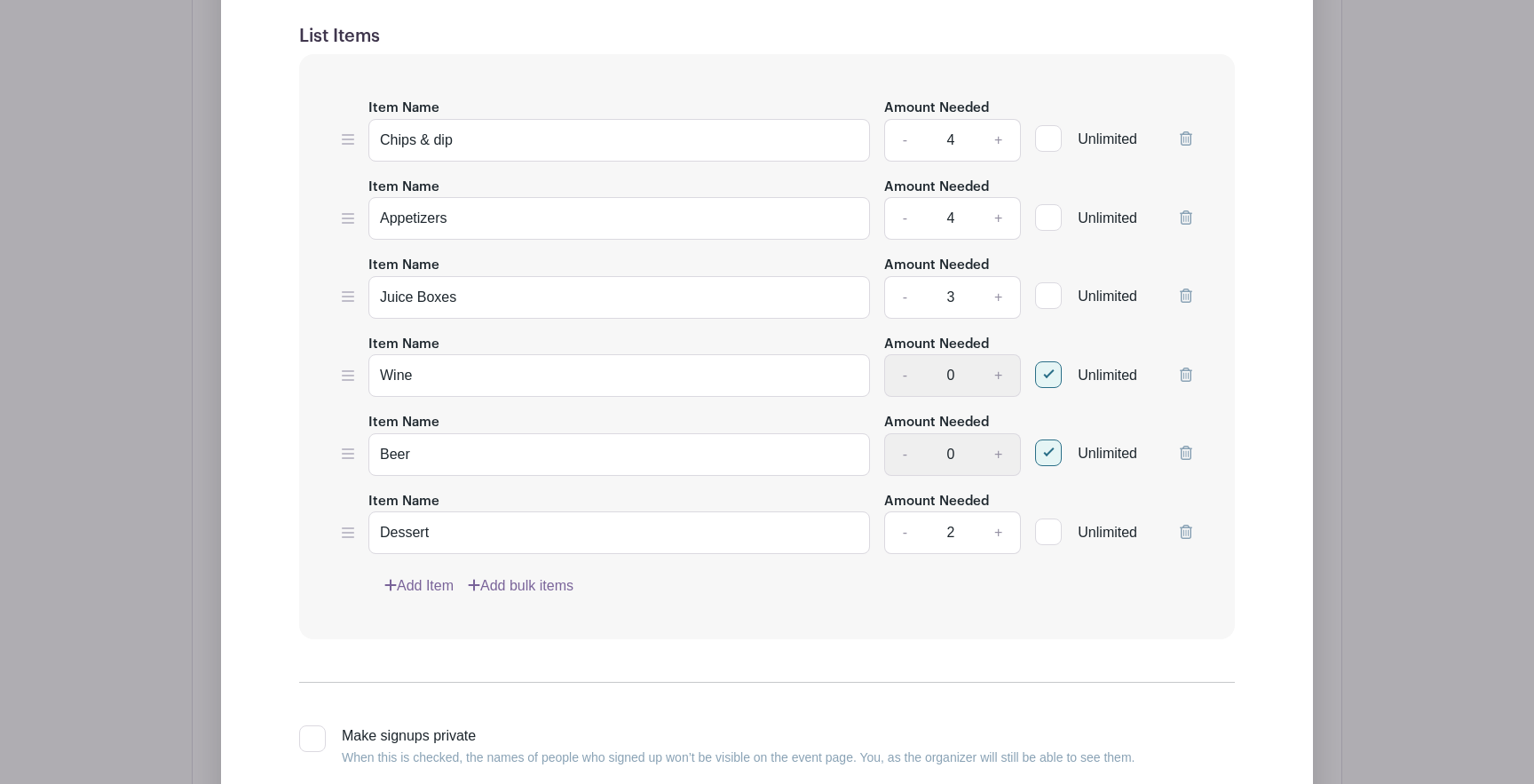
scroll to position [1305, 0]
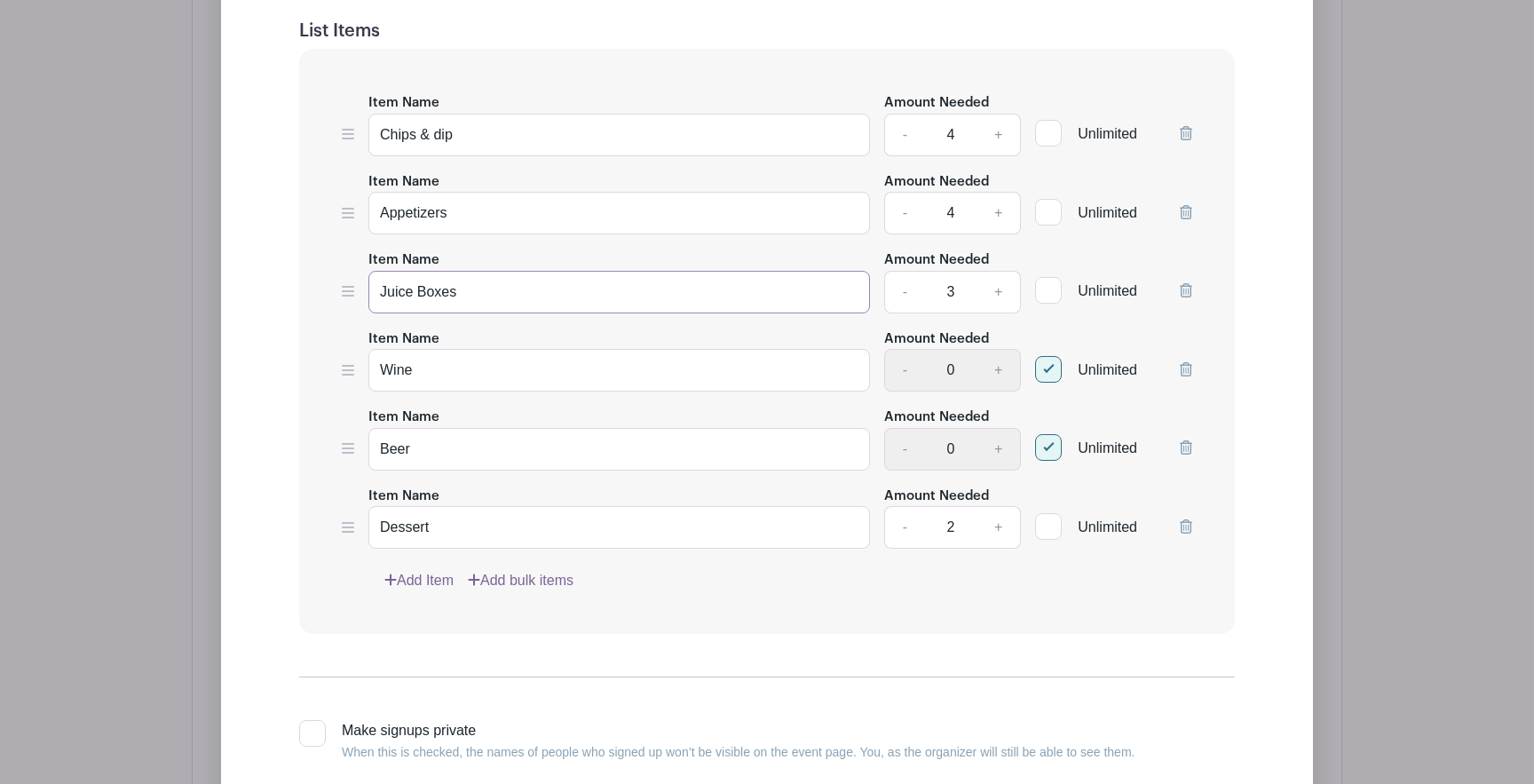
click at [480, 312] on input "Juice Boxes" at bounding box center [619, 292] width 502 height 43
click at [519, 300] on input "Juice Boxes & Water bottles" at bounding box center [619, 292] width 502 height 43
type input "Juice Boxes & Waters"
click at [261, 340] on div "Edit Simple Signup List List Name Food List Items Item Name Chips & dip Amount …" at bounding box center [767, 350] width 1064 height 1082
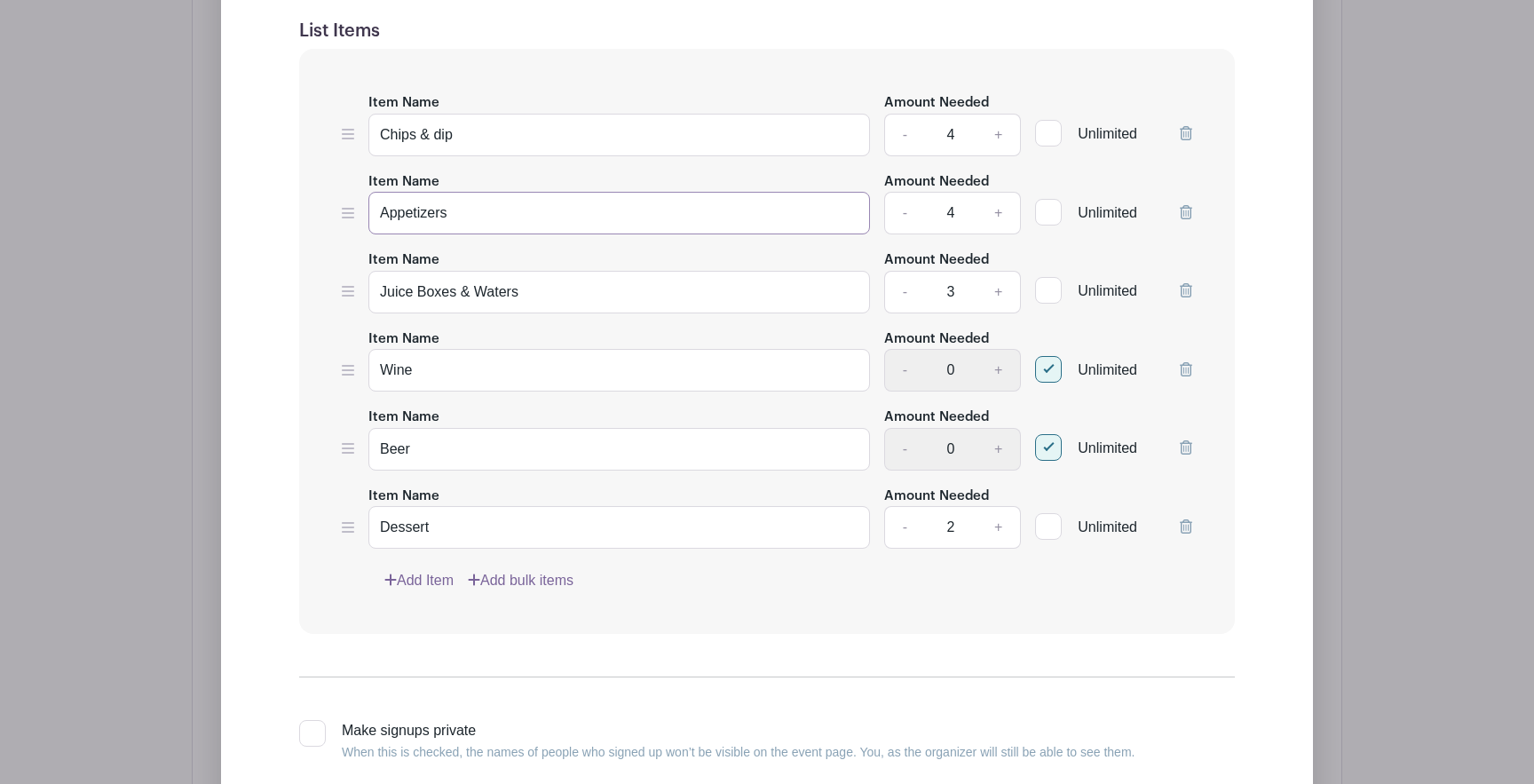
click at [465, 219] on input "Appetizers" at bounding box center [619, 213] width 502 height 43
type input "Appetizer"
click at [548, 309] on input "Juice Boxes & Waters" at bounding box center [619, 292] width 502 height 43
click at [457, 297] on input "Juice Boxes & Water" at bounding box center [619, 292] width 502 height 43
click at [561, 297] on input "Juice Boxes & Water" at bounding box center [619, 292] width 502 height 43
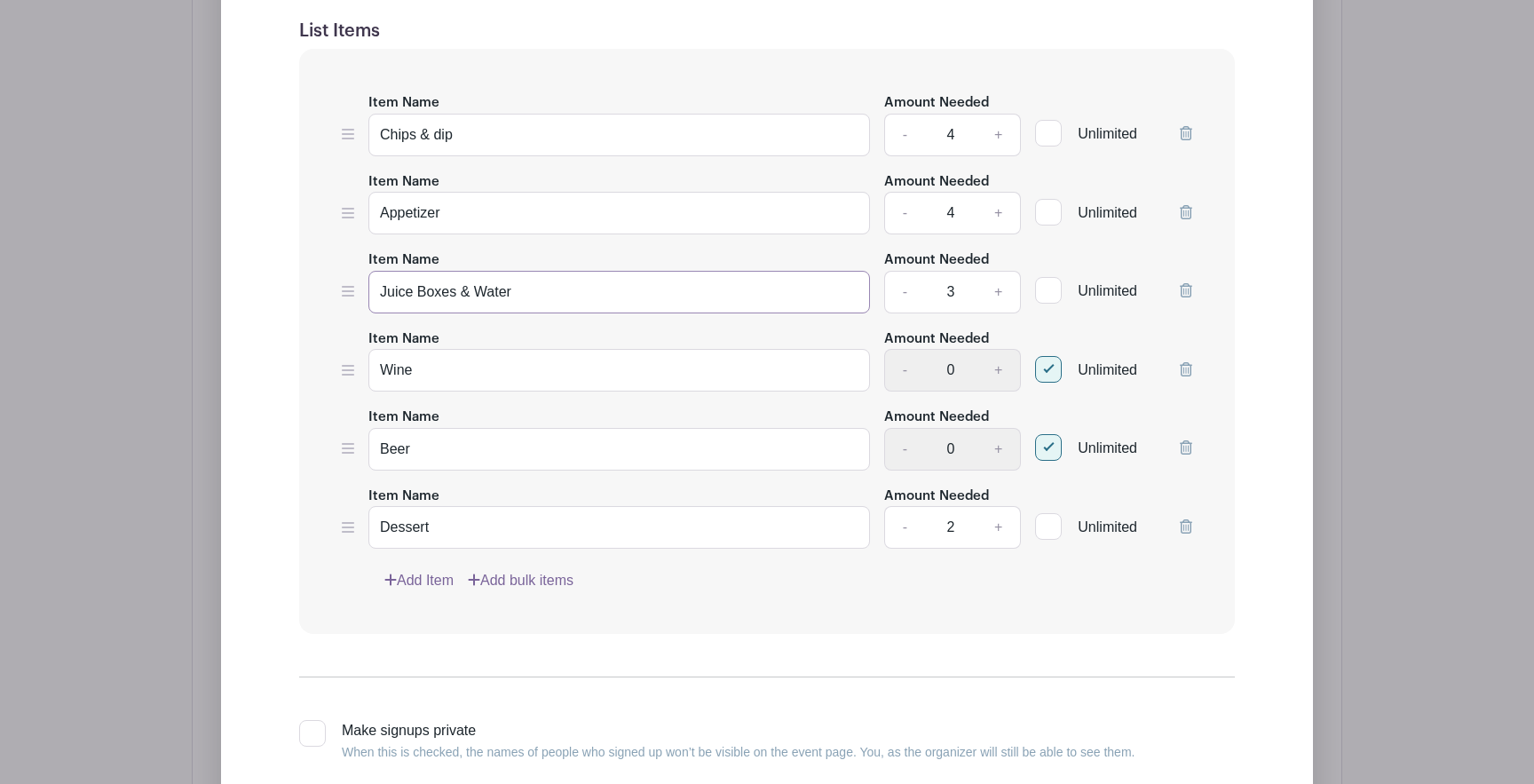
type input "Juice Boxes & Waters"
click at [455, 217] on input "Appetizer" at bounding box center [619, 213] width 502 height 43
type input "Appetizers"
click at [272, 333] on div "Edit Simple Signup List List Name Food List Items Item Name Chips & dip Amount …" at bounding box center [767, 350] width 1064 height 1082
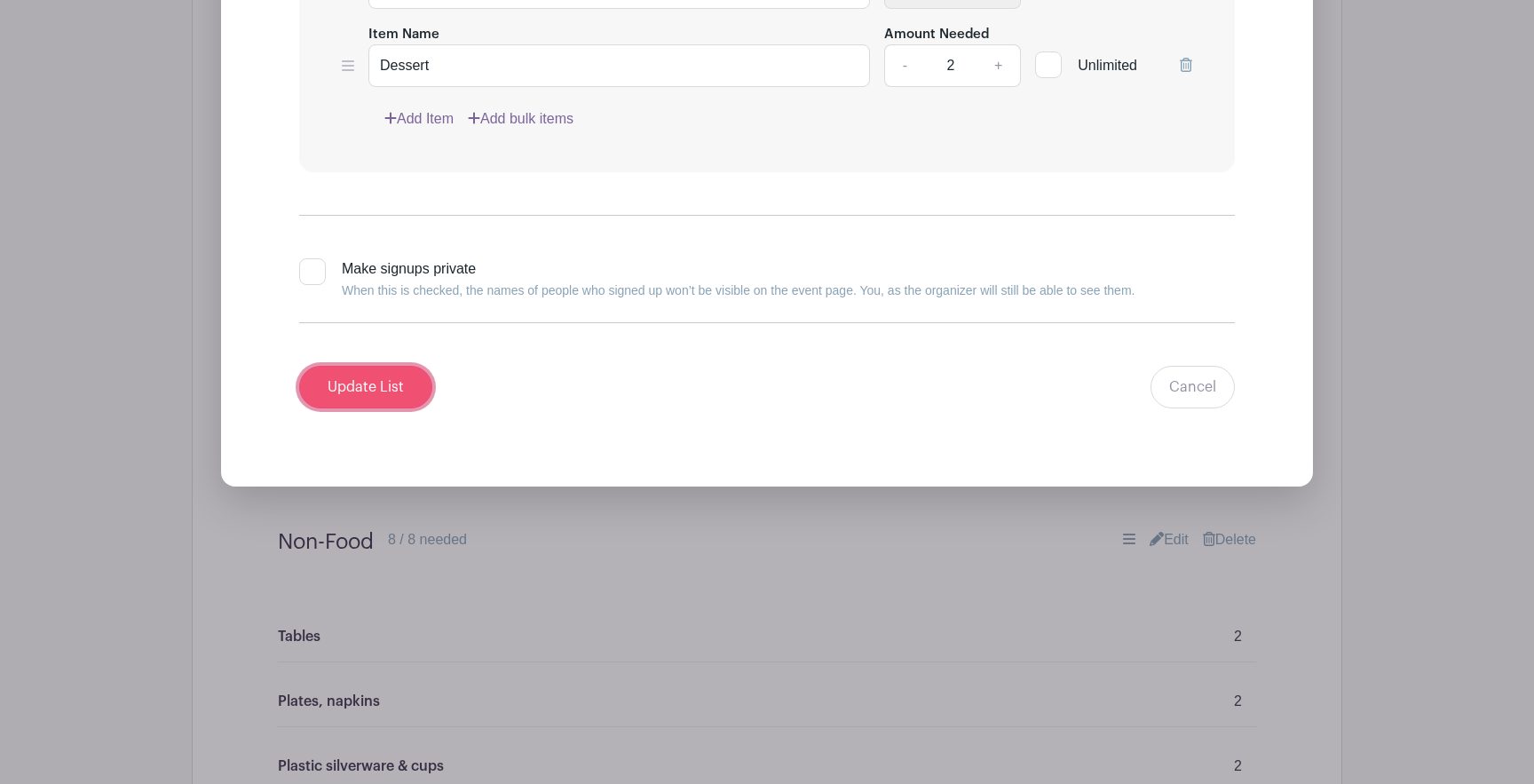
click at [355, 382] on input "Update List" at bounding box center [366, 387] width 133 height 43
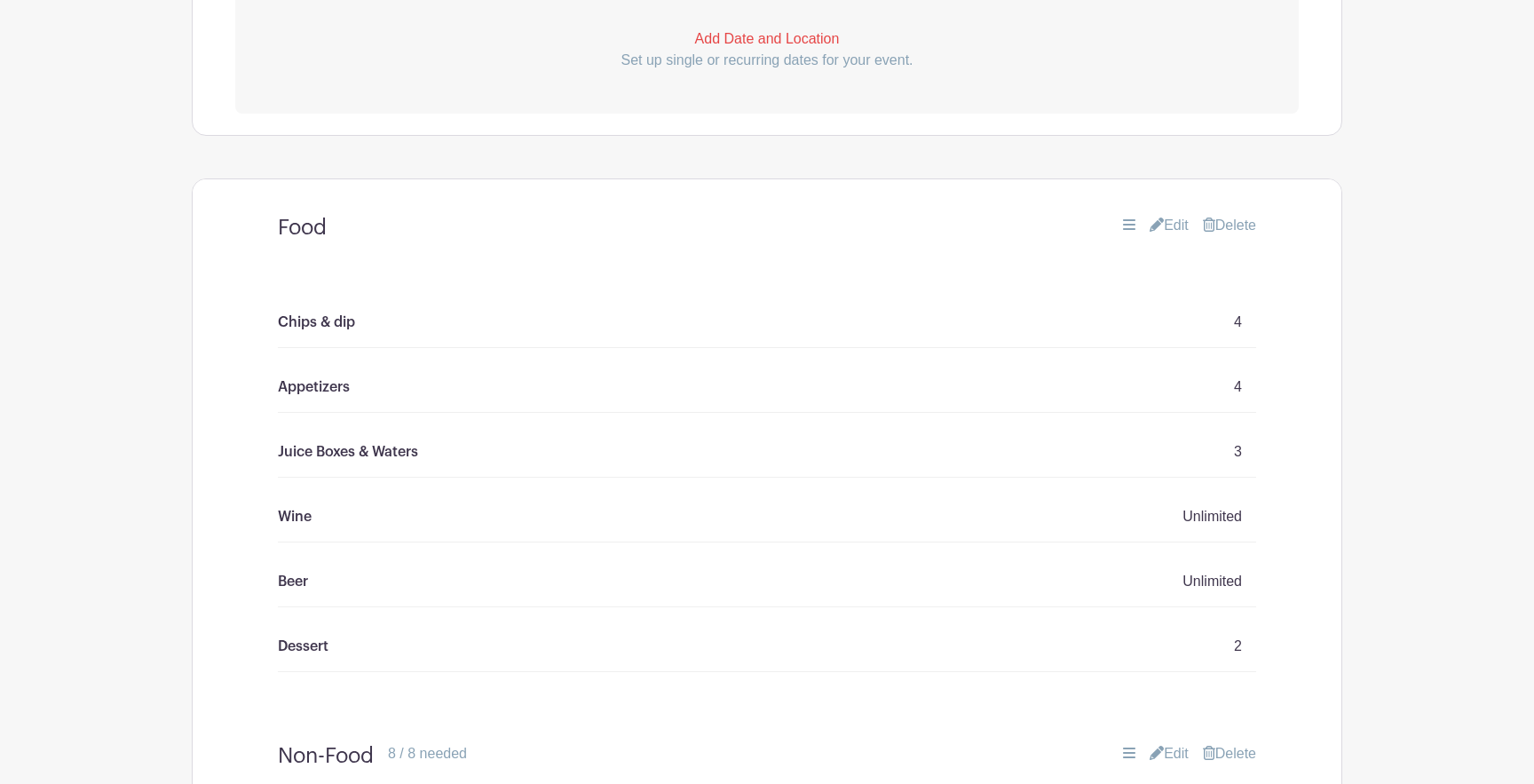
scroll to position [782, 0]
click at [1168, 224] on link "Edit" at bounding box center [1169, 222] width 39 height 22
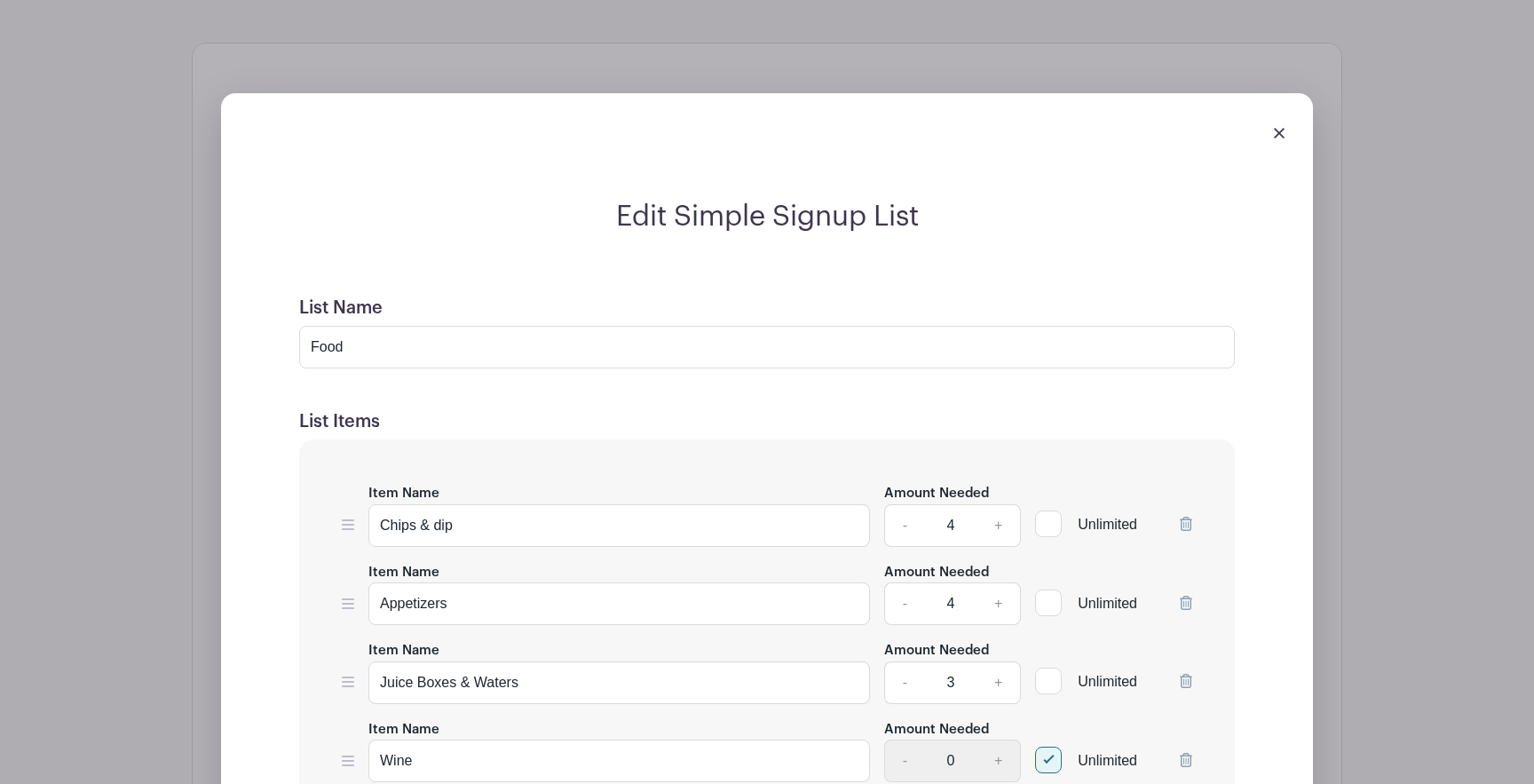
scroll to position [915, 0]
click at [1284, 142] on div at bounding box center [767, 131] width 1064 height 50
click at [1282, 138] on img at bounding box center [1279, 132] width 11 height 11
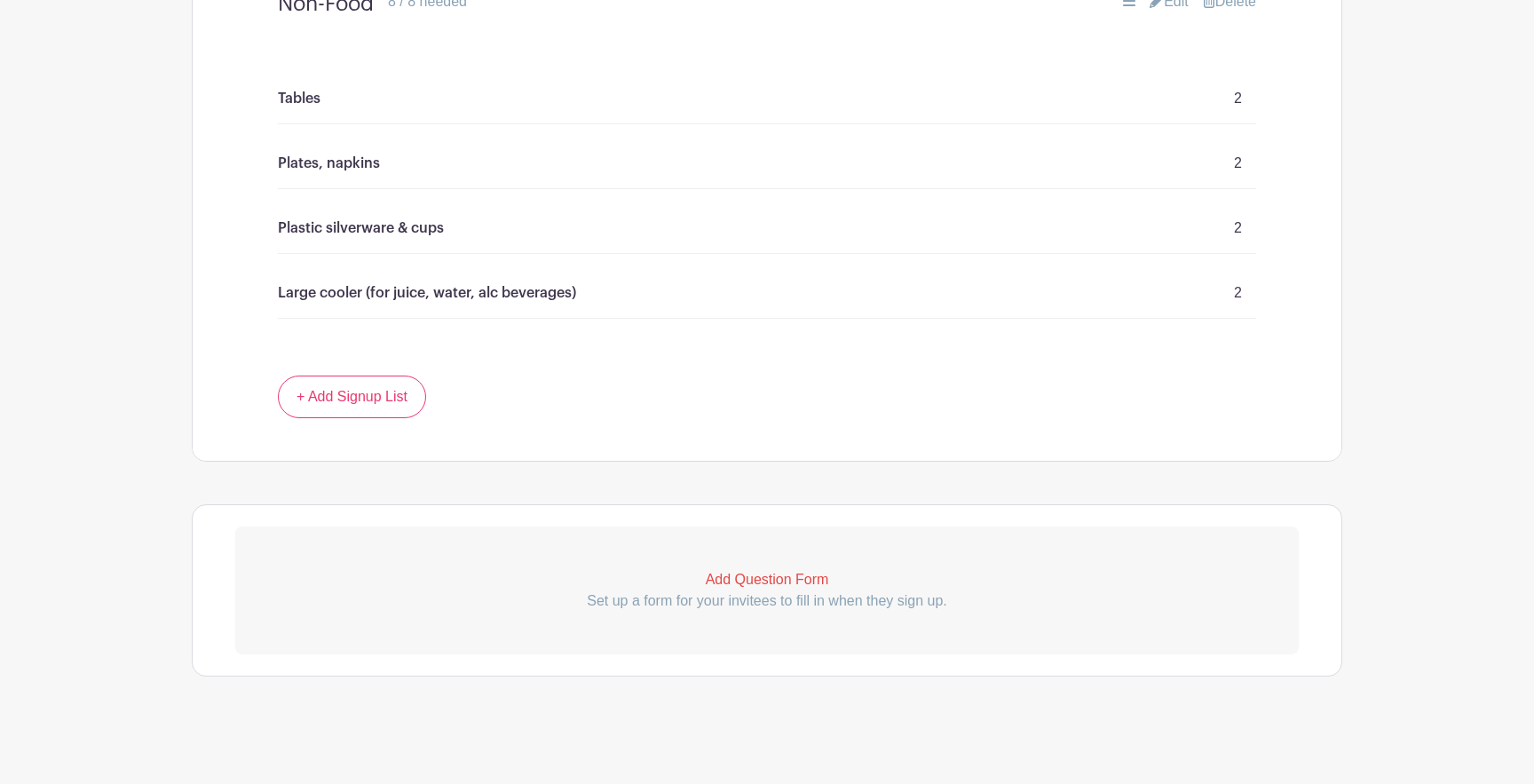
scroll to position [1535, 0]
click at [761, 568] on p "Add Question Form" at bounding box center [767, 577] width 1064 height 22
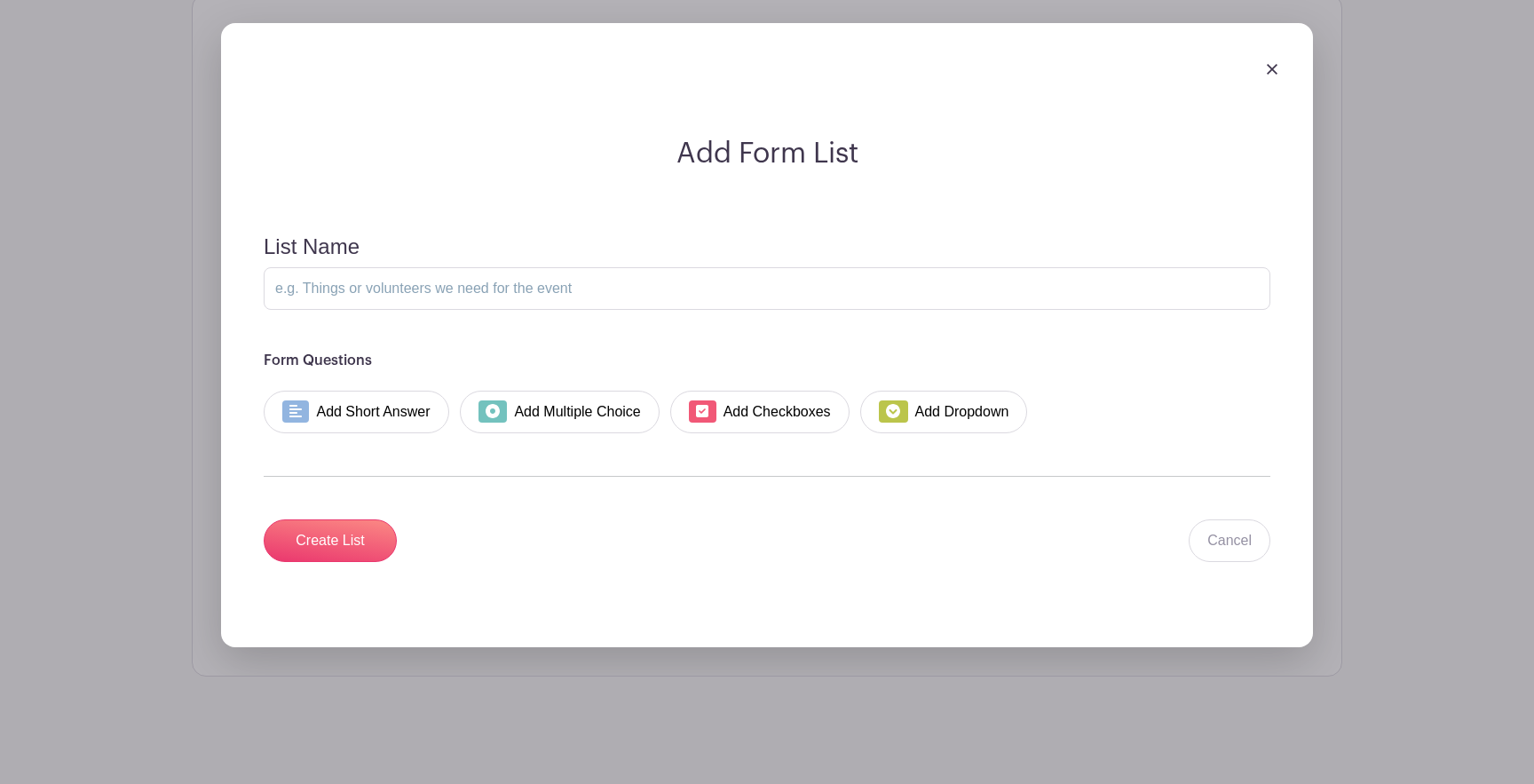
scroll to position [2044, 0]
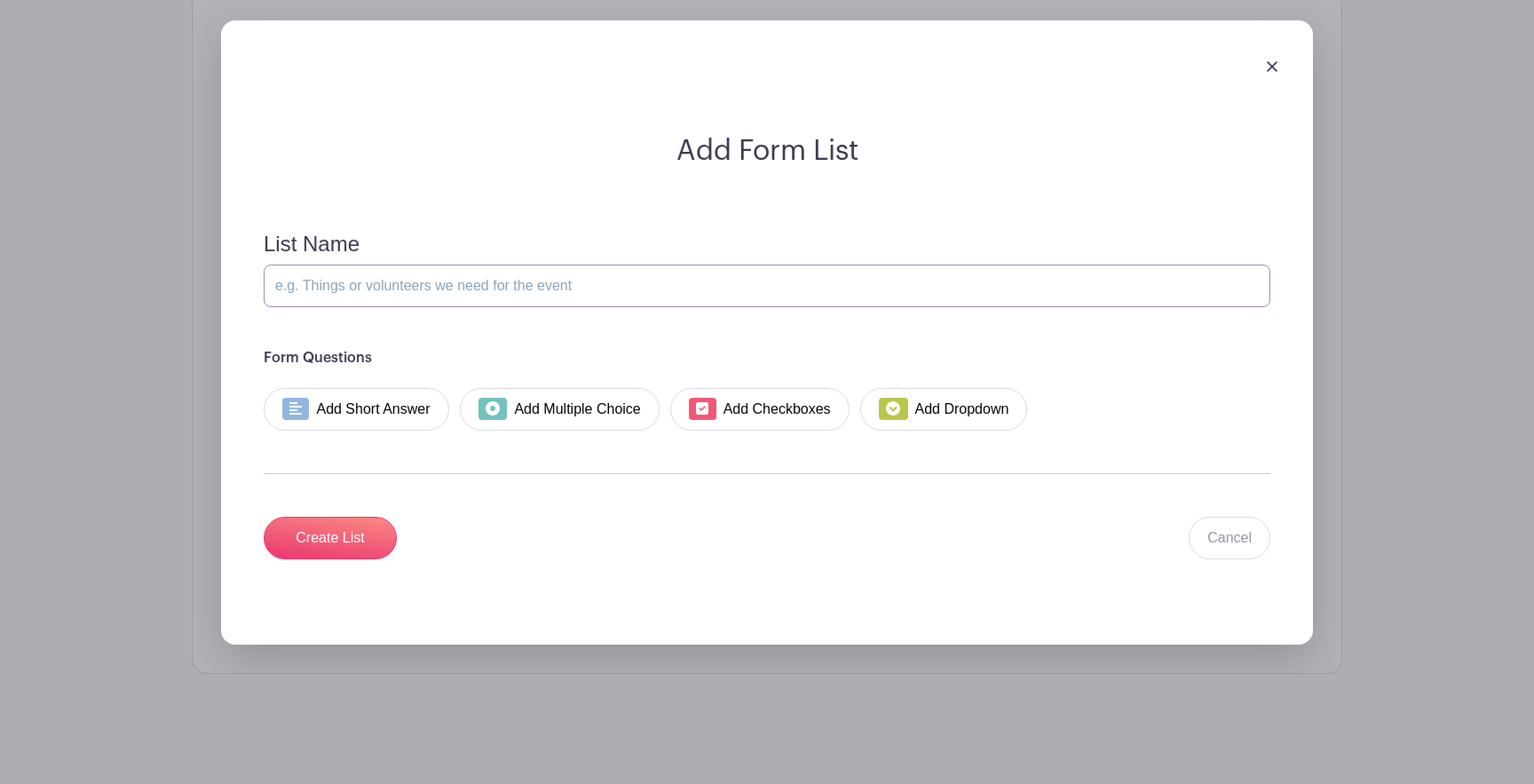
click at [444, 283] on input "List Name" at bounding box center [767, 286] width 1007 height 43
click at [442, 289] on input "List Name" at bounding box center [767, 286] width 1007 height 43
click at [430, 286] on input "List Name" at bounding box center [767, 286] width 1007 height 43
click at [440, 289] on input "List Name" at bounding box center [767, 286] width 1007 height 43
click at [539, 343] on form "List Name Form Questions Add Short Answer Add Multiple Choice Add Checkboxes Ad…" at bounding box center [767, 395] width 1049 height 370
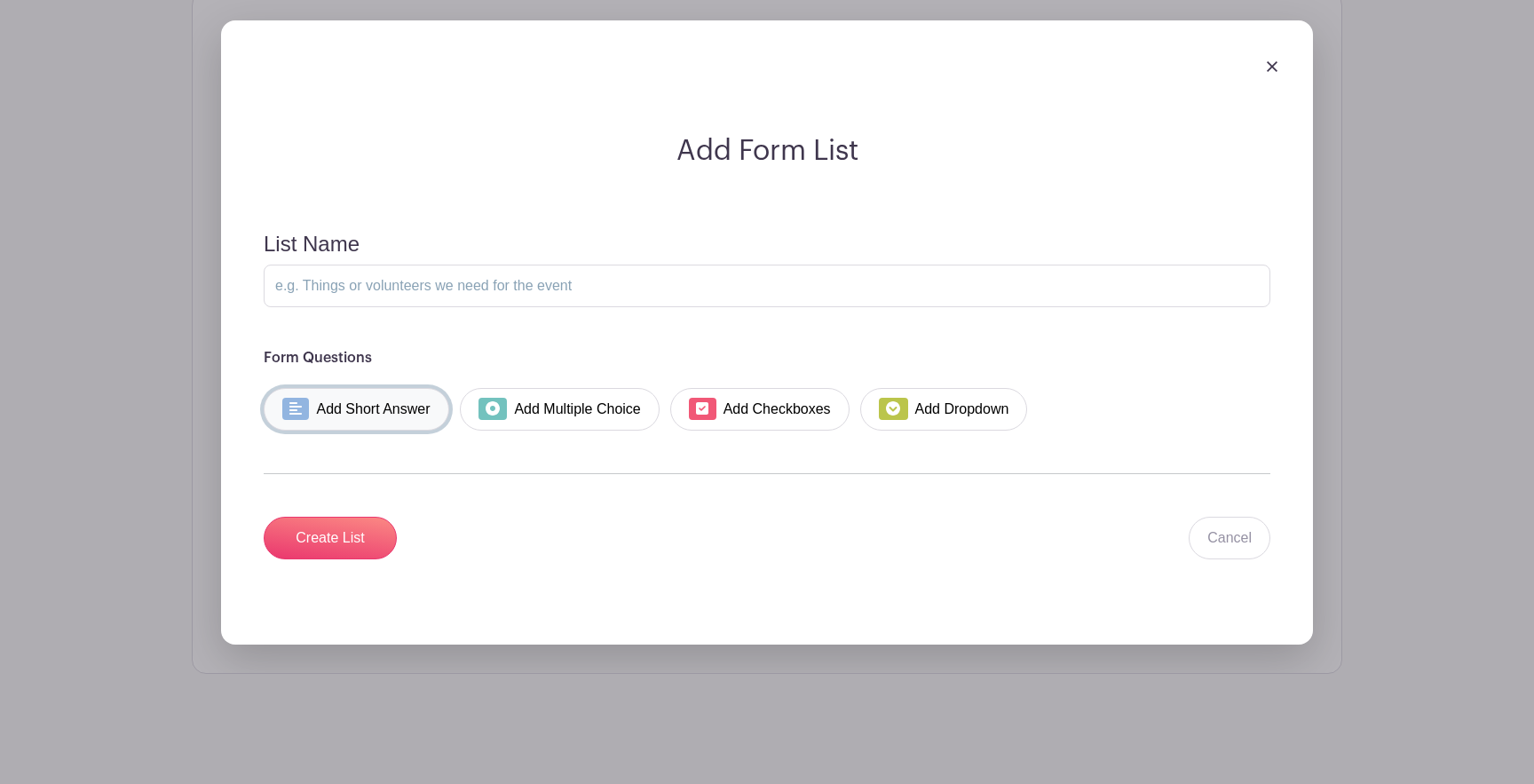
click at [369, 412] on link "Add Short Answer" at bounding box center [357, 410] width 186 height 43
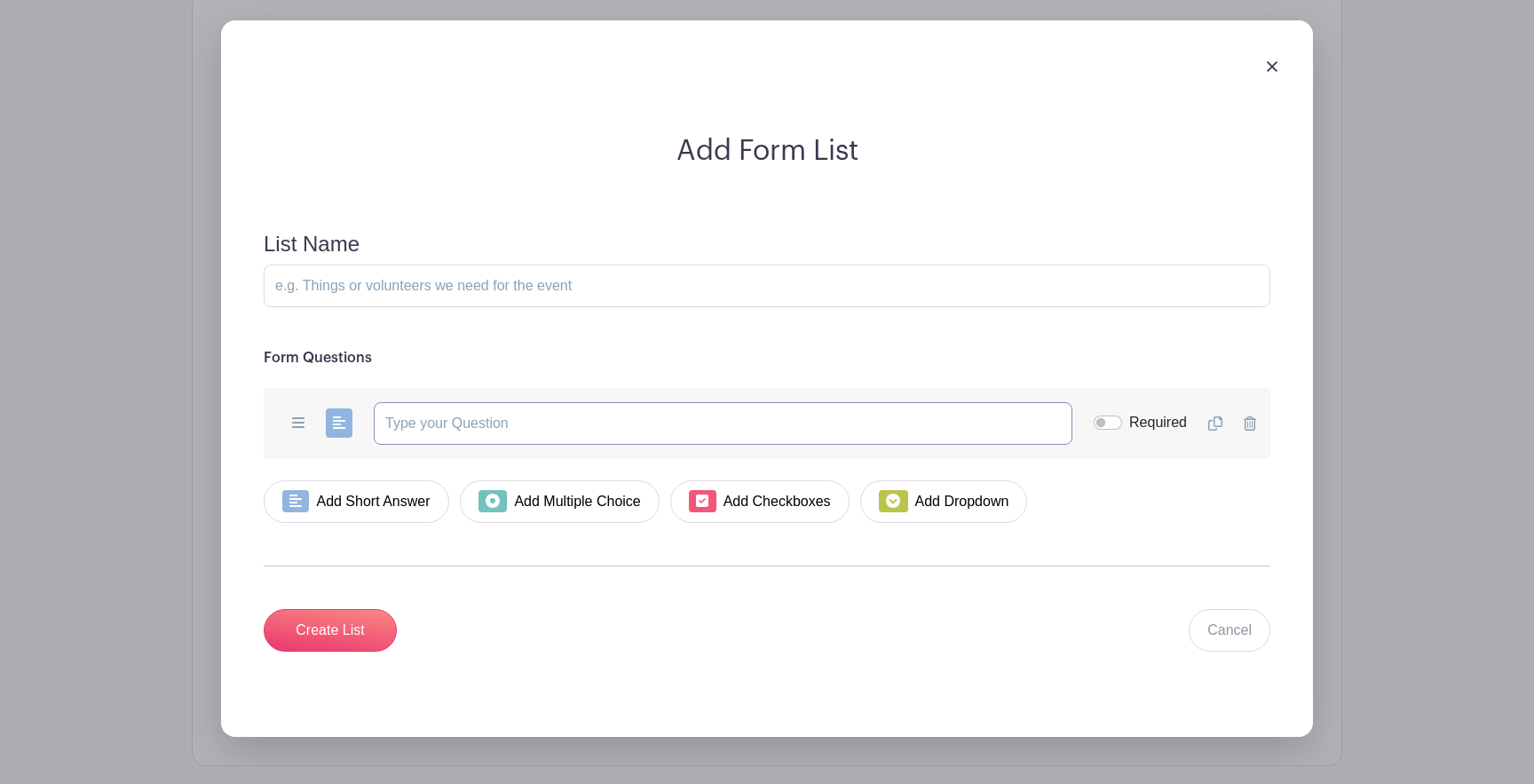
click at [417, 425] on input "text" at bounding box center [723, 423] width 699 height 43
type input "If you're bringing an appetizer or dessert, please write it here so we can avoi…"
click at [323, 627] on input "Create List" at bounding box center [330, 631] width 133 height 43
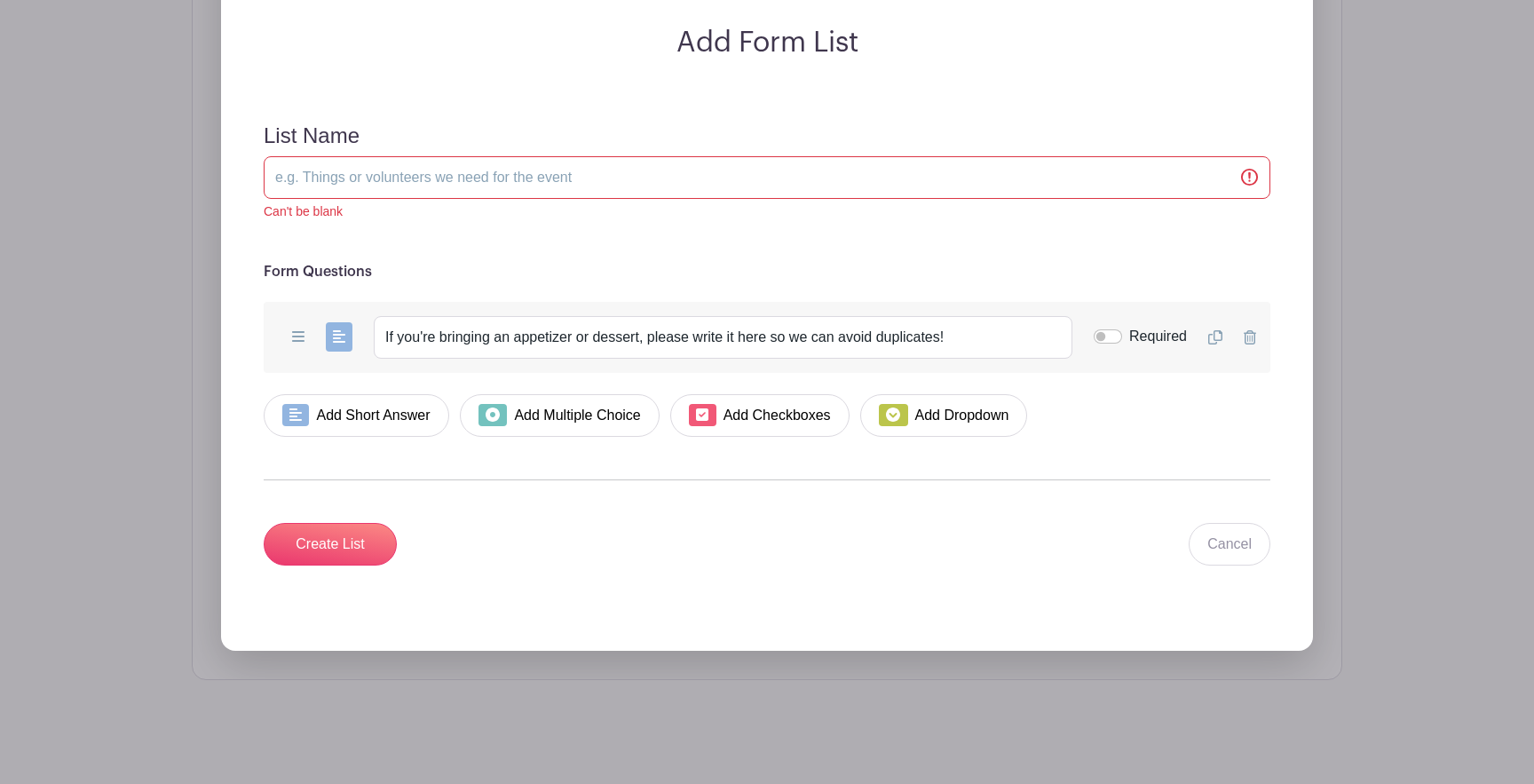
scroll to position [2303, 0]
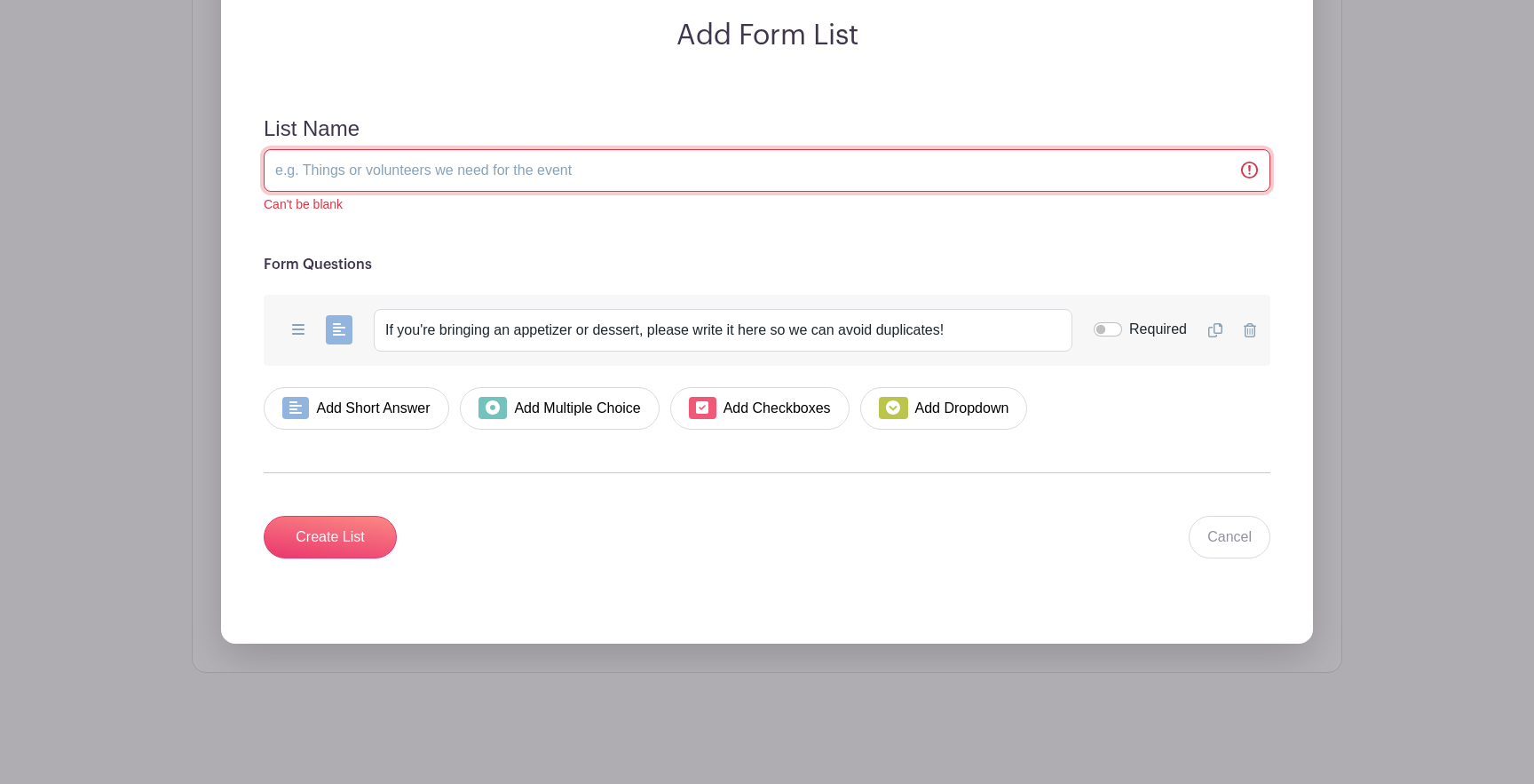
click at [377, 157] on input "List Name" at bounding box center [767, 171] width 1007 height 43
type input "Appetizer / Dessert"
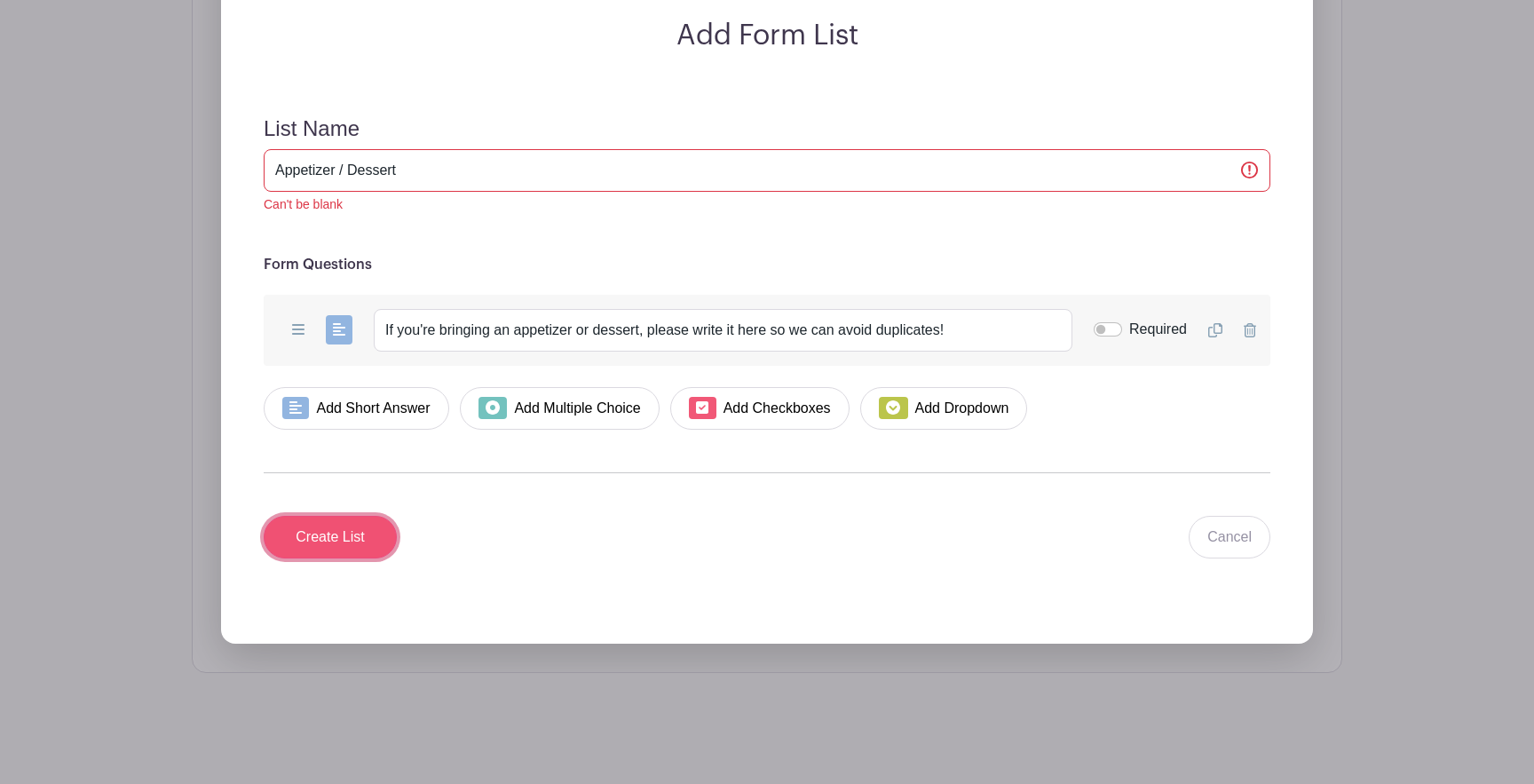
click at [334, 543] on input "Create List" at bounding box center [330, 538] width 133 height 43
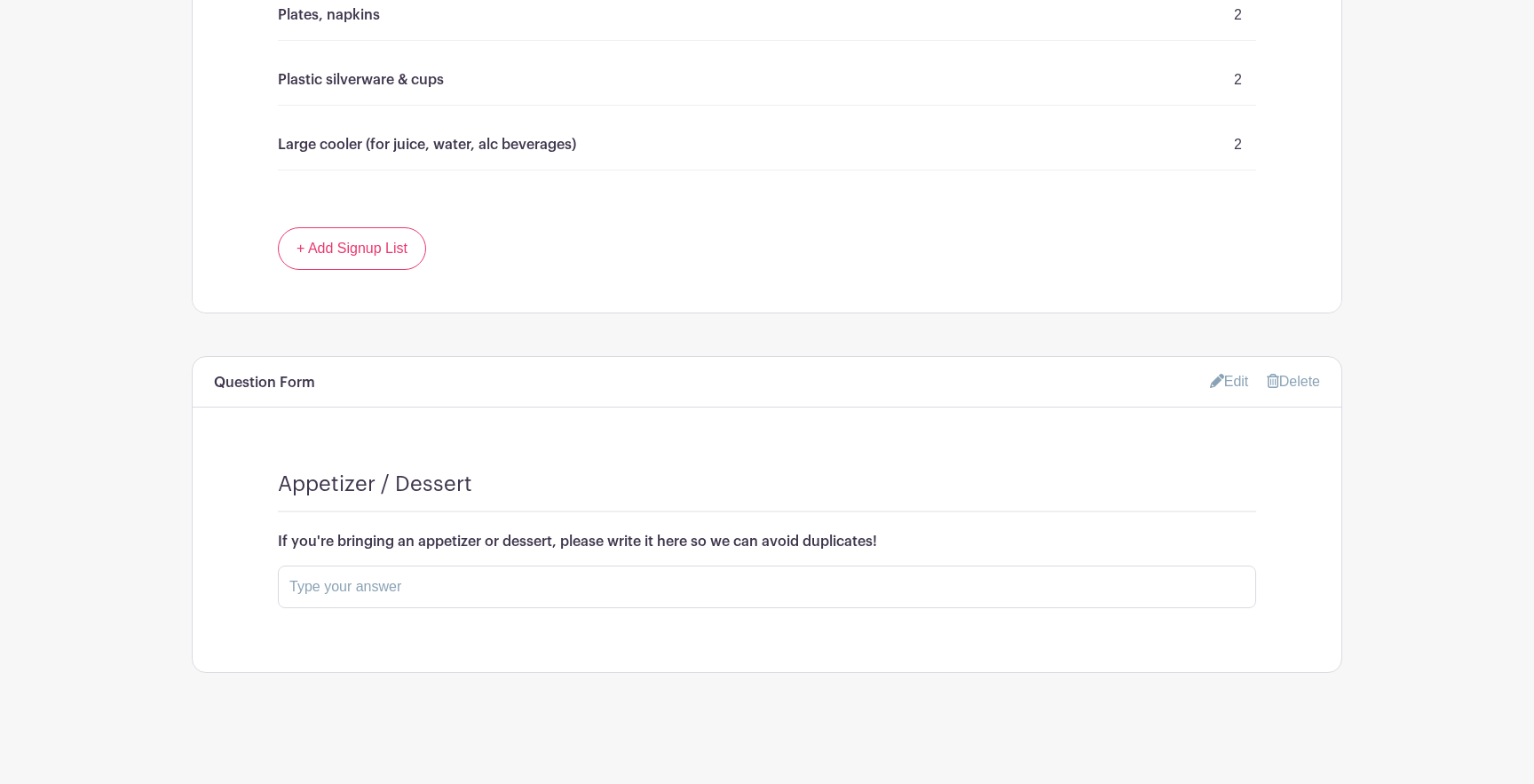
click at [1240, 378] on link "Edit" at bounding box center [1230, 381] width 39 height 29
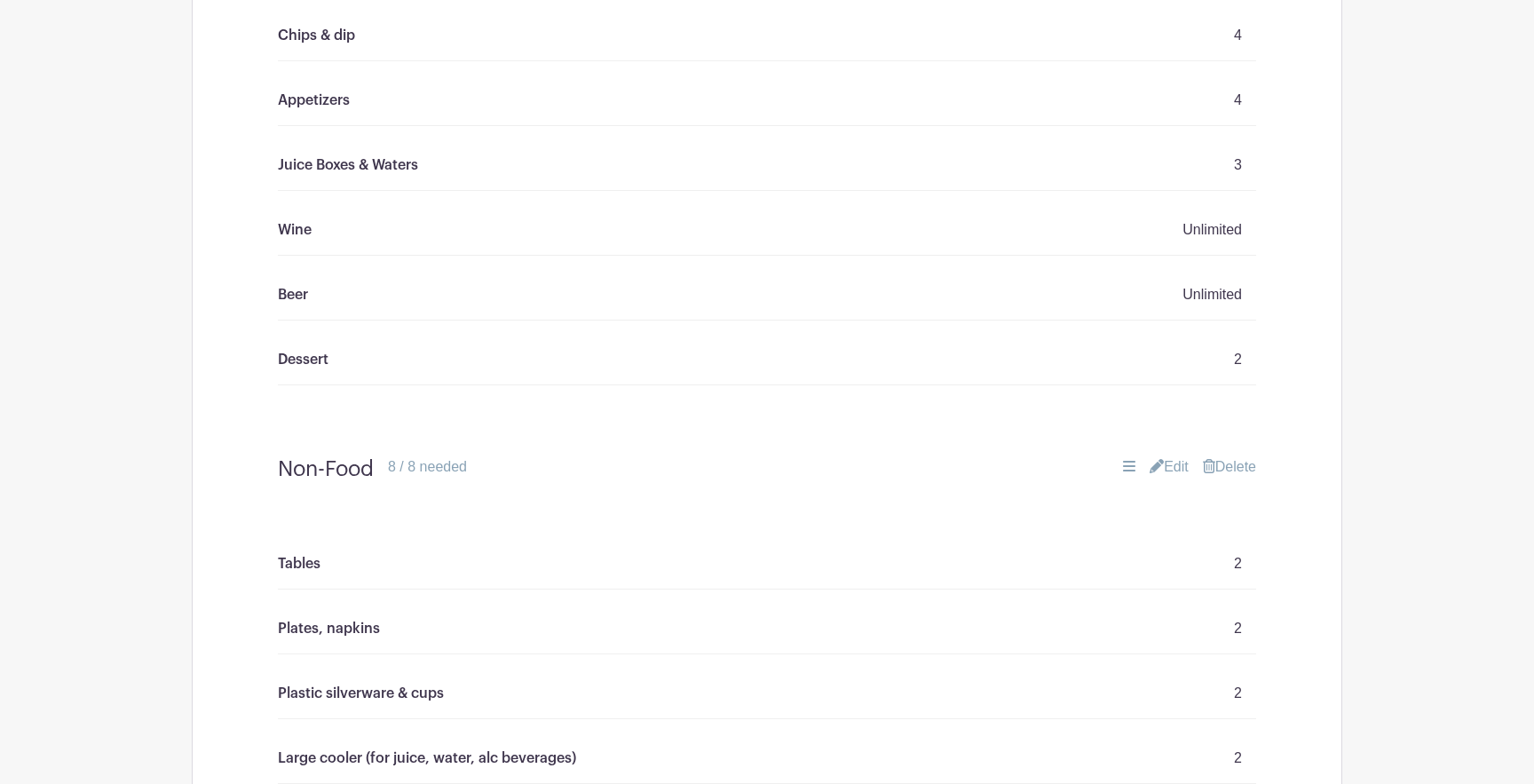
scroll to position [1321, 0]
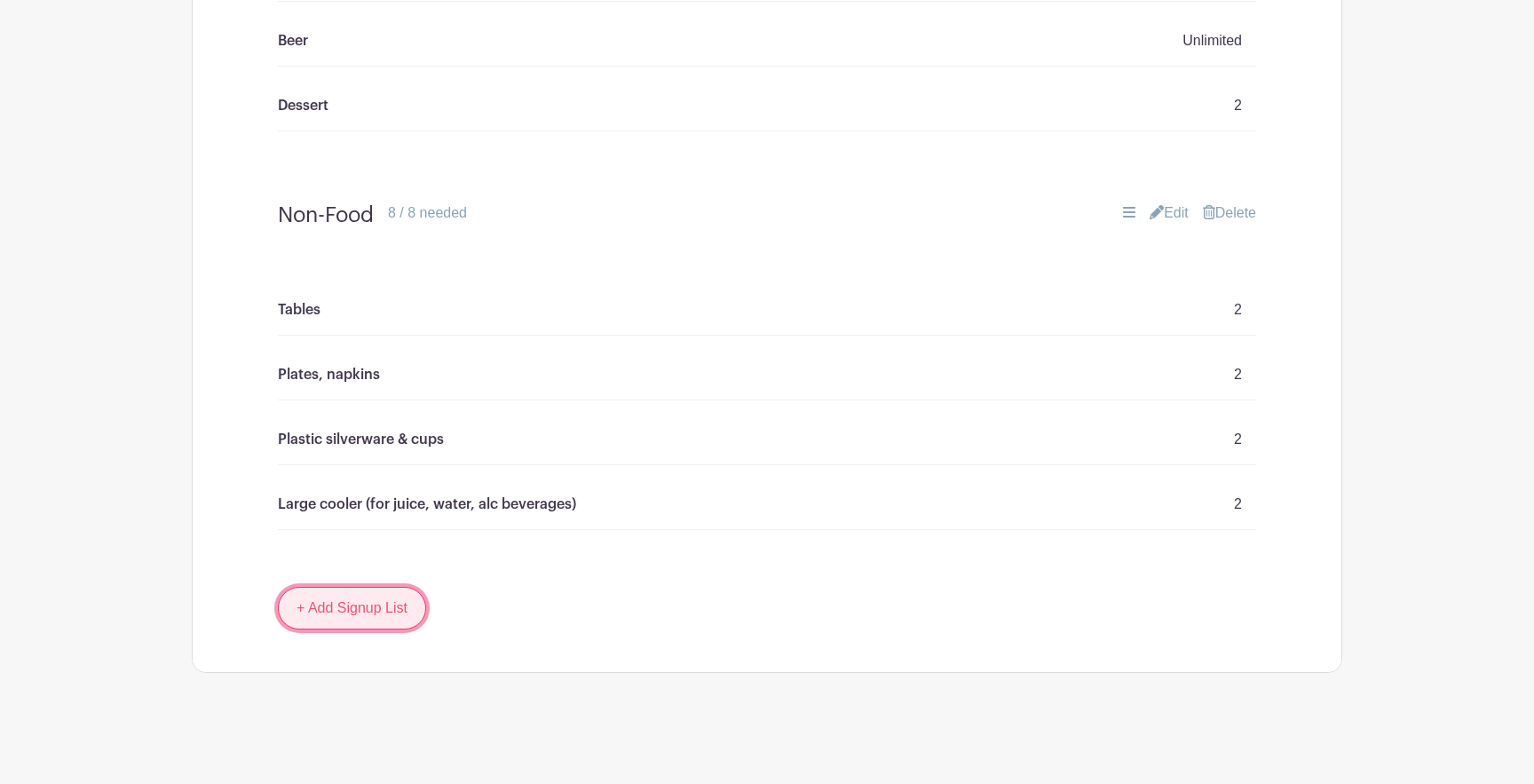
click at [347, 600] on link "+ Add Signup List" at bounding box center [352, 608] width 149 height 43
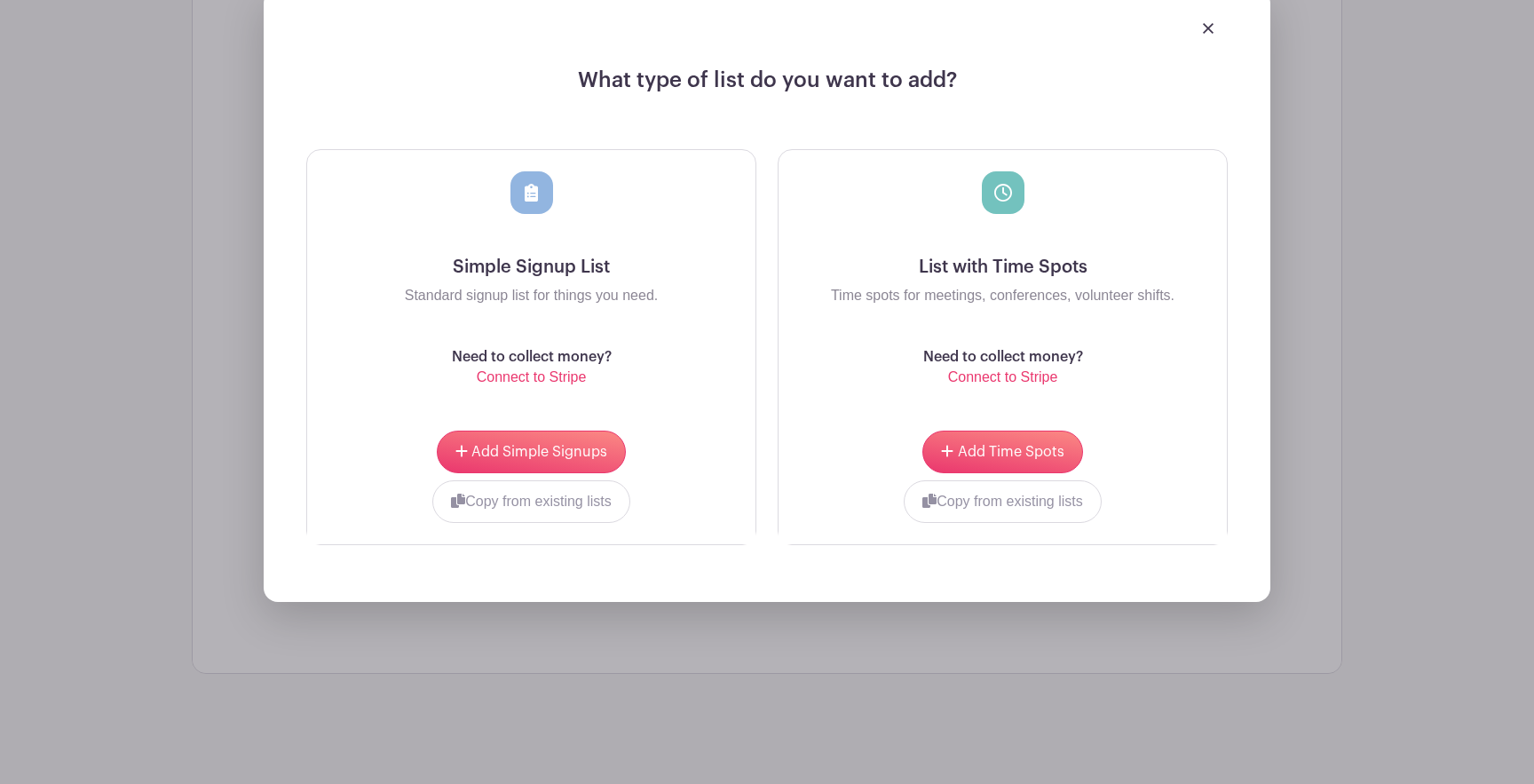
scroll to position [1991, 0]
click at [1341, 381] on div "What type of list do you want to add? Simple Signup List Standard signup list f…" at bounding box center [767, 294] width 1149 height 670
click at [1205, 36] on div at bounding box center [767, 27] width 922 height 50
click at [1210, 32] on img at bounding box center [1208, 27] width 11 height 11
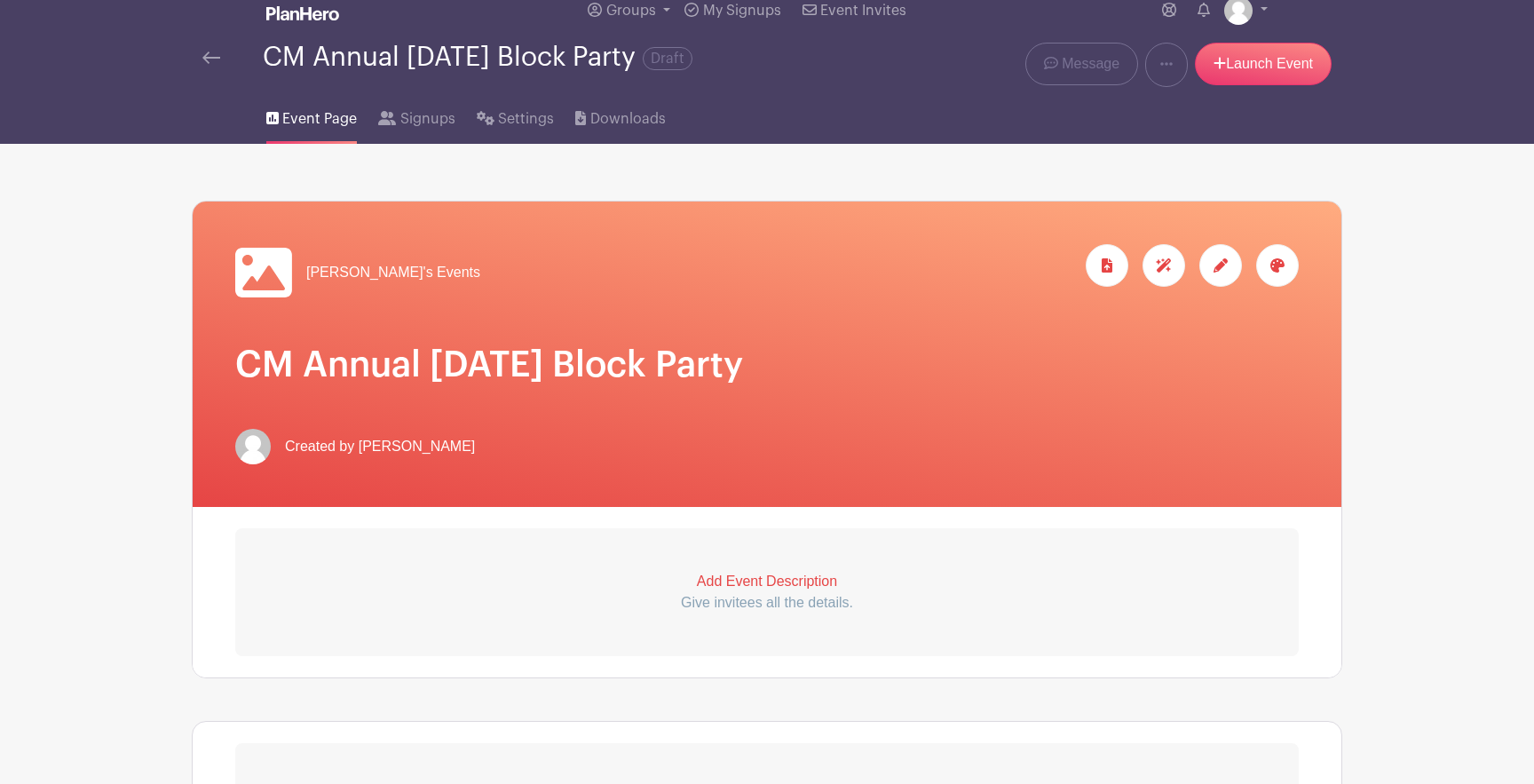
scroll to position [0, 0]
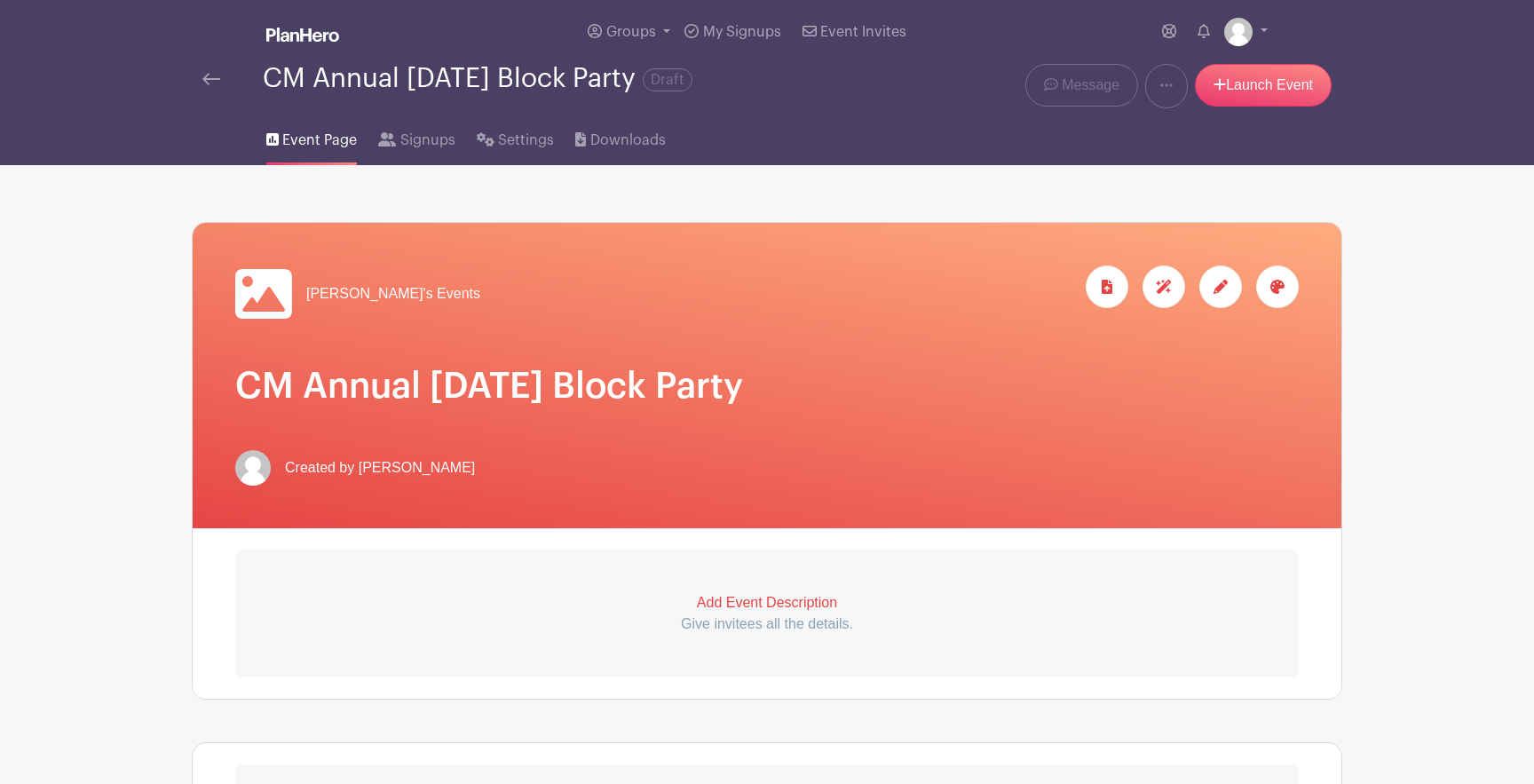
click at [1278, 290] on icon at bounding box center [1278, 286] width 15 height 15
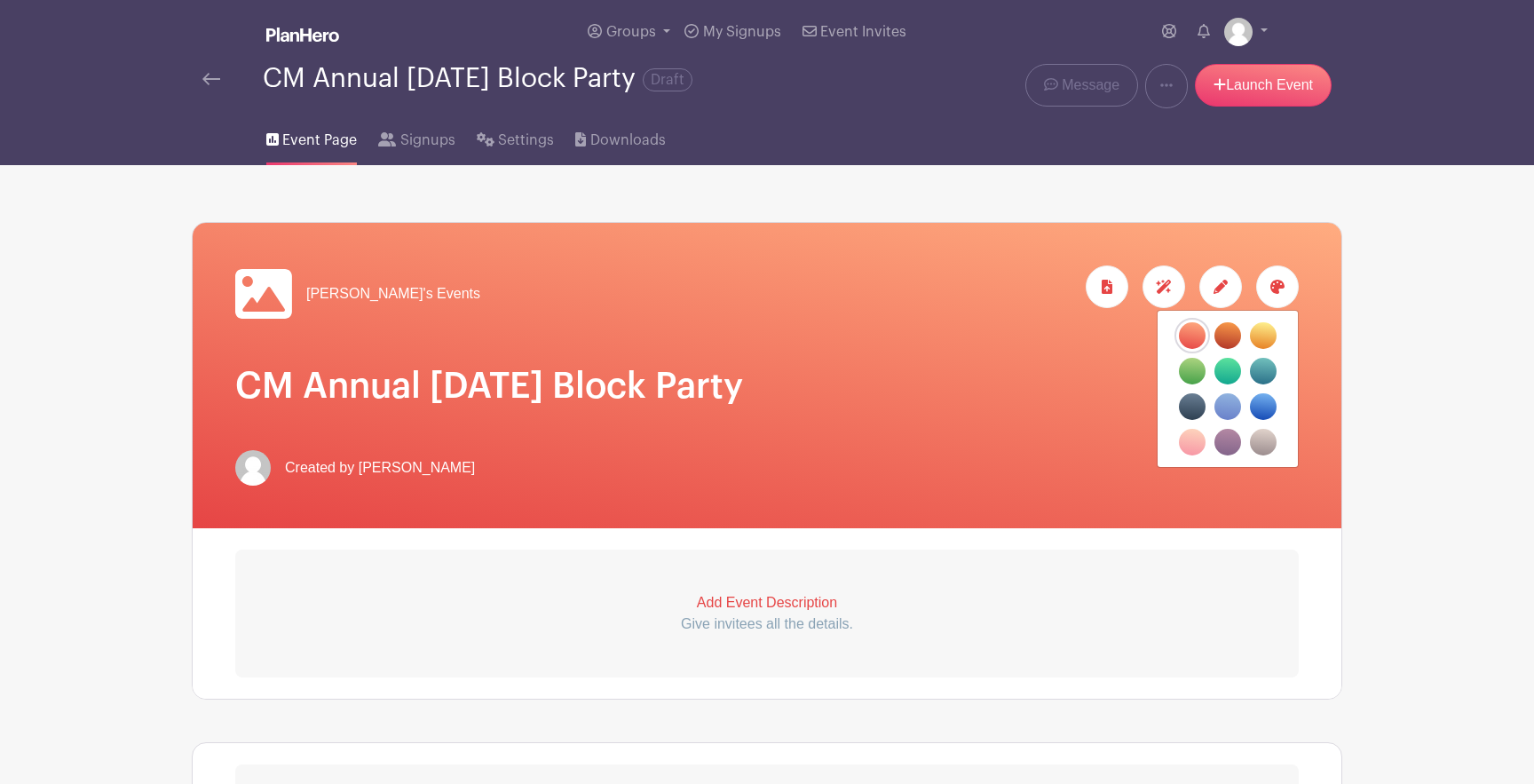
click at [1191, 340] on label "filters" at bounding box center [1192, 335] width 26 height 26
click at [0, 0] on input "filters" at bounding box center [0, 0] width 0 height 0
click at [1267, 334] on label "filters" at bounding box center [1263, 335] width 26 height 26
click at [0, 0] on input "filters" at bounding box center [0, 0] width 0 height 0
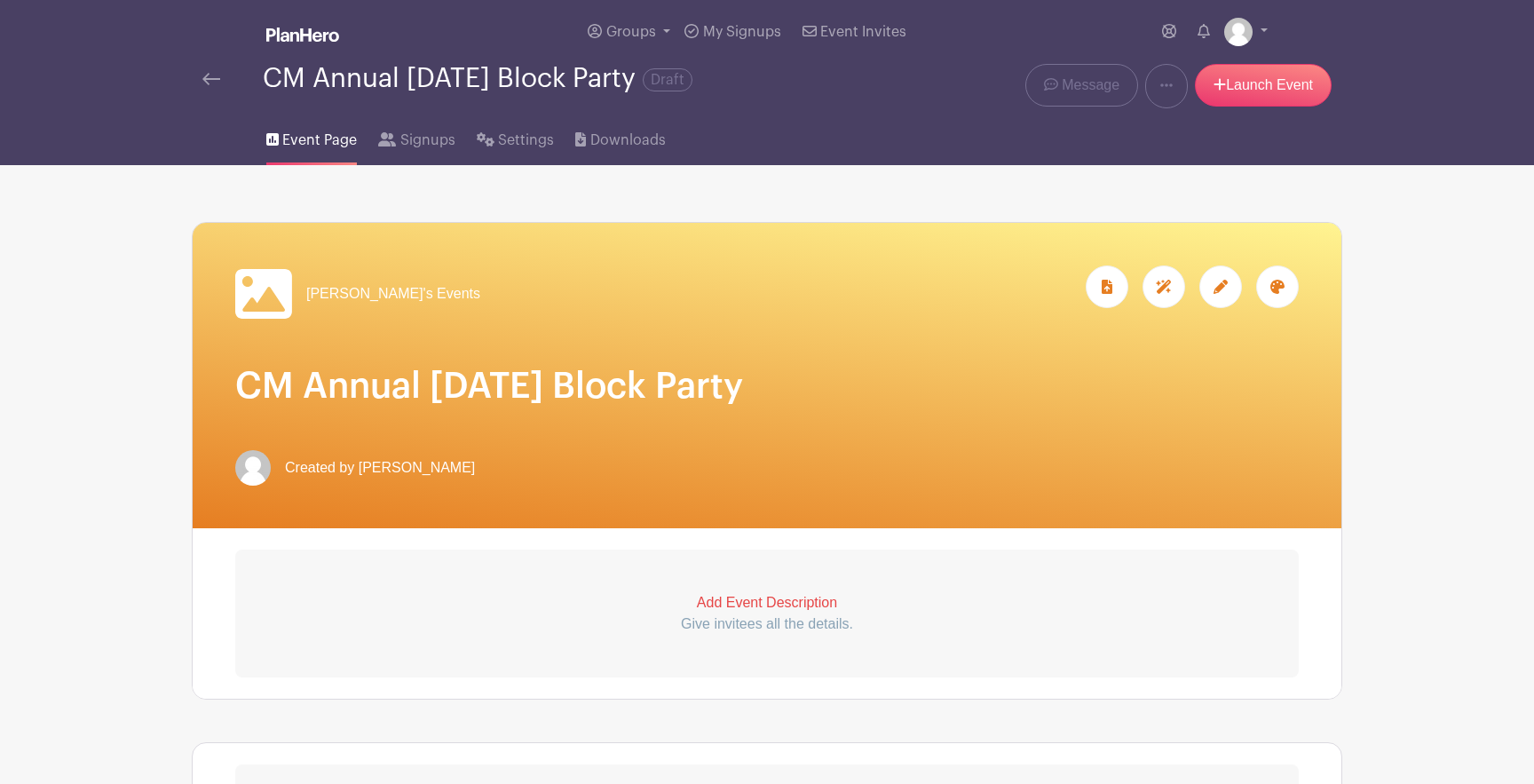
click at [1275, 284] on icon at bounding box center [1278, 286] width 15 height 15
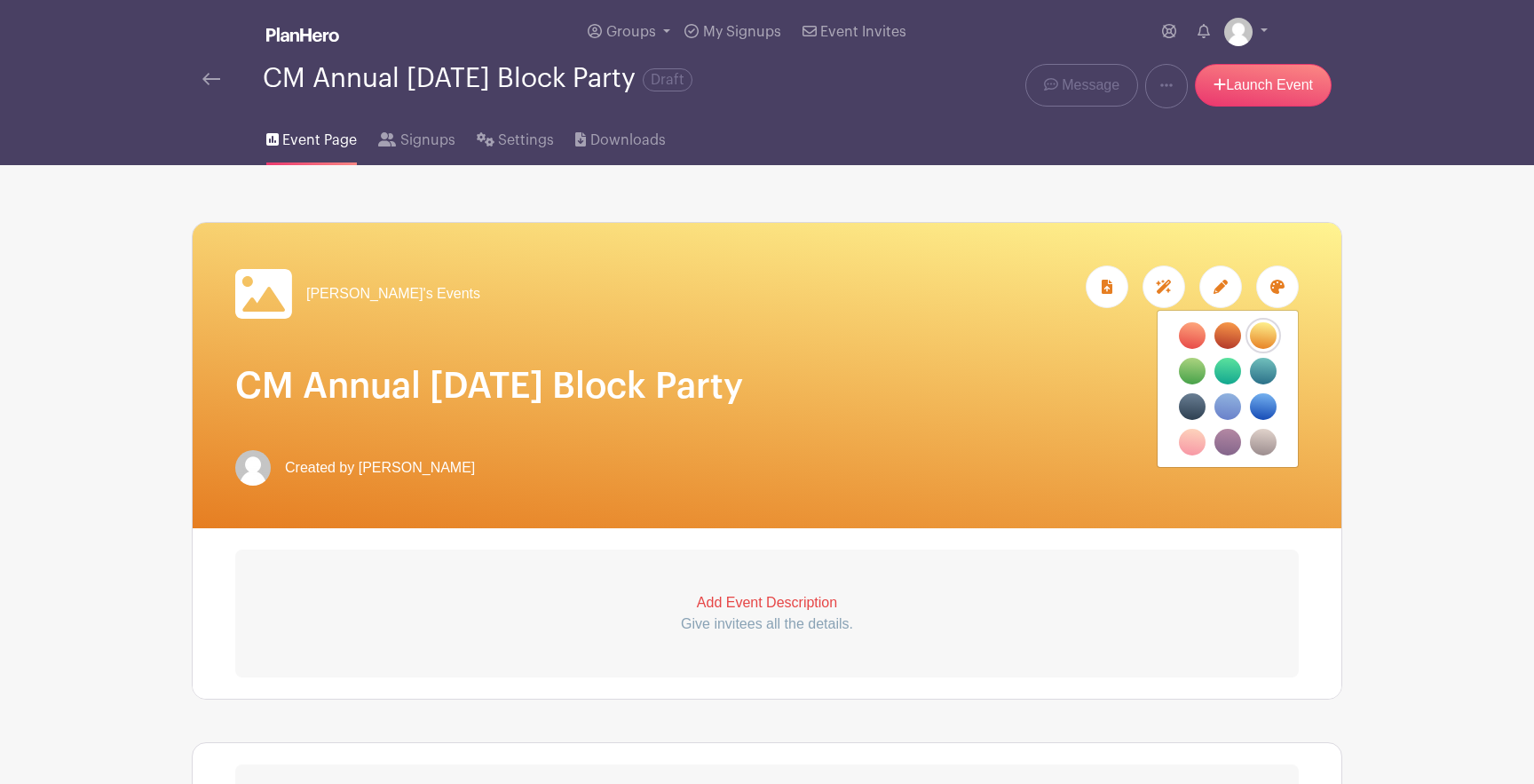
click at [1194, 336] on label "filters" at bounding box center [1192, 335] width 26 height 26
click at [0, 0] on input "filters" at bounding box center [0, 0] width 0 height 0
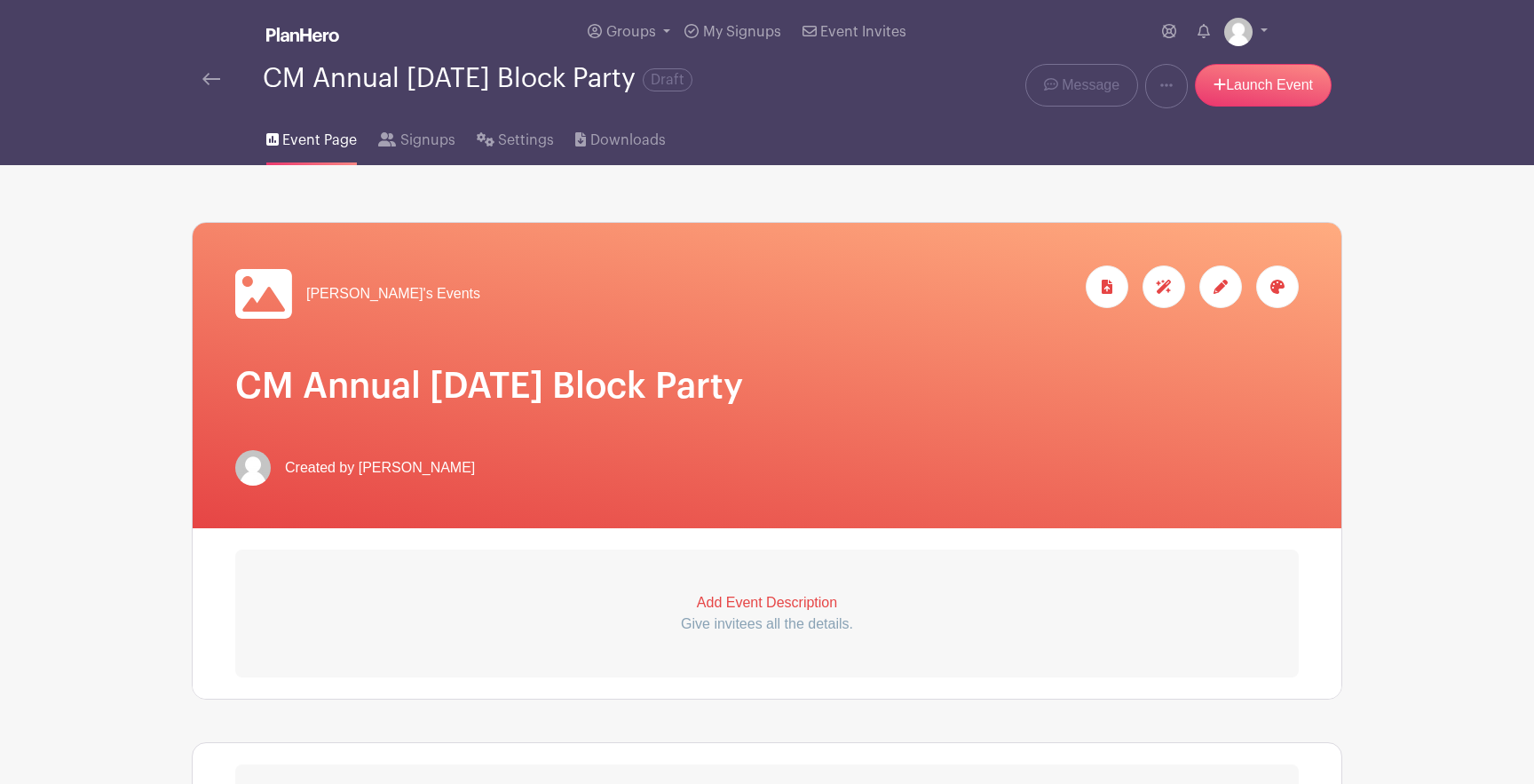
click at [1291, 280] on div at bounding box center [1278, 287] width 43 height 43
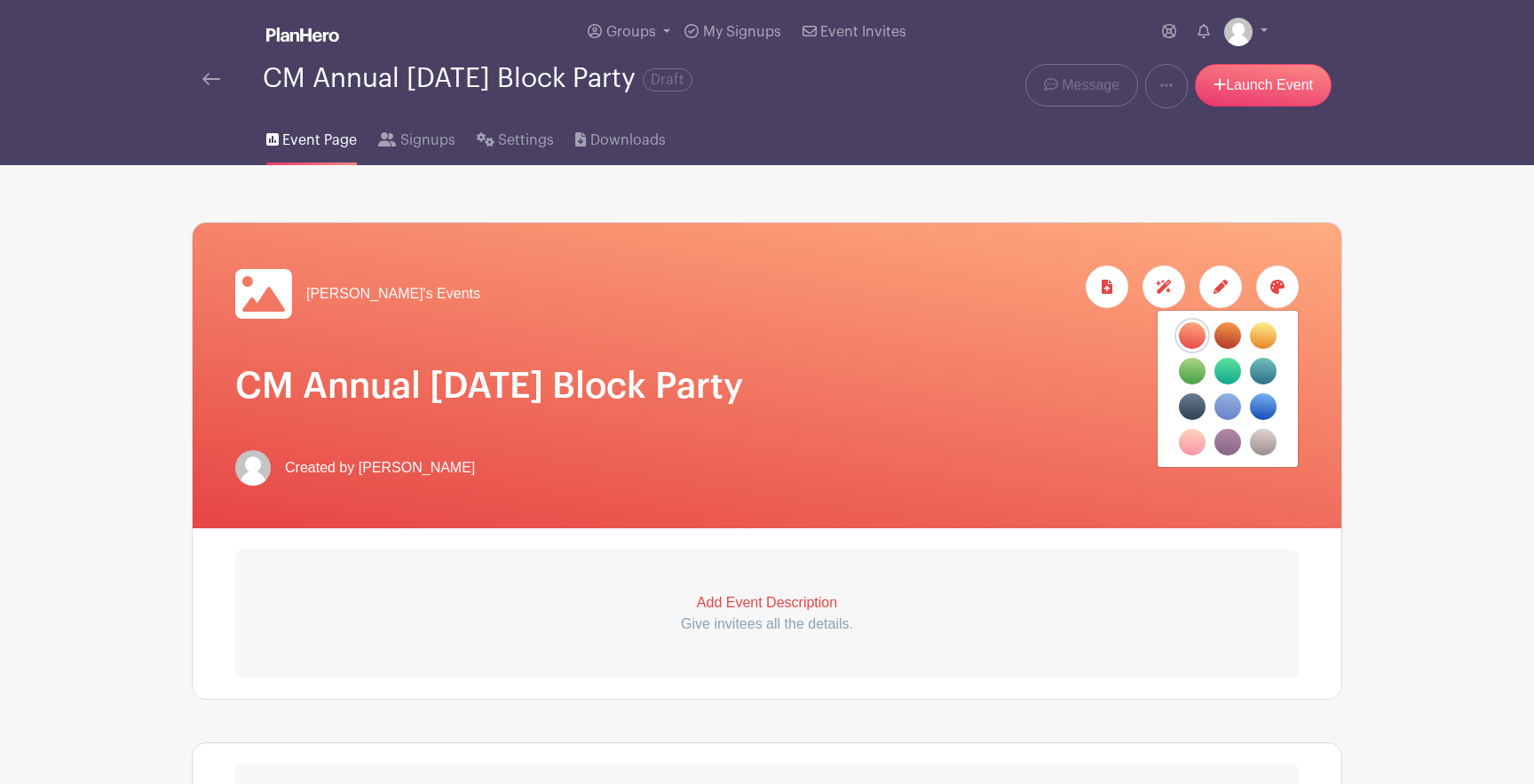
click at [1232, 335] on label "filters" at bounding box center [1227, 335] width 26 height 26
click at [0, 0] on input "filters" at bounding box center [0, 0] width 0 height 0
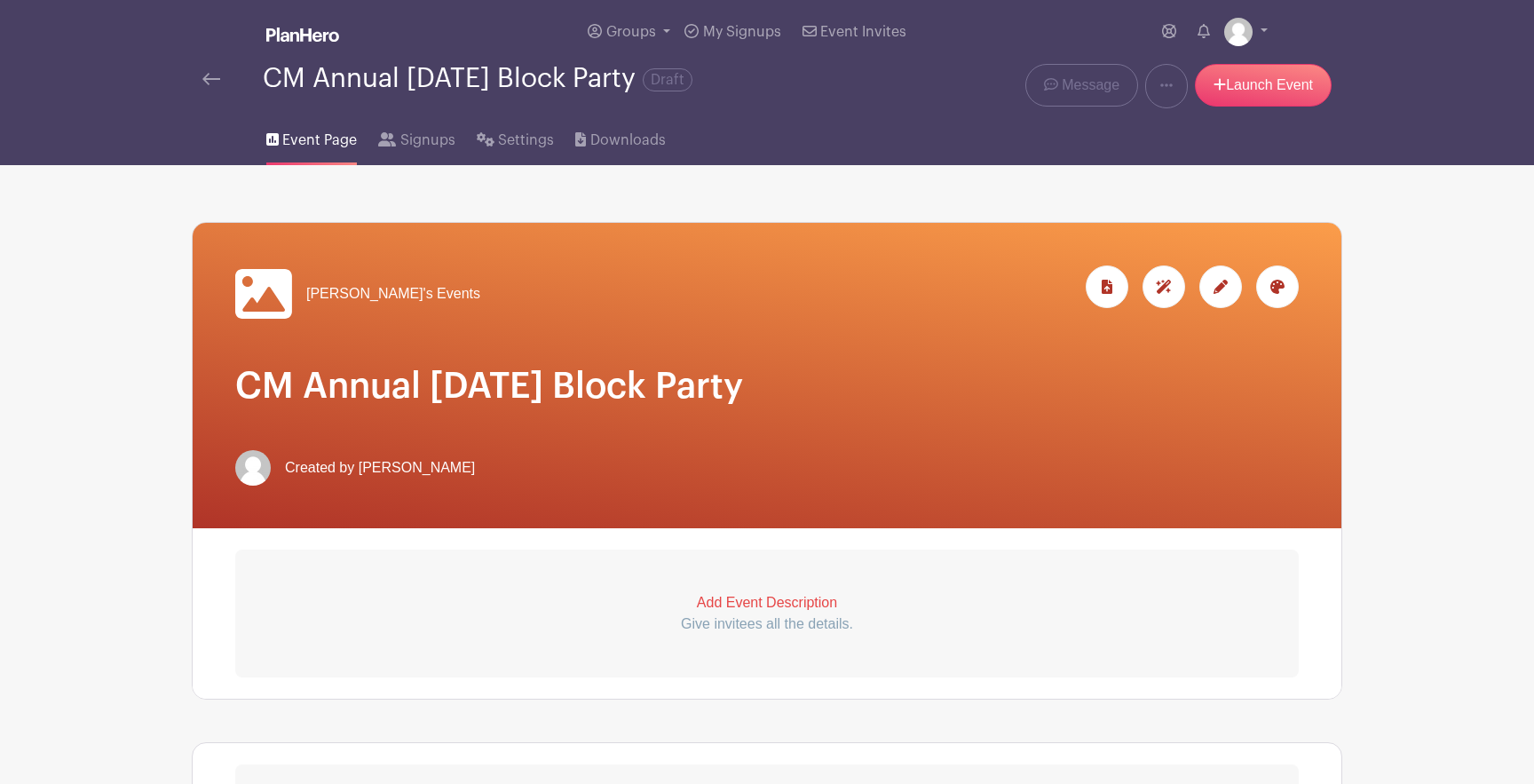
click at [1230, 289] on div at bounding box center [1221, 287] width 43 height 43
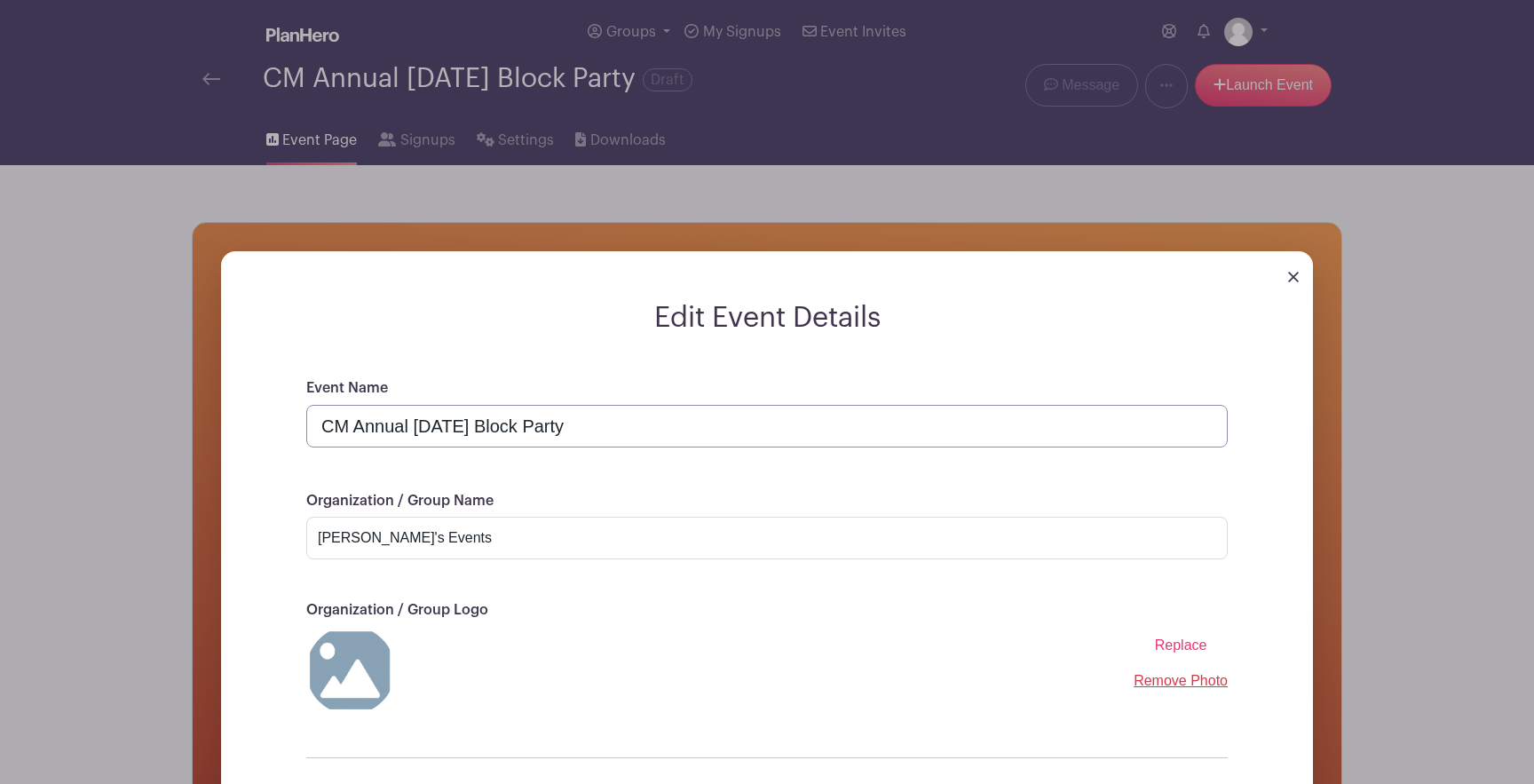
click at [415, 430] on input "CM Annual [DATE] Block Party" at bounding box center [767, 426] width 922 height 43
drag, startPoint x: 547, startPoint y: 430, endPoint x: 595, endPoint y: 429, distance: 48.0
click at [595, 429] on input "CM Annual Fall / [DATE] Block Party" at bounding box center [767, 426] width 922 height 43
click at [630, 429] on input "CM Annual Fall / [DATE] Party" at bounding box center [767, 426] width 922 height 43
type input "CM Annual Fall / [DATE] Party!"
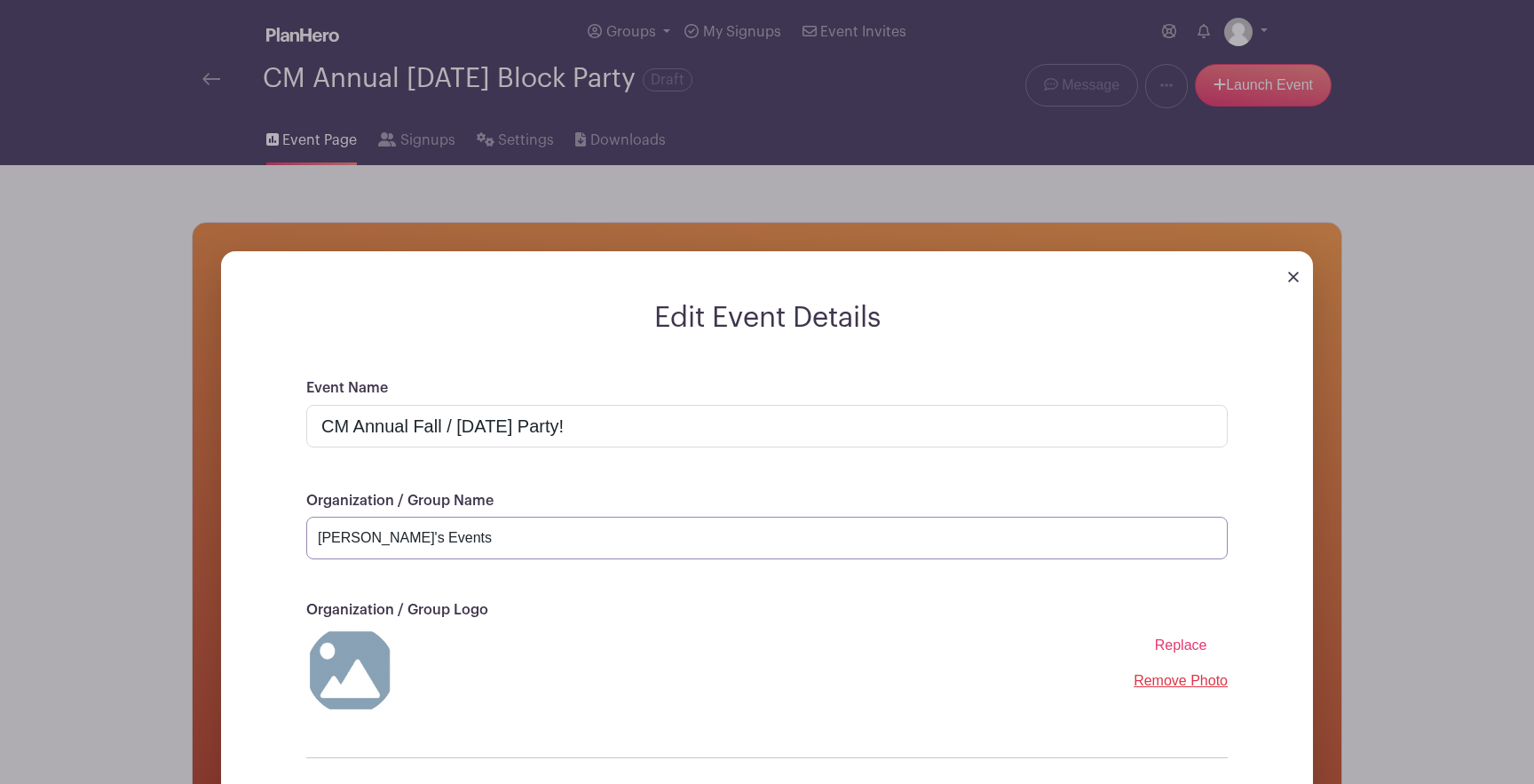
click at [416, 540] on input "[PERSON_NAME]'s Events" at bounding box center [767, 539] width 922 height 43
drag, startPoint x: 421, startPoint y: 539, endPoint x: 304, endPoint y: 543, distance: 117.1
click at [299, 544] on div "Event Name CM Annual Fall / [DATE] Party! Organization / Group Name [PERSON_NAM…" at bounding box center [767, 632] width 1007 height 508
click at [367, 543] on input "[PERSON_NAME]'s Events" at bounding box center [767, 539] width 922 height 43
drag, startPoint x: 412, startPoint y: 541, endPoint x: 266, endPoint y: 544, distance: 146.0
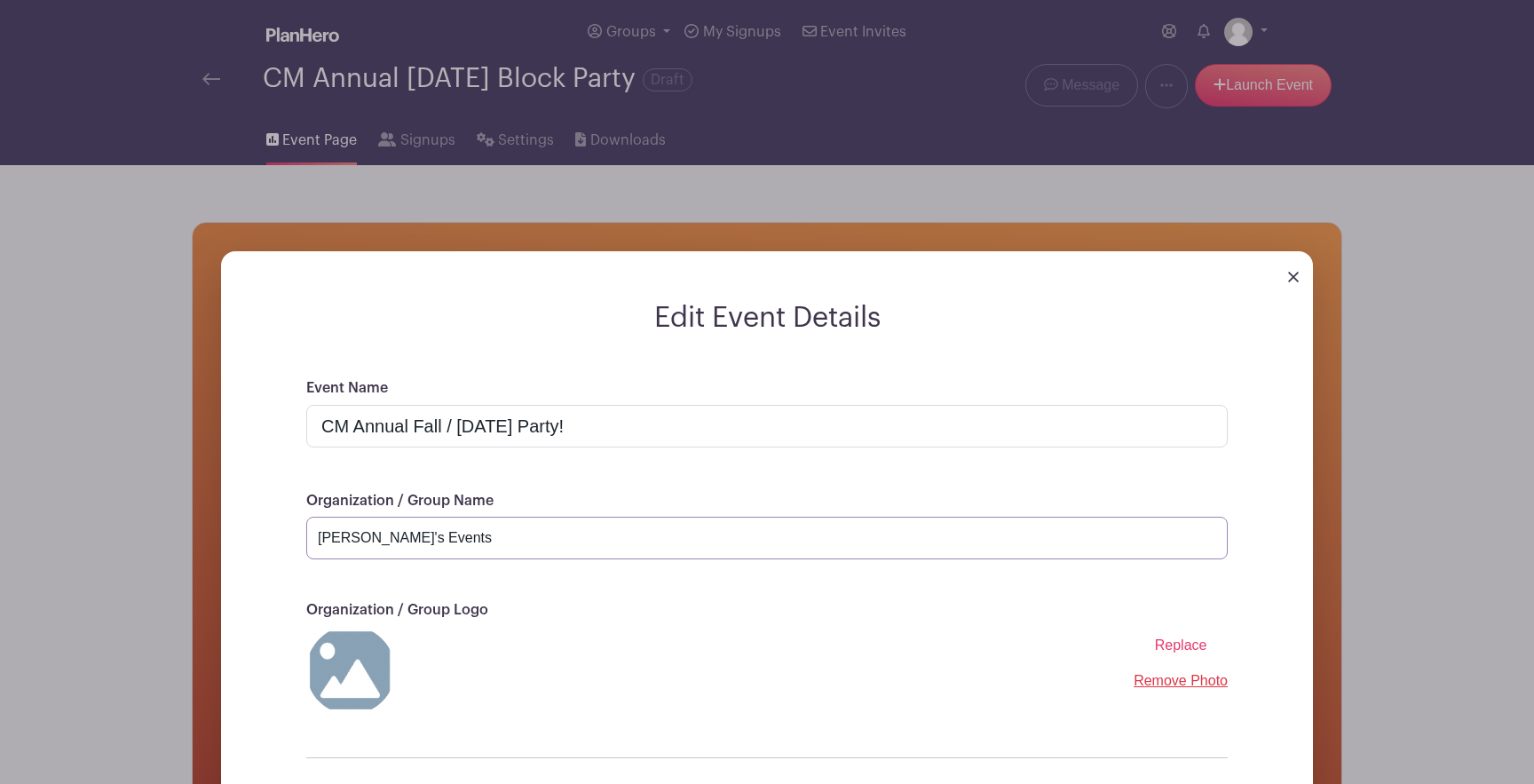
click at [266, 544] on div "Event Name CM Annual Fall / [DATE] Party! Organization / Group Name [PERSON_NAM…" at bounding box center [767, 632] width 1007 height 508
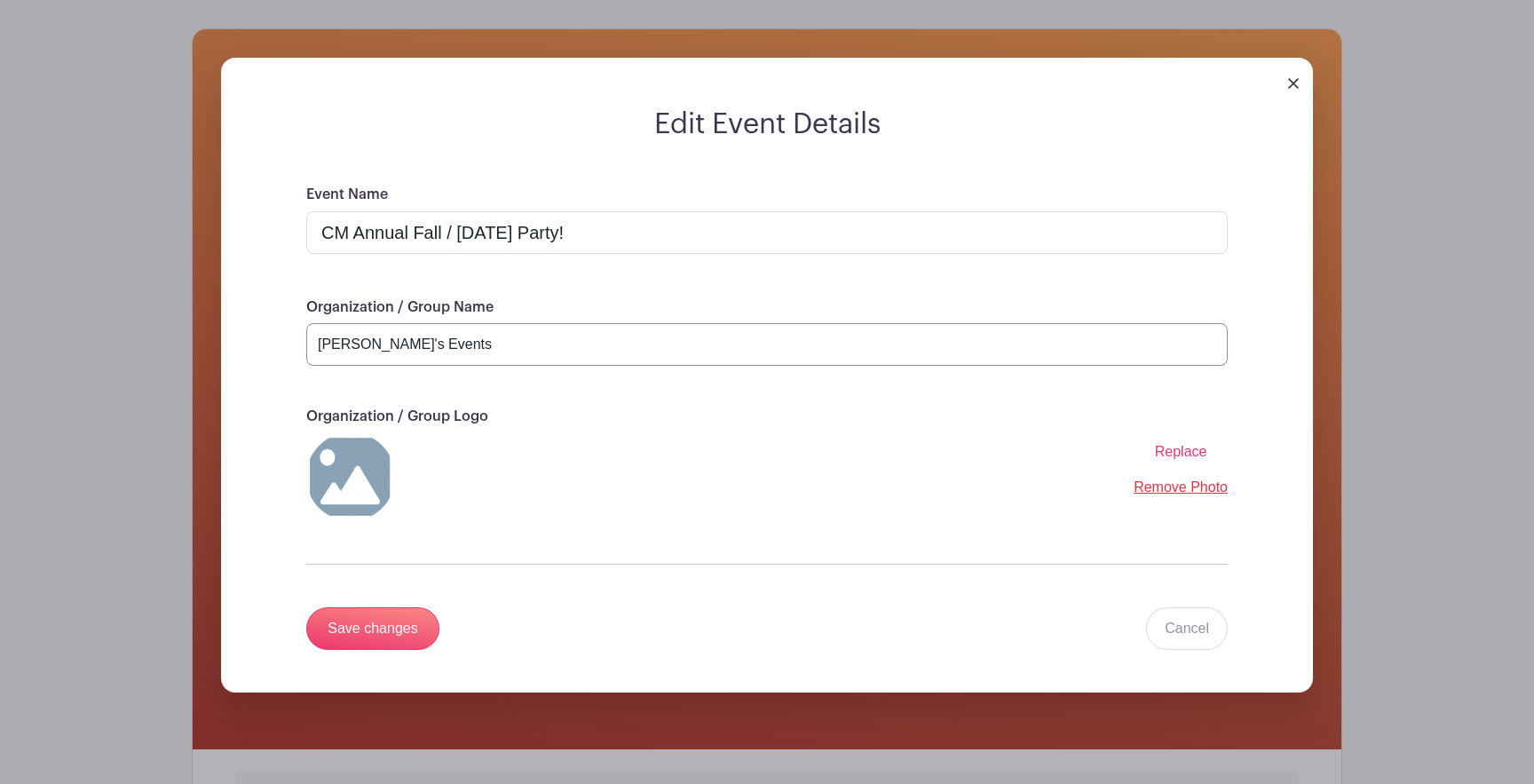
scroll to position [206, 0]
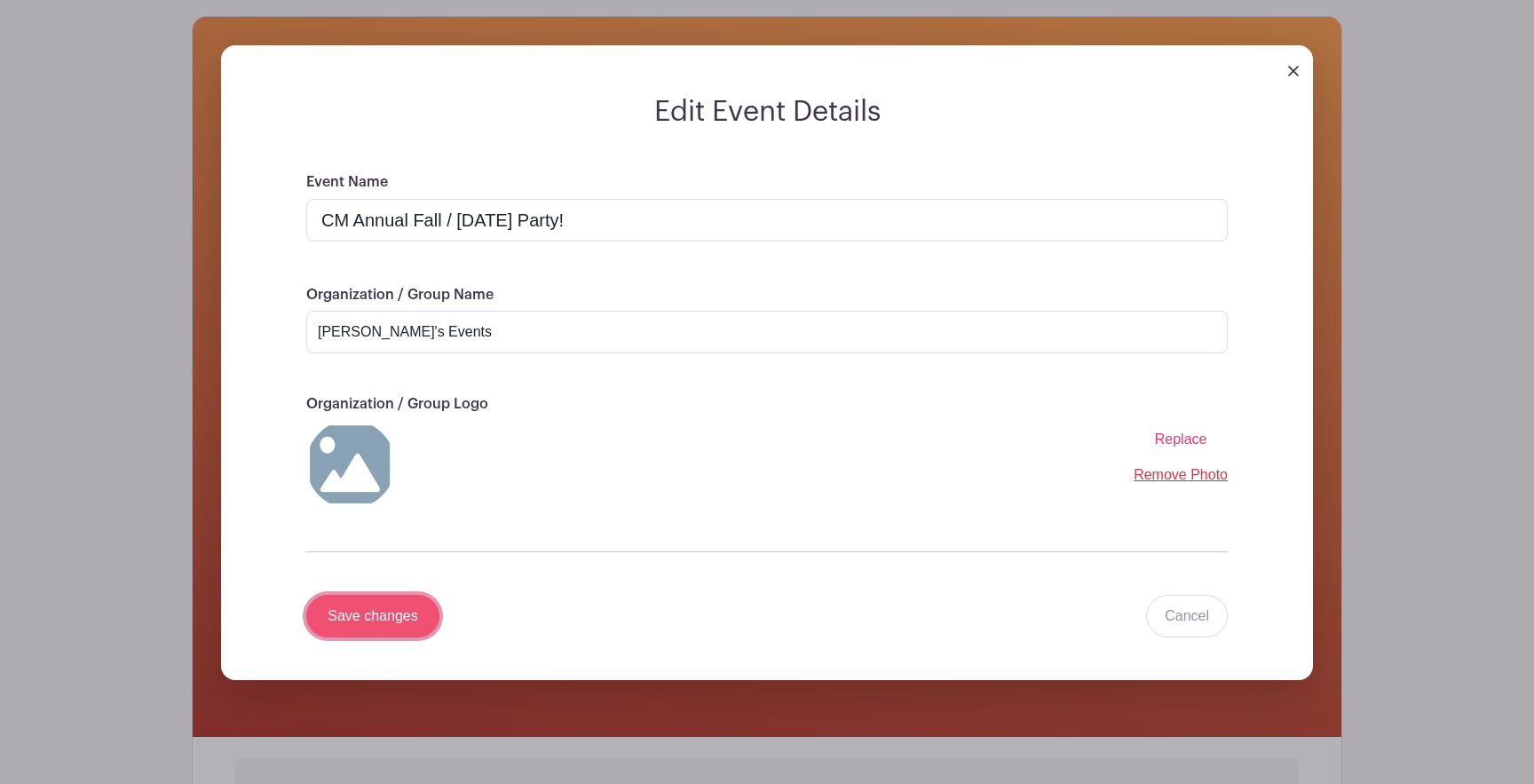
click at [364, 617] on input "Save changes" at bounding box center [373, 616] width 133 height 43
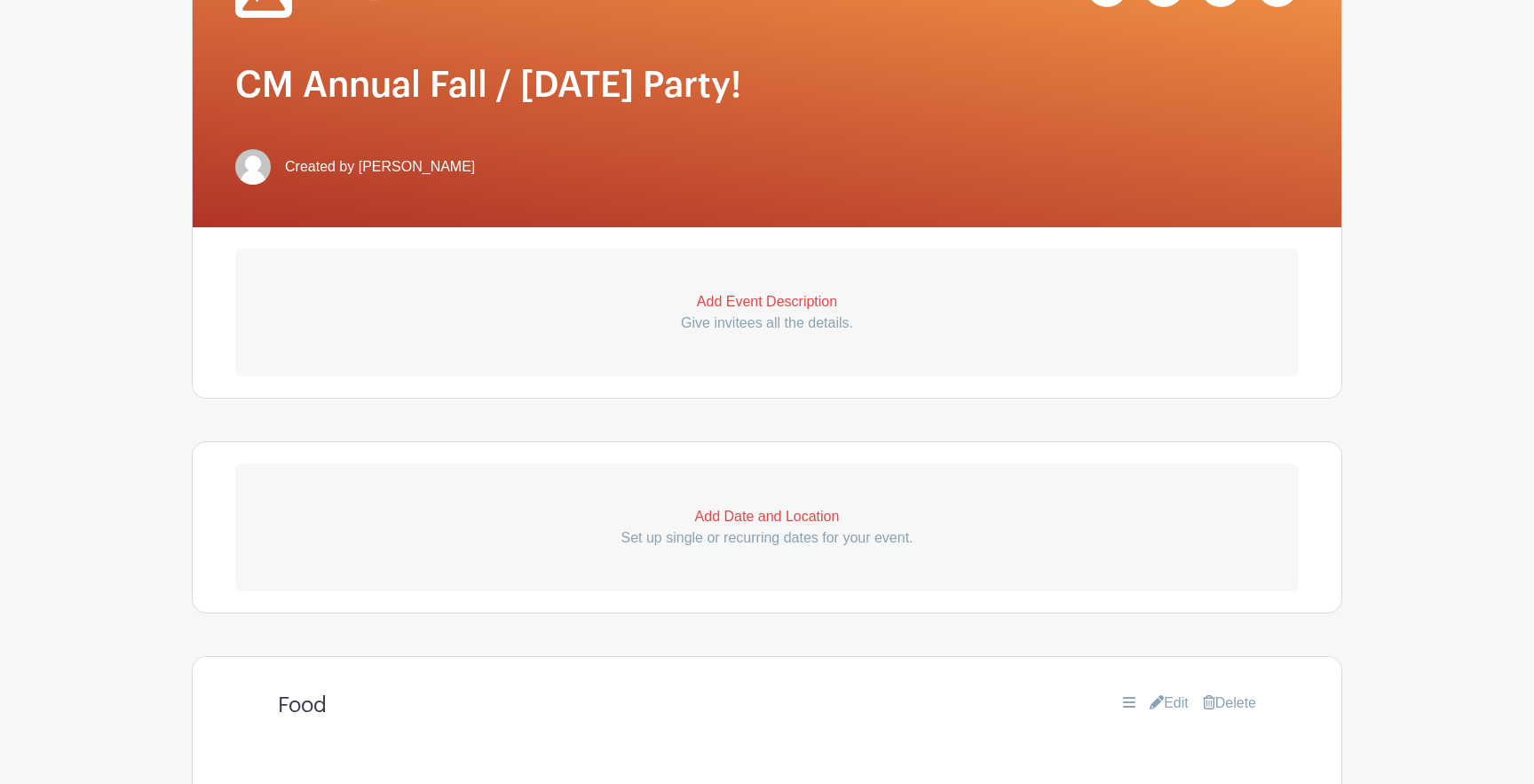
scroll to position [0, 0]
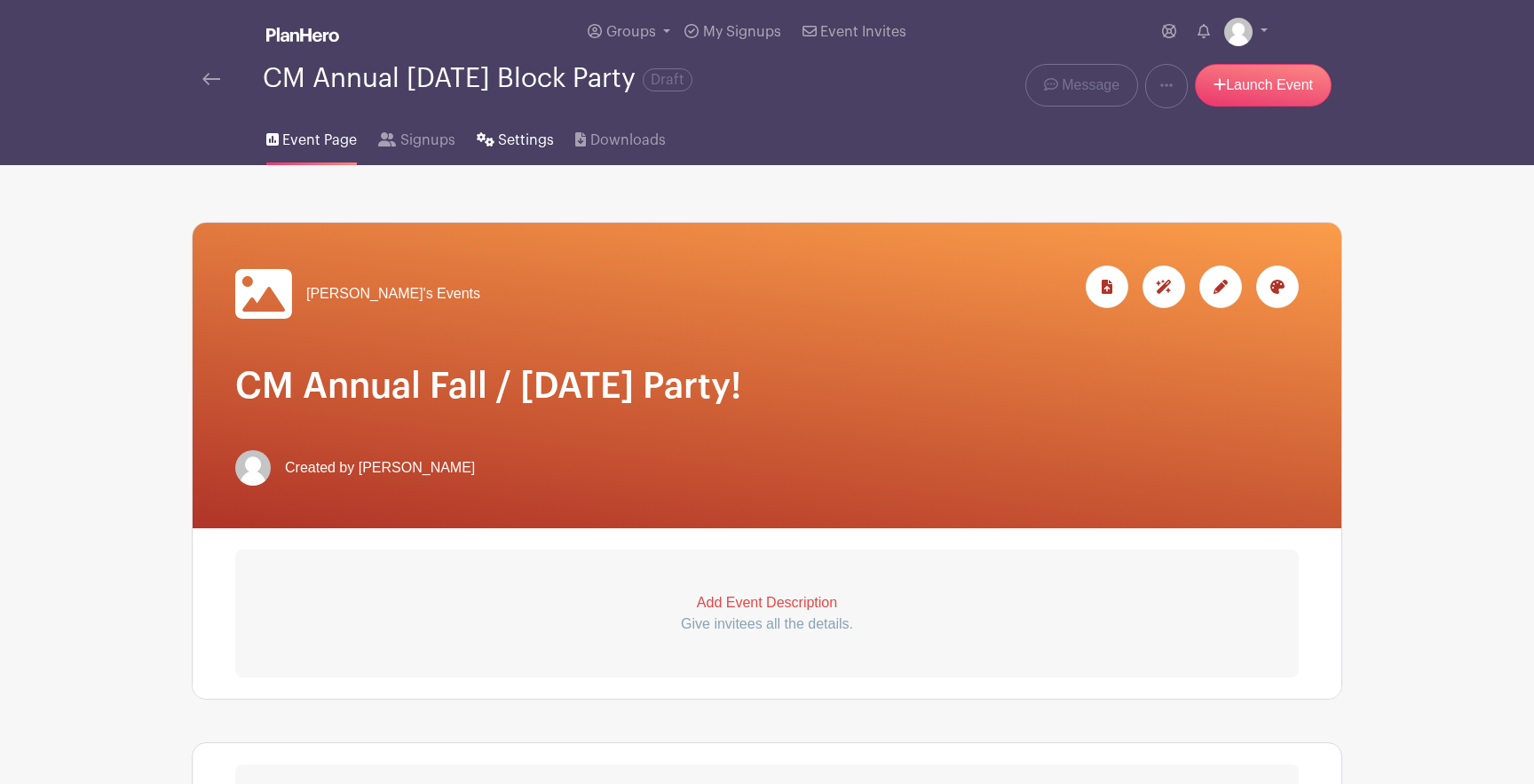
click at [512, 140] on span "Settings" at bounding box center [525, 141] width 56 height 22
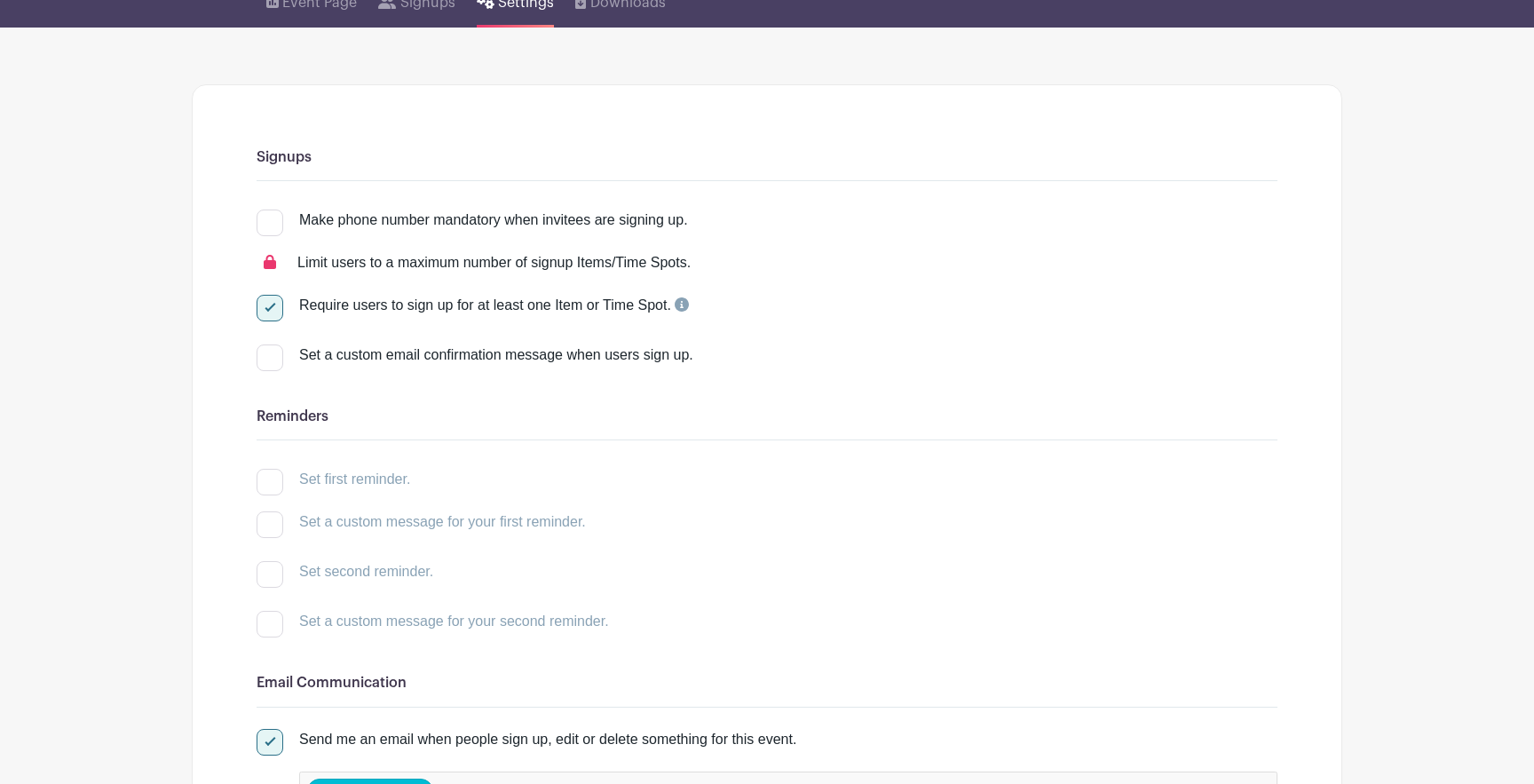
scroll to position [144, 0]
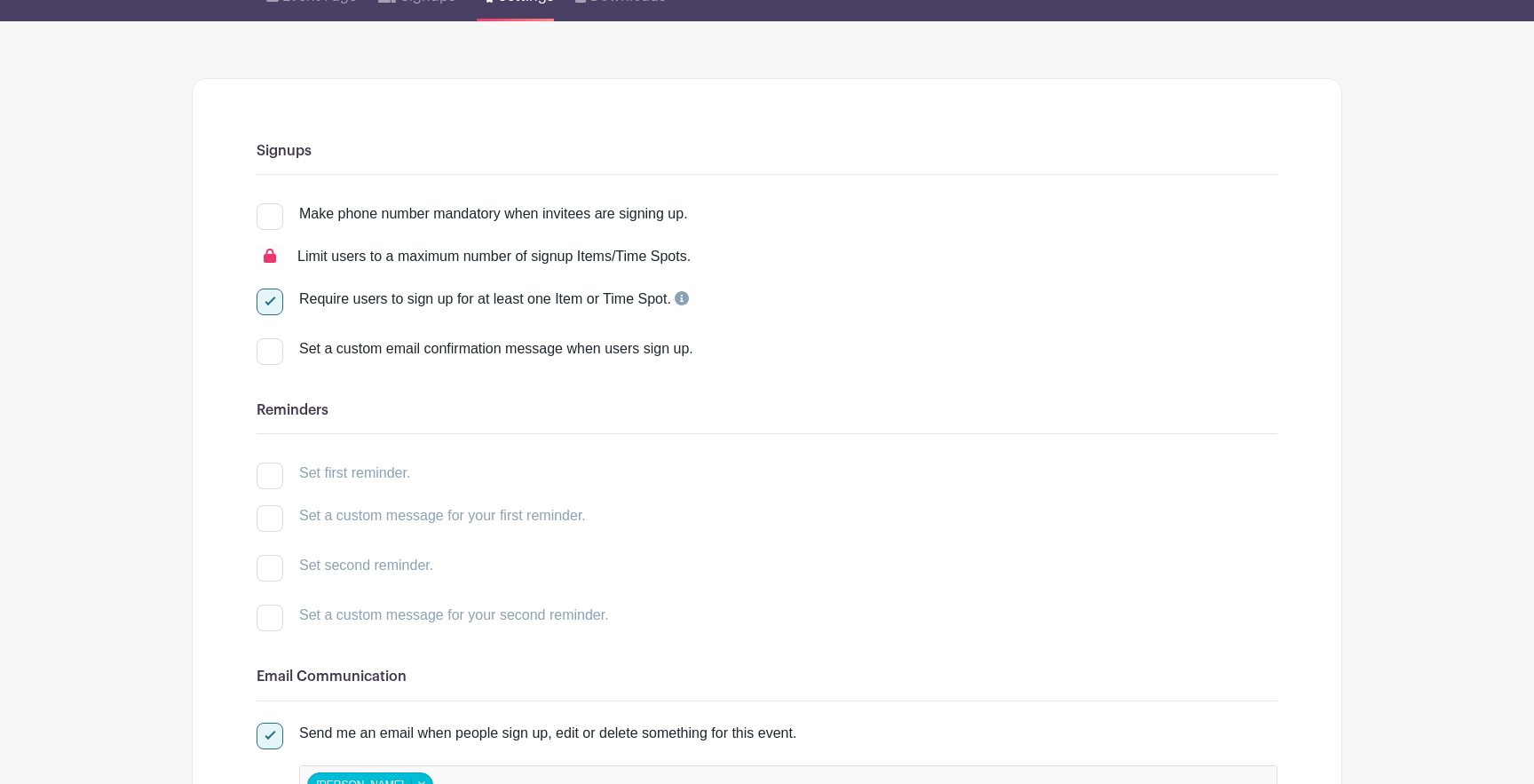
click at [257, 355] on div at bounding box center [269, 351] width 26 height 26
click at [257, 350] on input "Set a custom email confirmation message when users sign up." at bounding box center [262, 344] width 12 height 12
checkbox input "true"
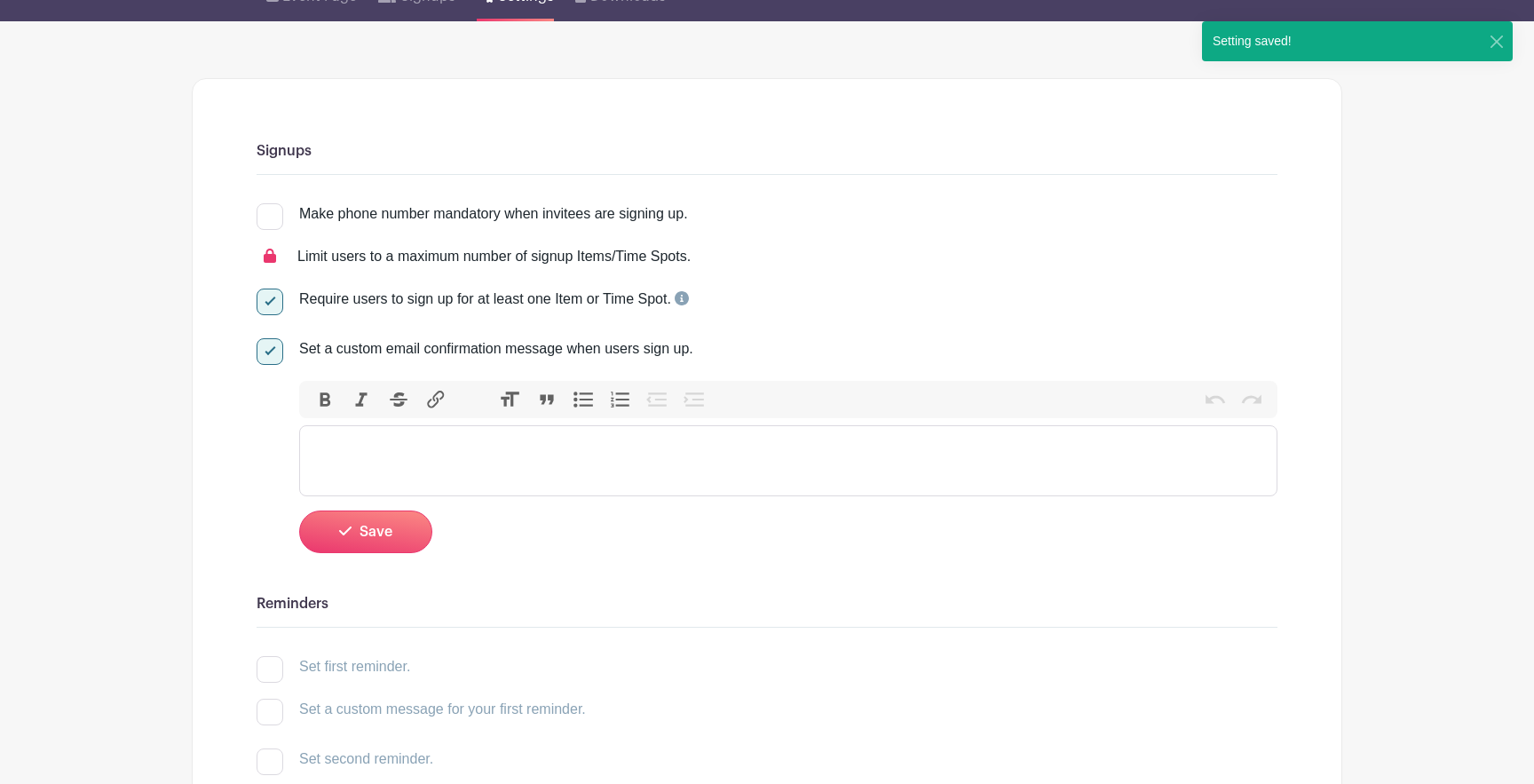
click at [427, 454] on trix-editor at bounding box center [788, 460] width 979 height 71
click at [272, 358] on div at bounding box center [269, 351] width 26 height 26
click at [268, 350] on input "Set a custom email confirmation message when users sign up." at bounding box center [262, 344] width 12 height 12
checkbox input "false"
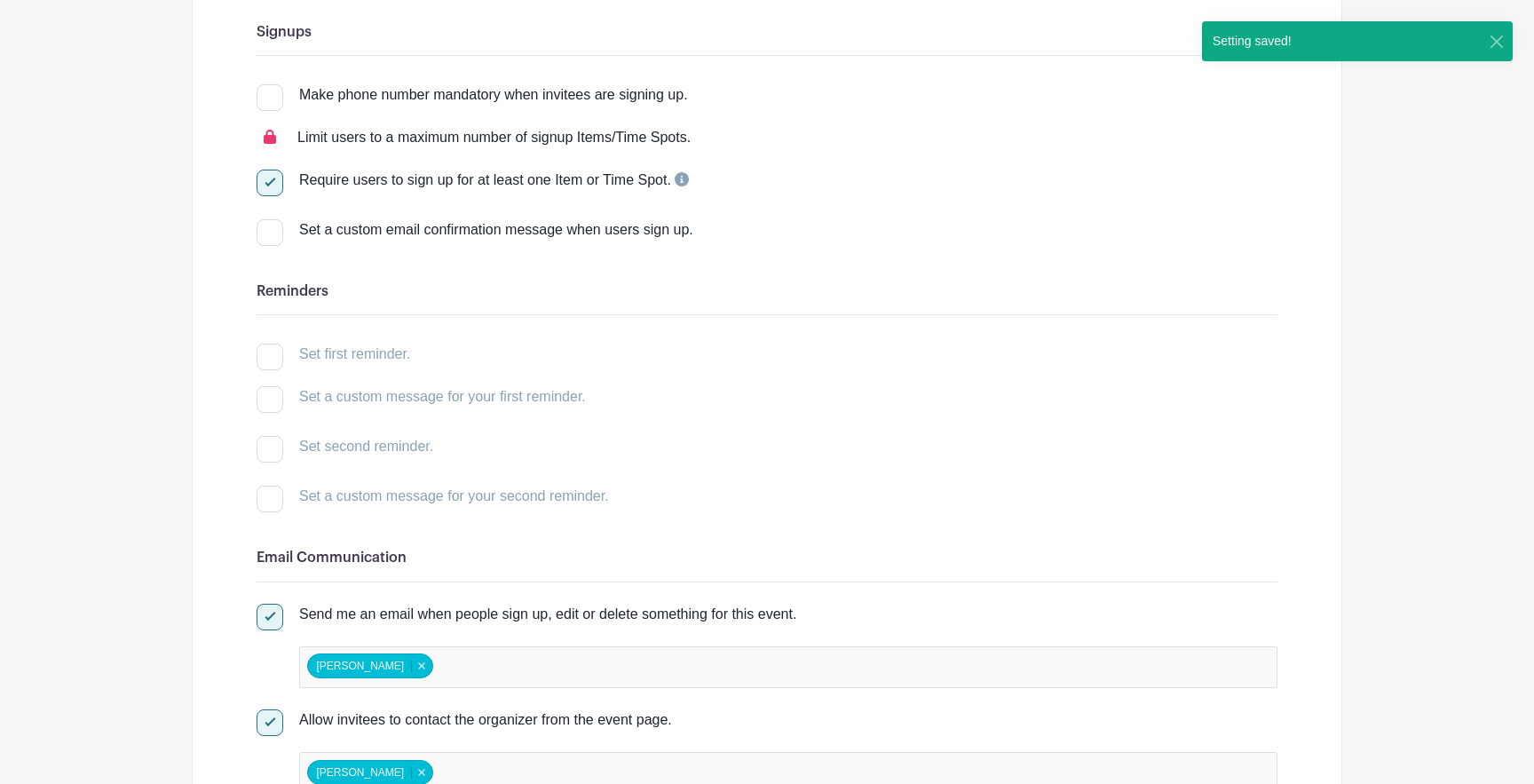
scroll to position [286, 0]
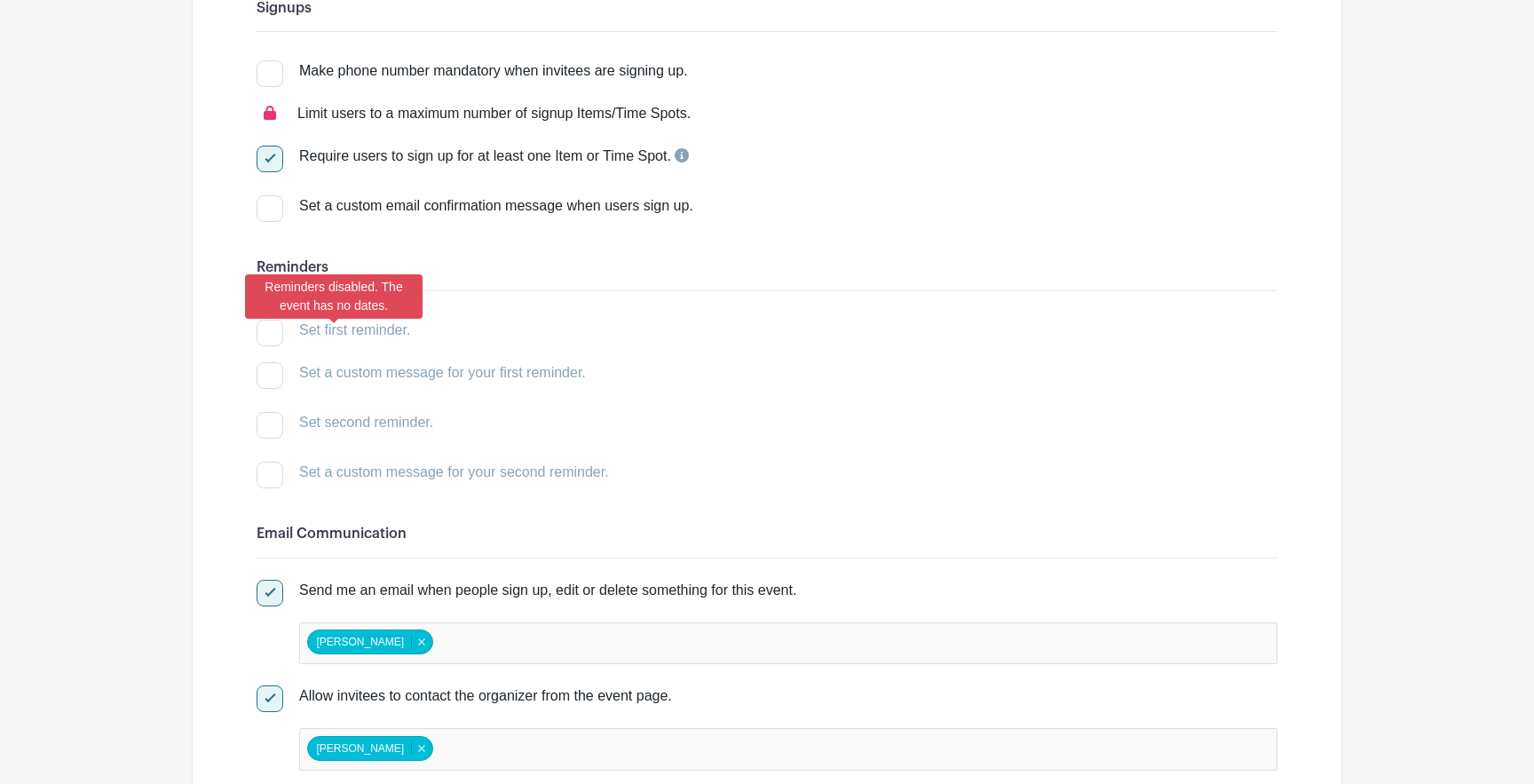
click at [269, 334] on div at bounding box center [269, 332] width 26 height 26
click at [285, 212] on label "Set a custom email confirmation message when users sign up." at bounding box center [767, 205] width 1021 height 22
click at [268, 206] on input "Set a custom email confirmation message when users sign up." at bounding box center [262, 200] width 12 height 12
checkbox input "true"
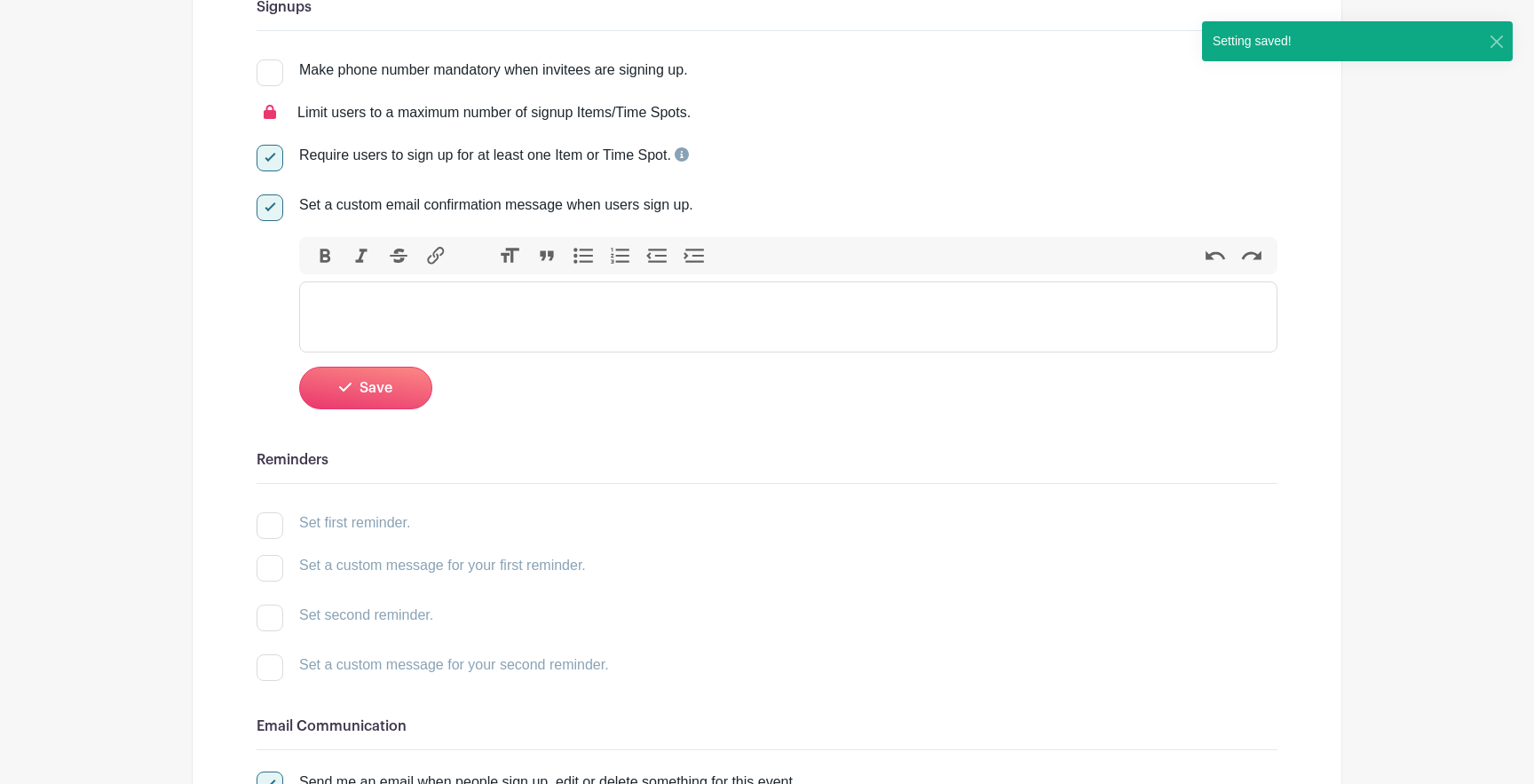
click at [266, 216] on div at bounding box center [269, 207] width 26 height 26
click at [266, 206] on input "Set a custom email confirmation message when users sign up." at bounding box center [262, 200] width 12 height 12
checkbox input "false"
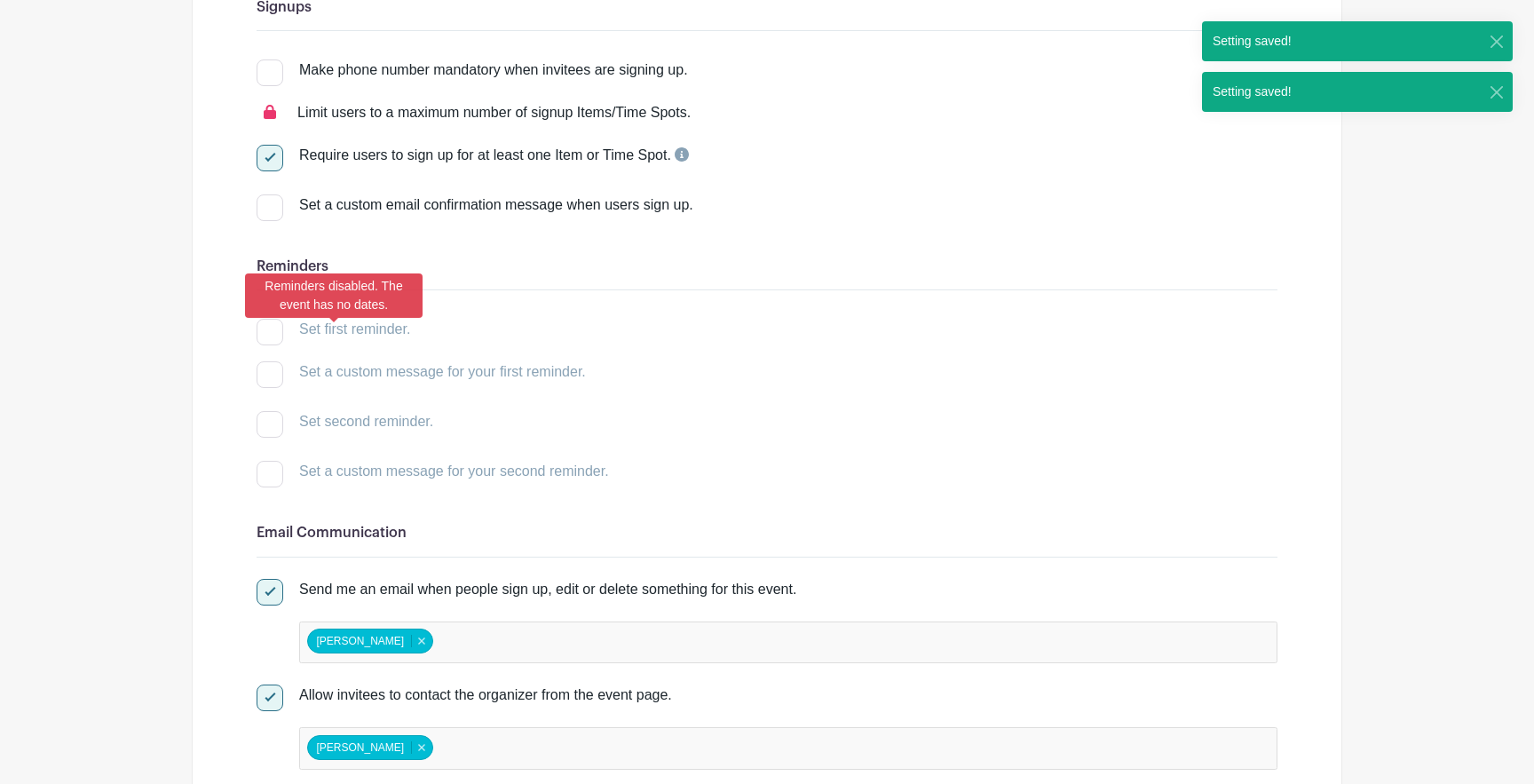
click at [269, 343] on div at bounding box center [269, 331] width 26 height 26
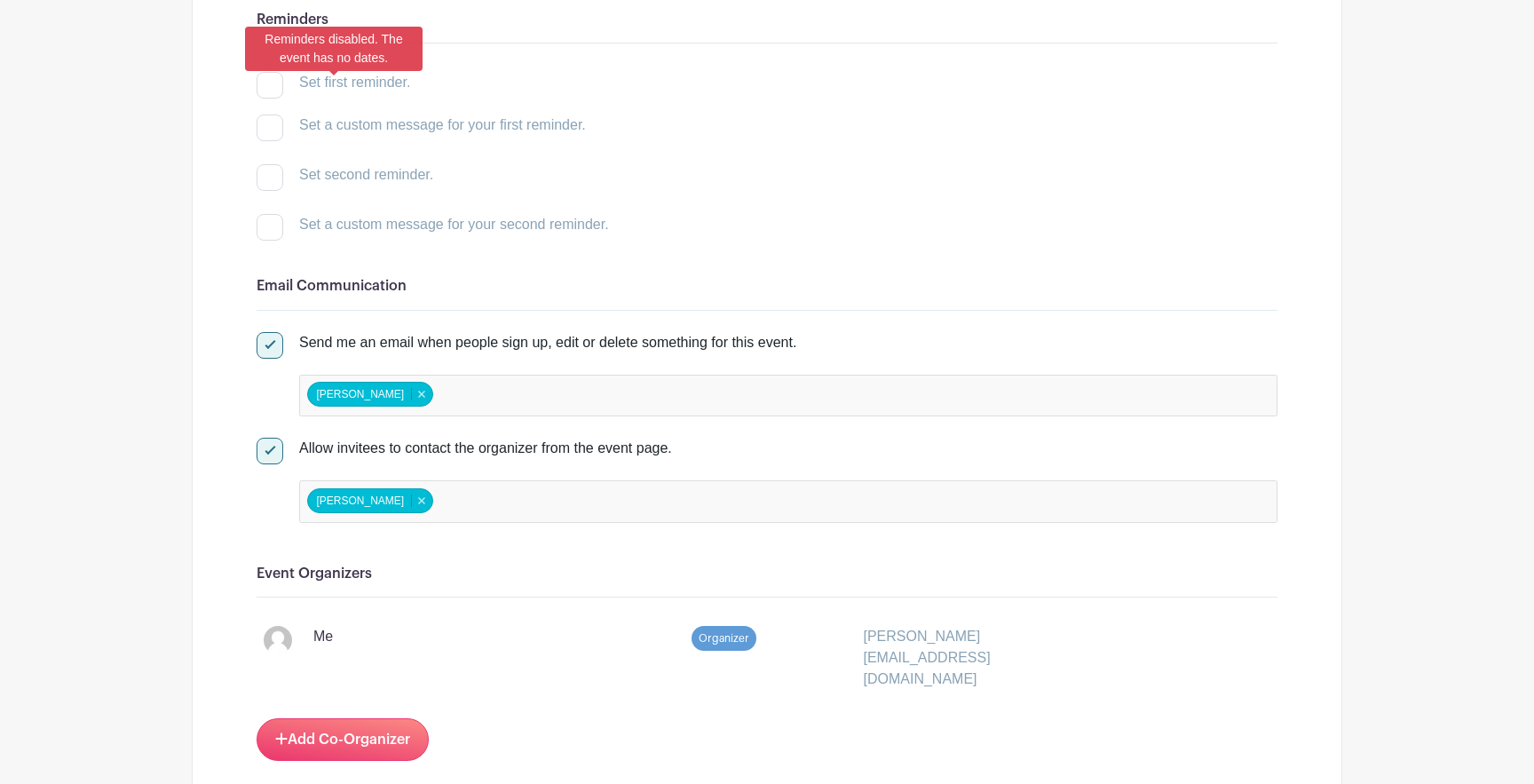
scroll to position [537, 0]
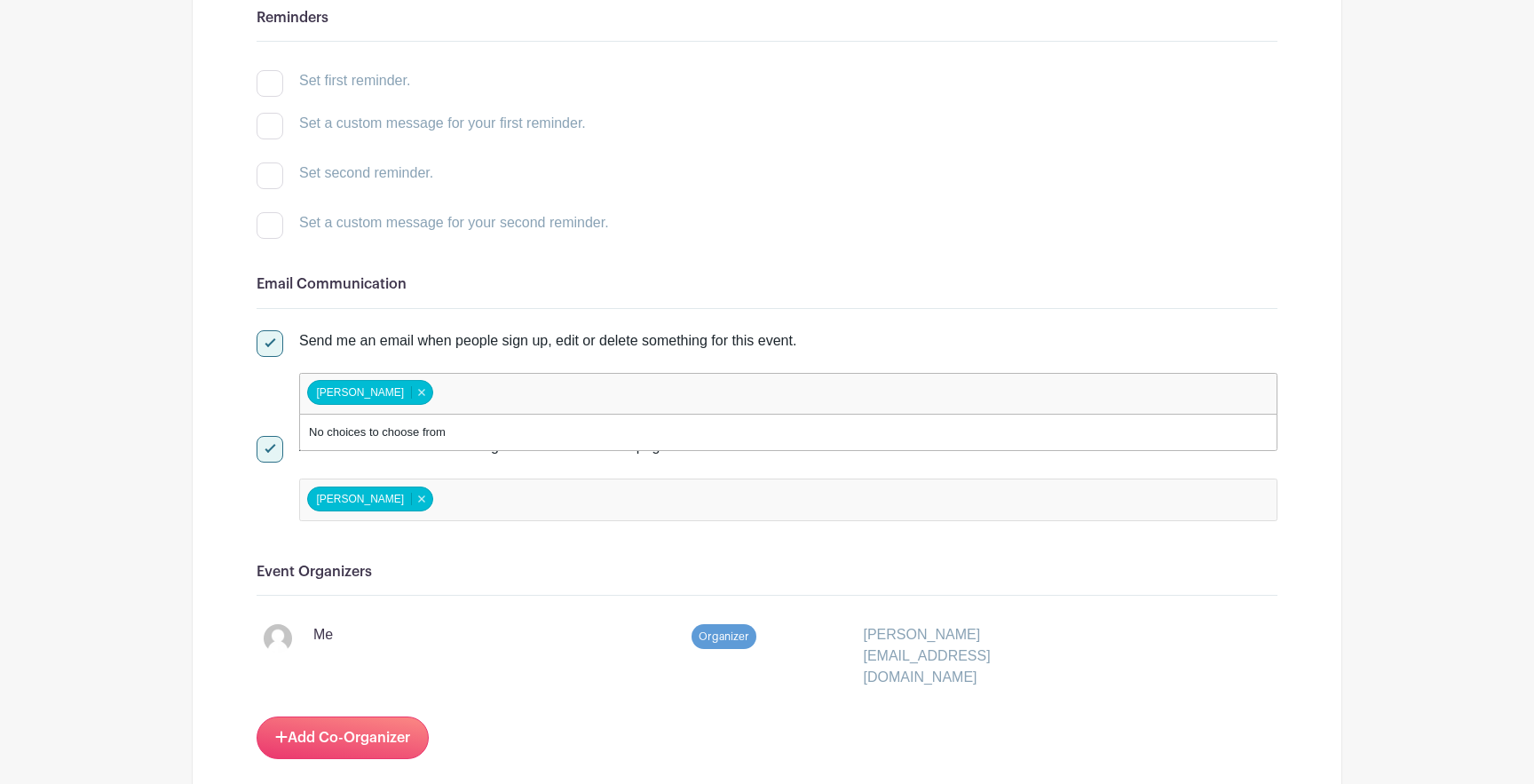
click at [440, 387] on input "false" at bounding box center [515, 394] width 157 height 25
click at [448, 388] on input "false" at bounding box center [515, 394] width 157 height 25
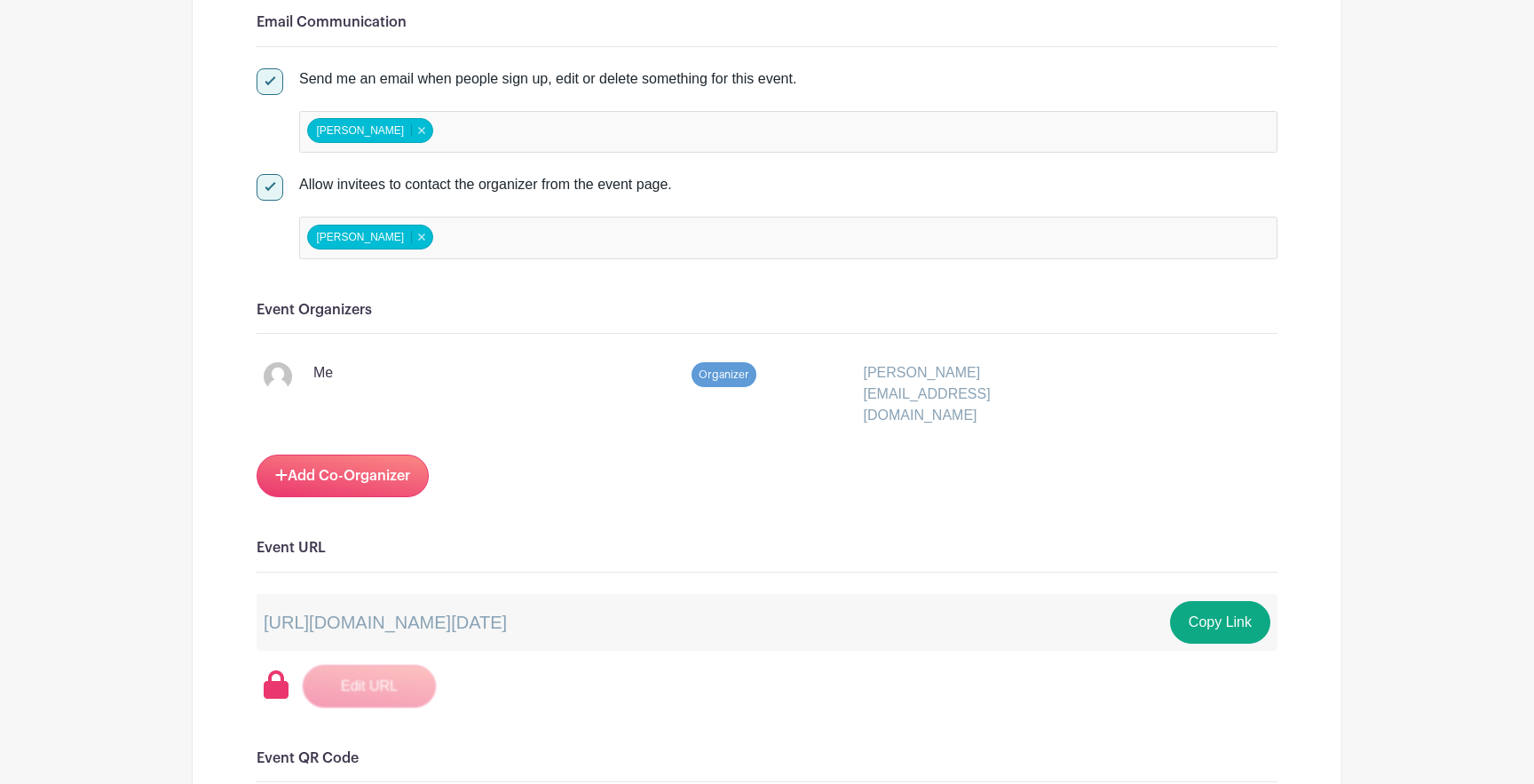
scroll to position [812, 0]
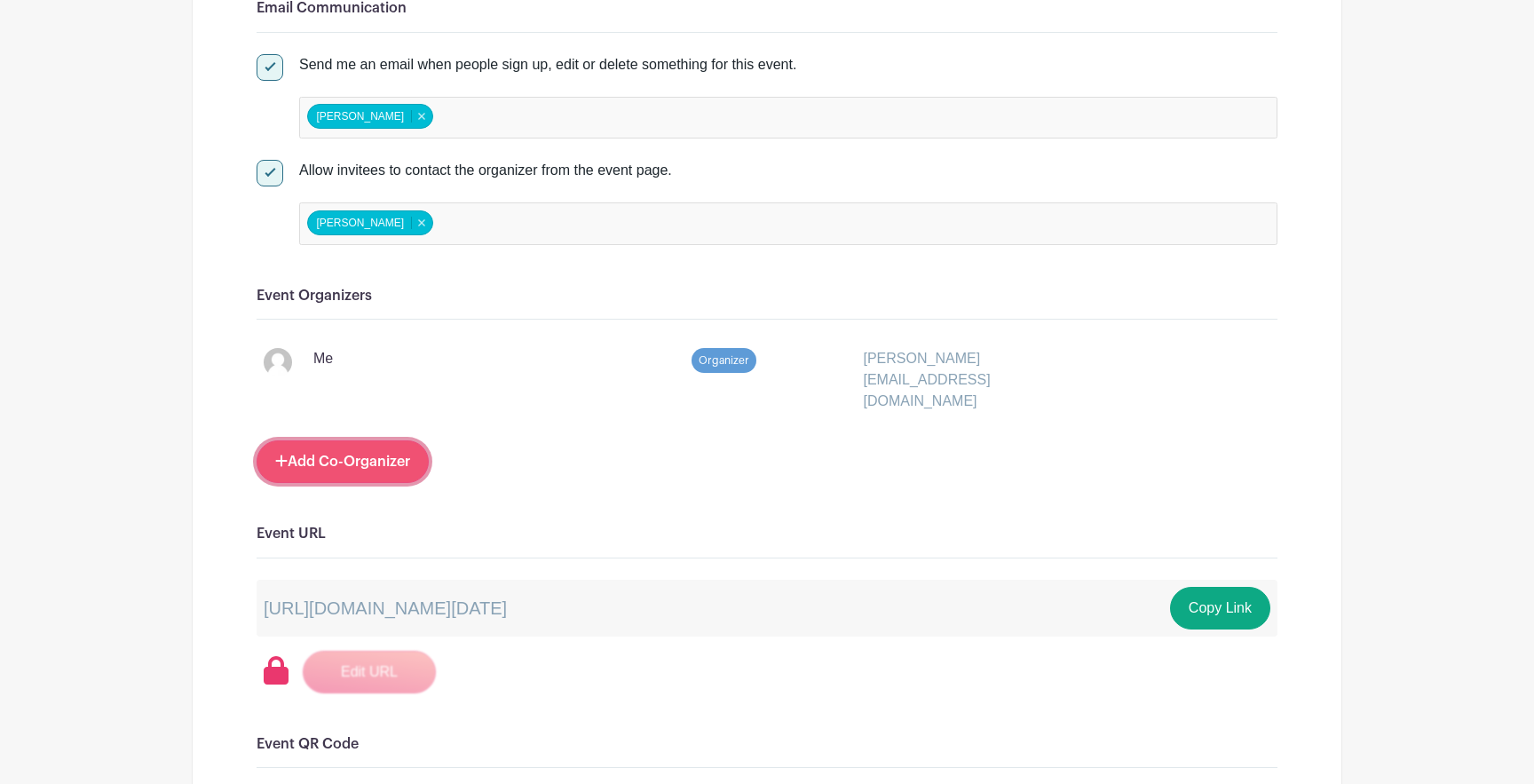
click at [342, 440] on link "Add Co-Organizer" at bounding box center [342, 461] width 172 height 43
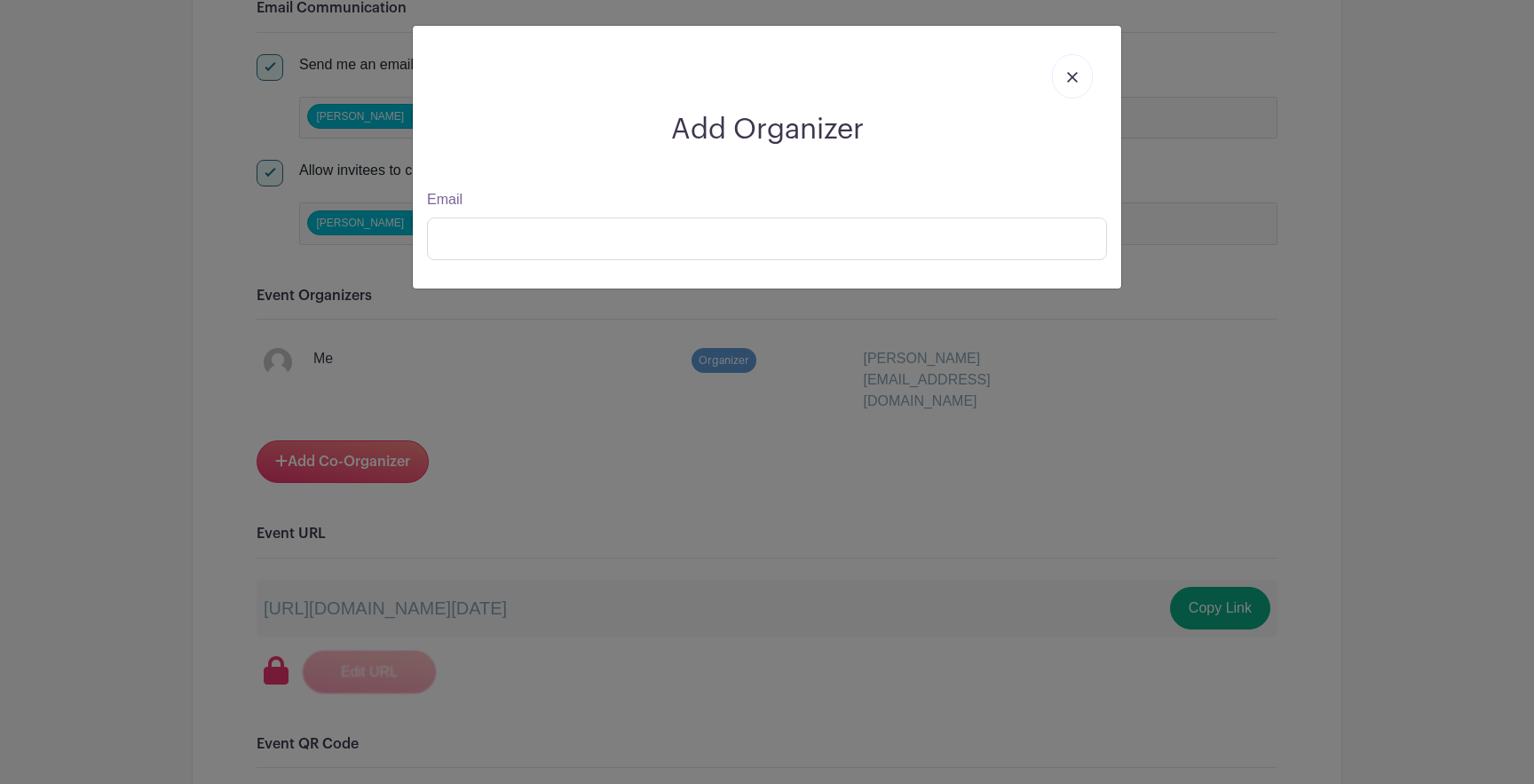
click at [1074, 87] on link at bounding box center [1073, 75] width 41 height 44
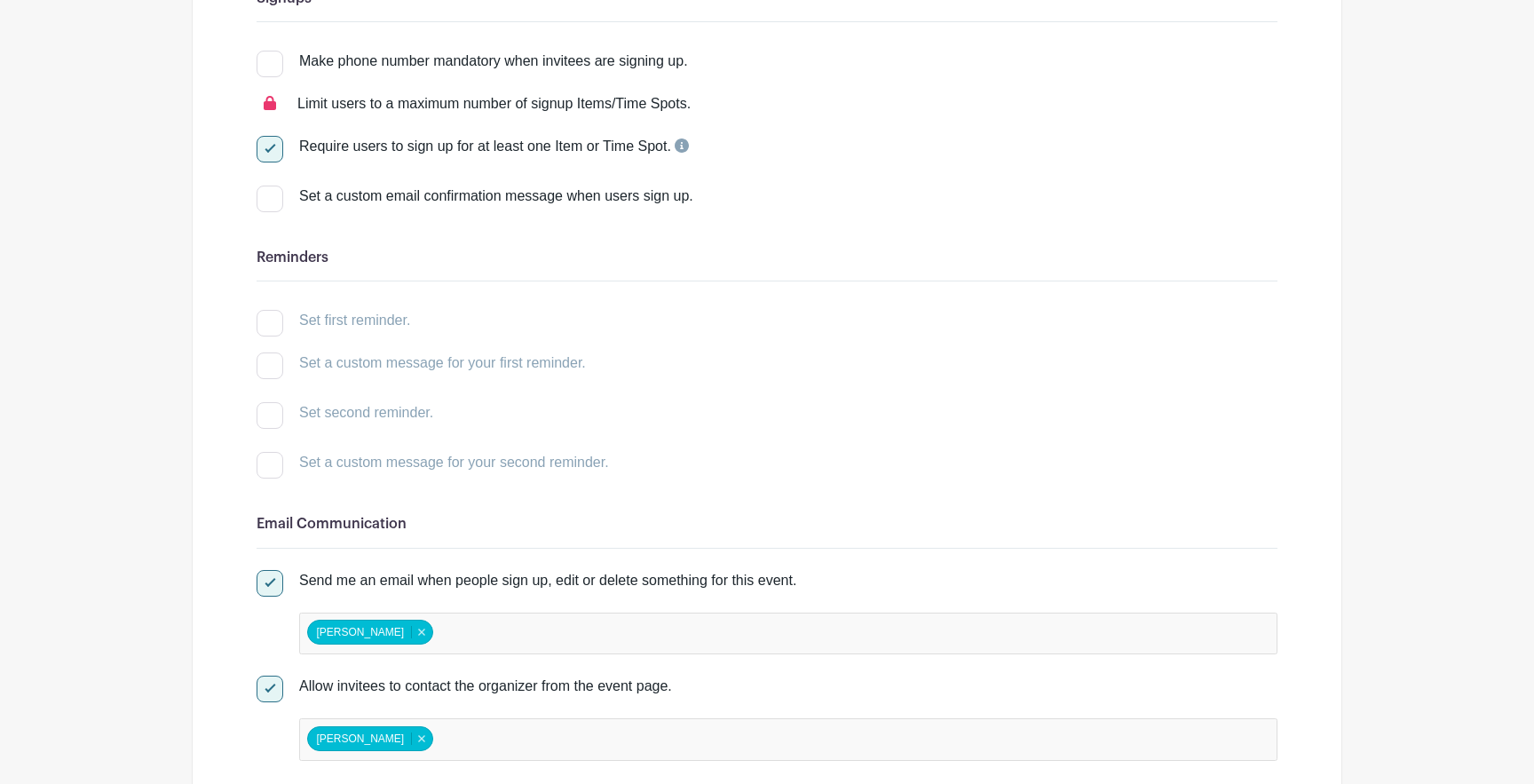
scroll to position [0, 0]
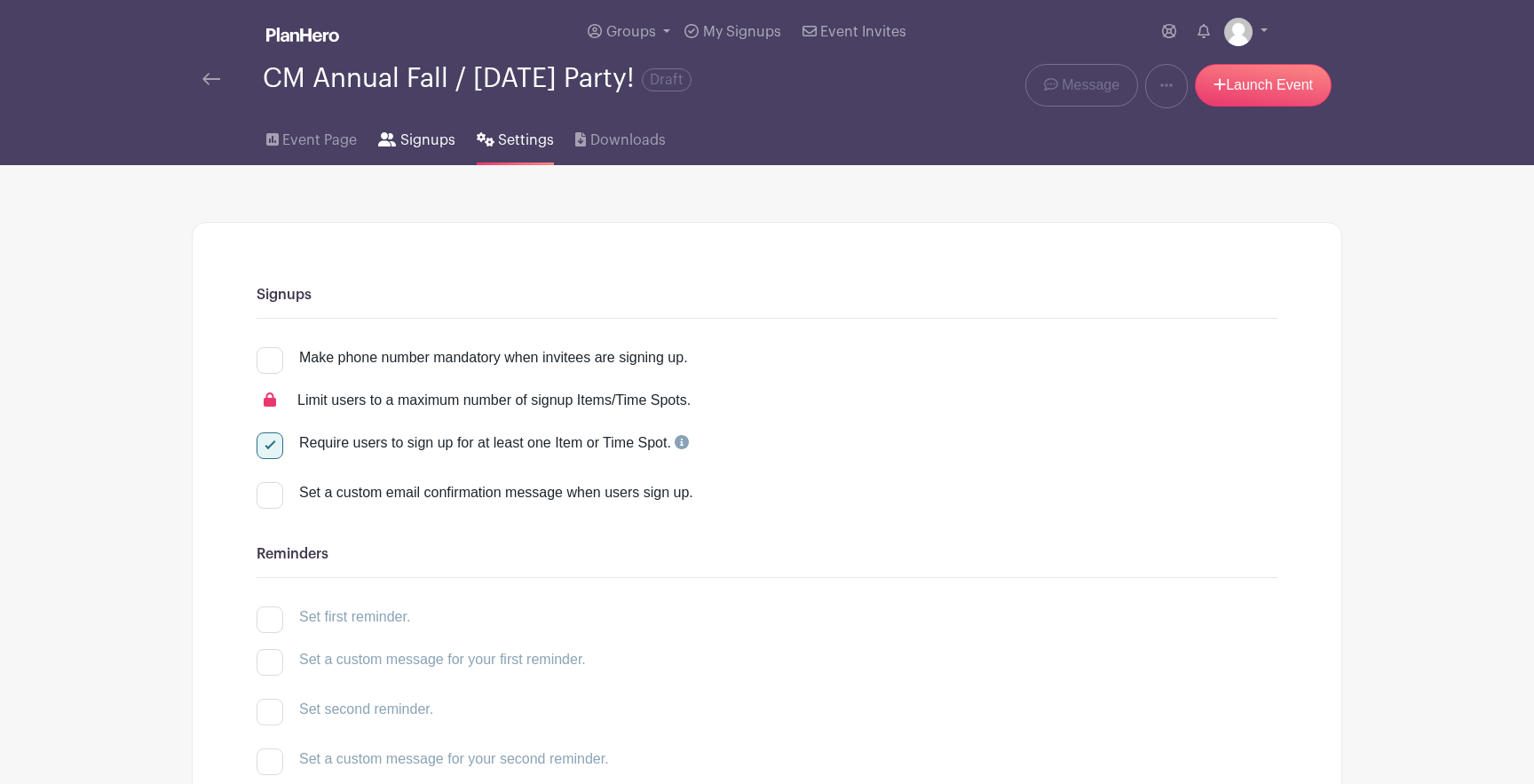
click at [418, 137] on span "Signups" at bounding box center [428, 141] width 55 height 22
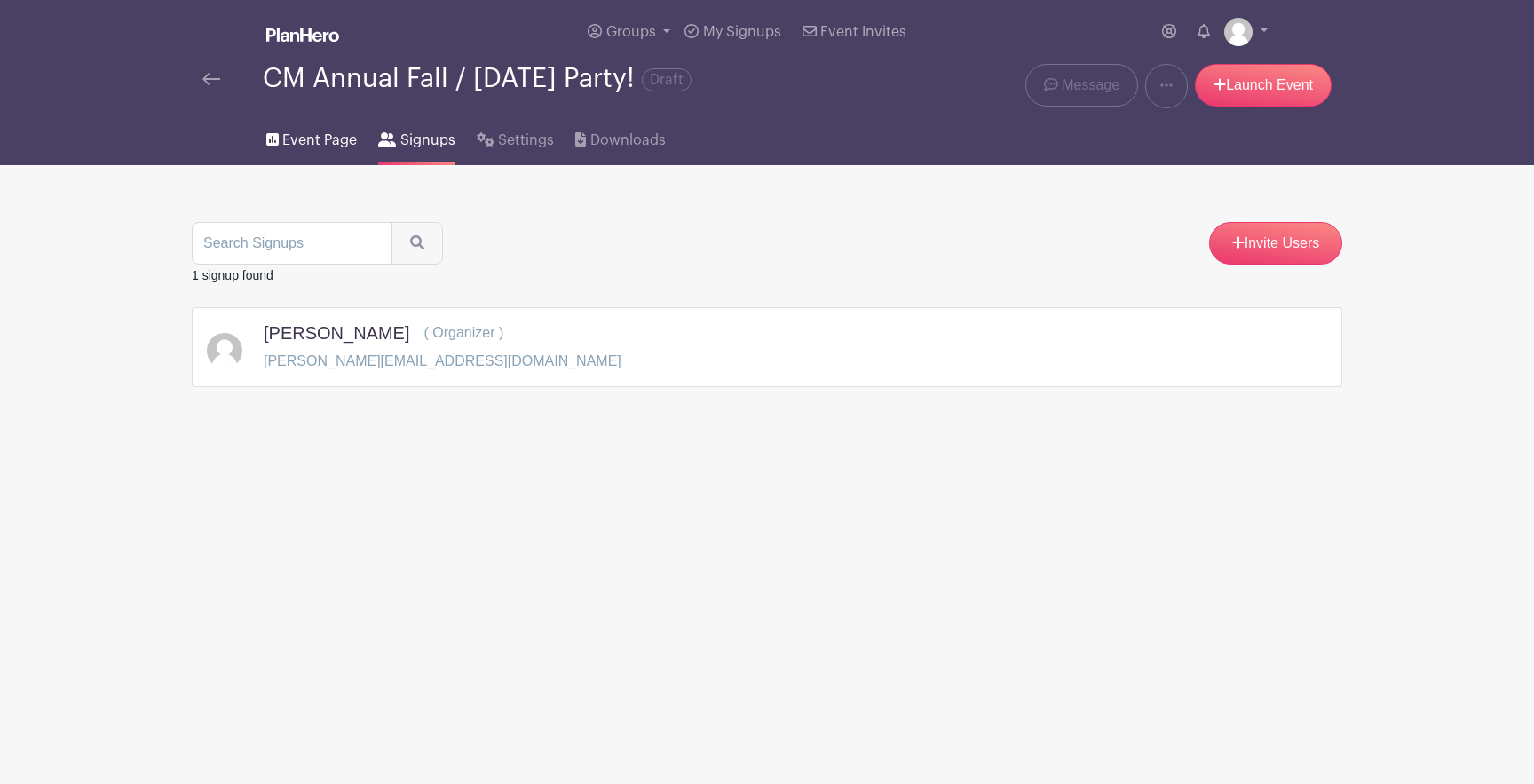
click at [310, 143] on span "Event Page" at bounding box center [320, 141] width 74 height 22
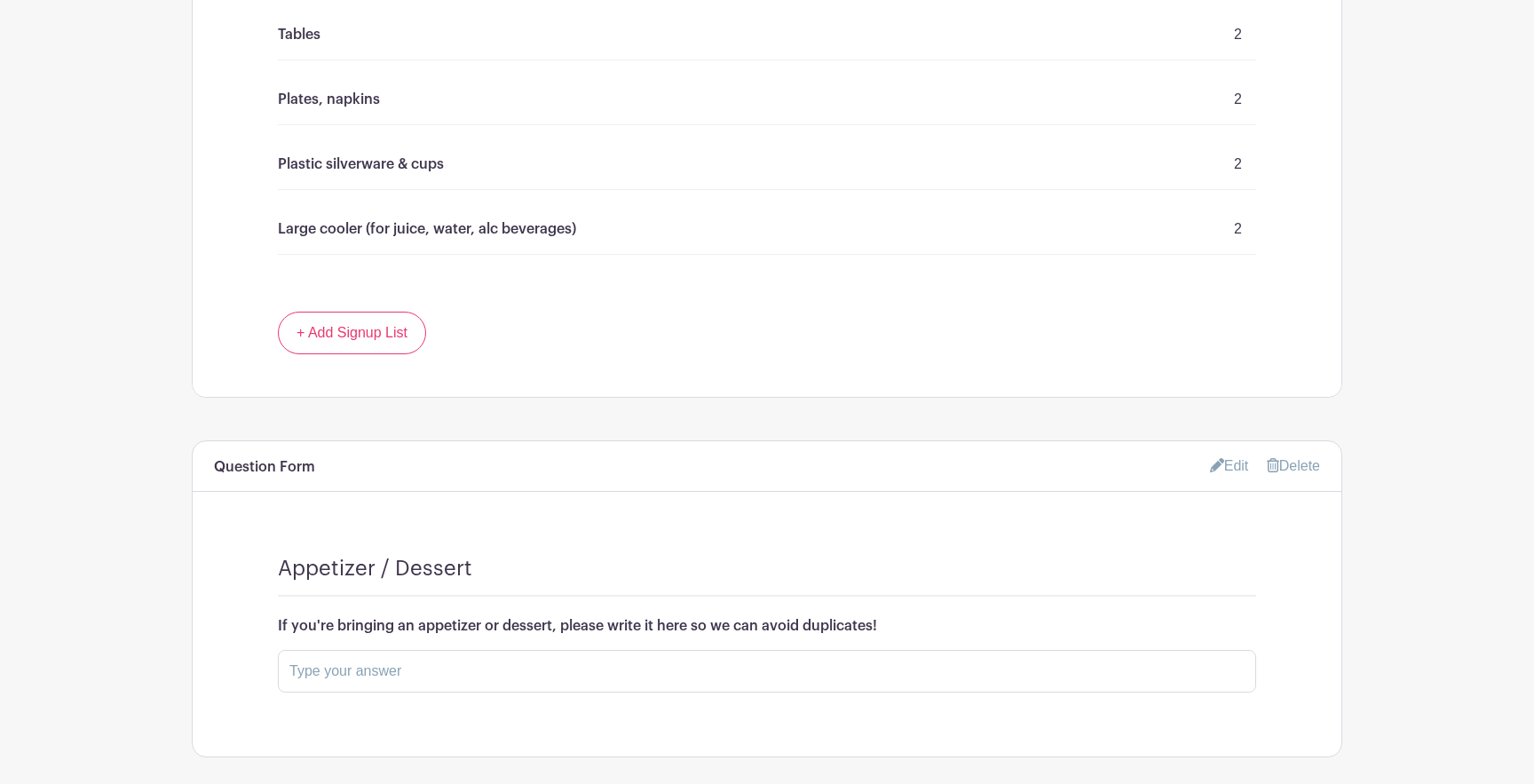
scroll to position [1680, 0]
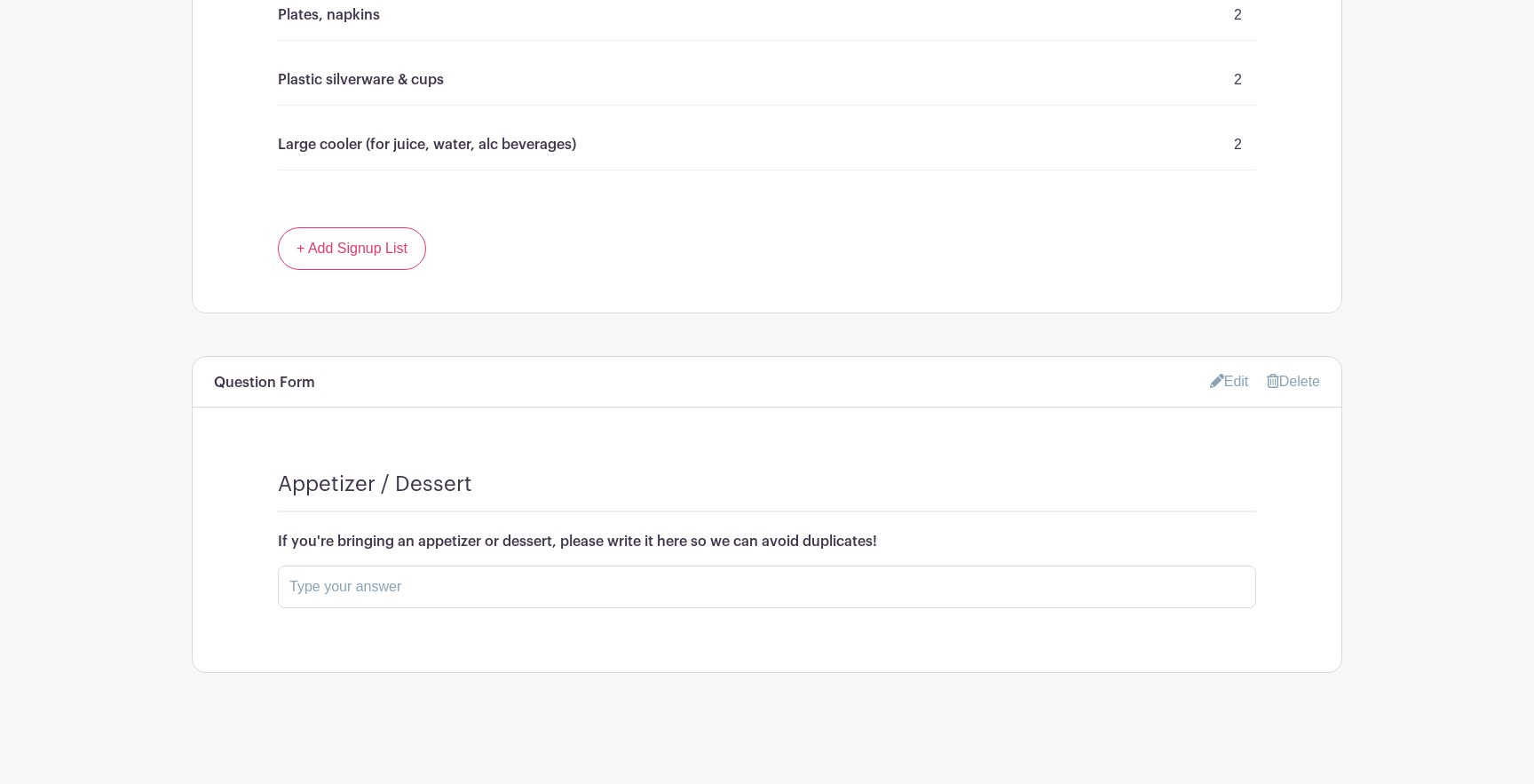
click at [1233, 376] on link "Edit" at bounding box center [1230, 381] width 39 height 29
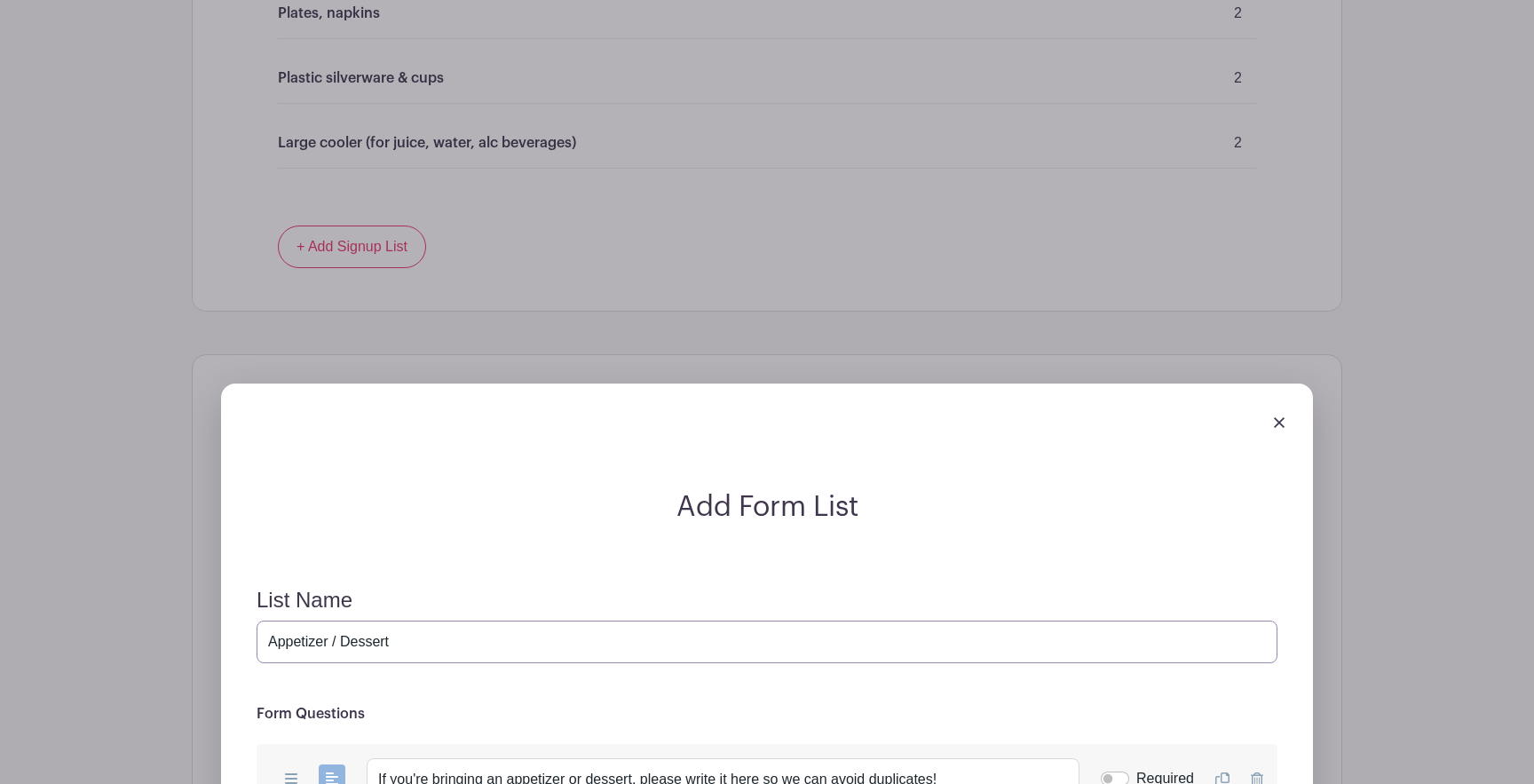
click at [262, 642] on input "Appetizer / Dessert" at bounding box center [767, 642] width 1021 height 43
click at [468, 643] on input "If you're bringing an Appetizer / Dessert" at bounding box center [767, 642] width 1021 height 43
click at [592, 644] on input "If you're bringing an Appetizer or Dessert" at bounding box center [767, 642] width 1021 height 43
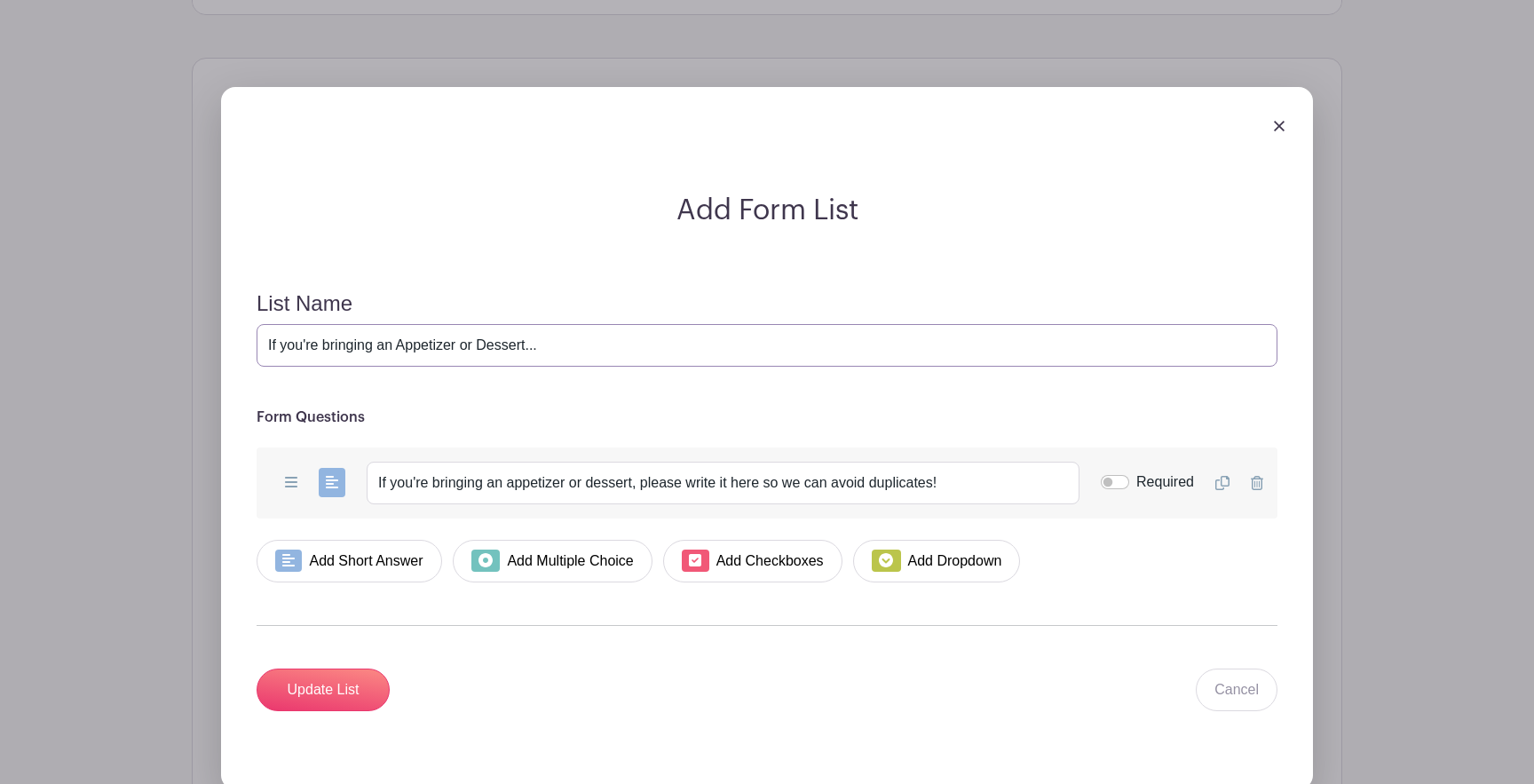
scroll to position [1991, 0]
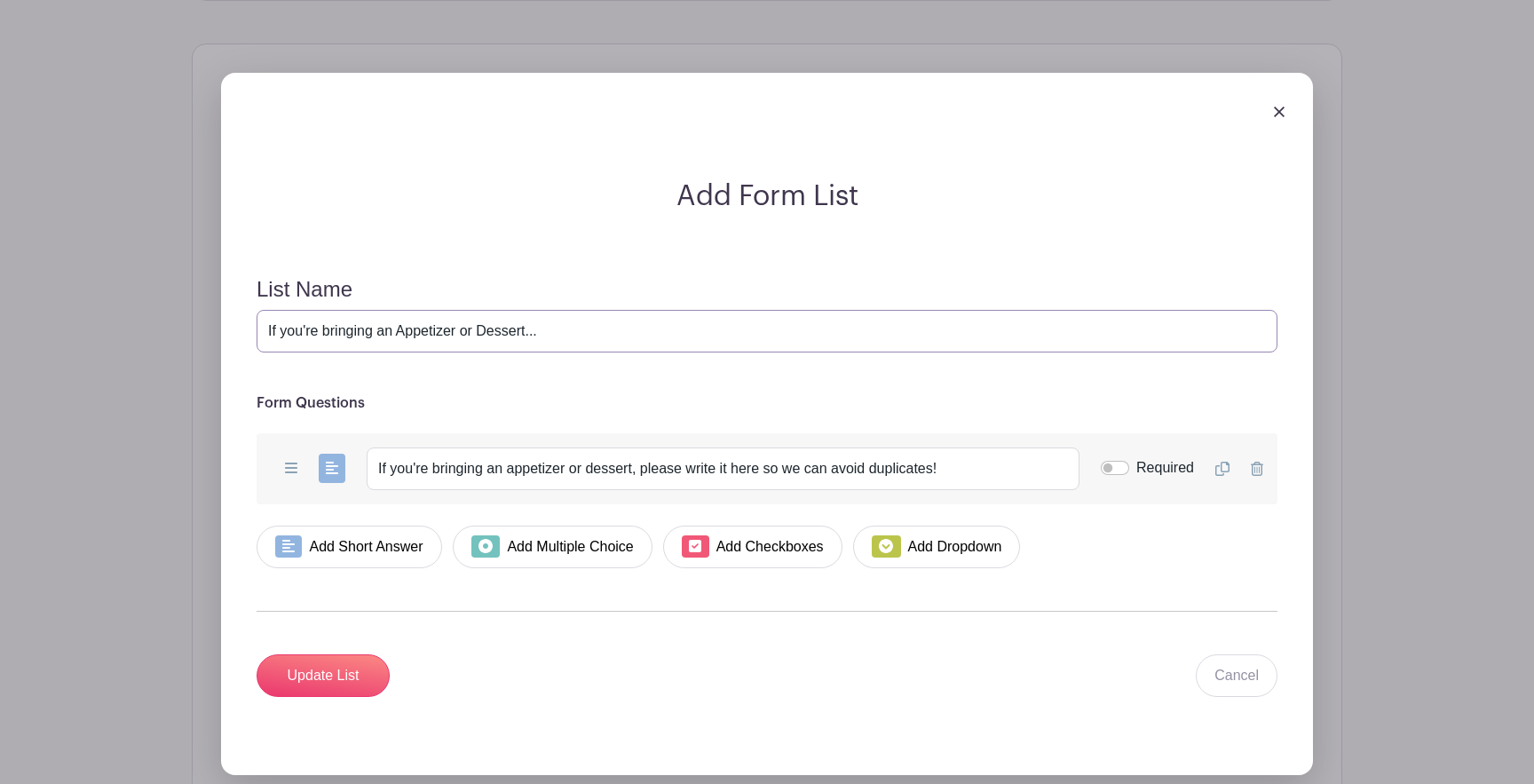
type input "If you're bringing an Appetizer or Dessert..."
drag, startPoint x: 649, startPoint y: 473, endPoint x: 353, endPoint y: 469, distance: 296.0
click at [353, 469] on div "Add Short Answer Add Multiple Choice Add Checkboxes Add Dropdown If you're brin…" at bounding box center [767, 468] width 1021 height 71
click at [437, 469] on input "Please write it here so we can avoid duplicates!" at bounding box center [723, 469] width 713 height 43
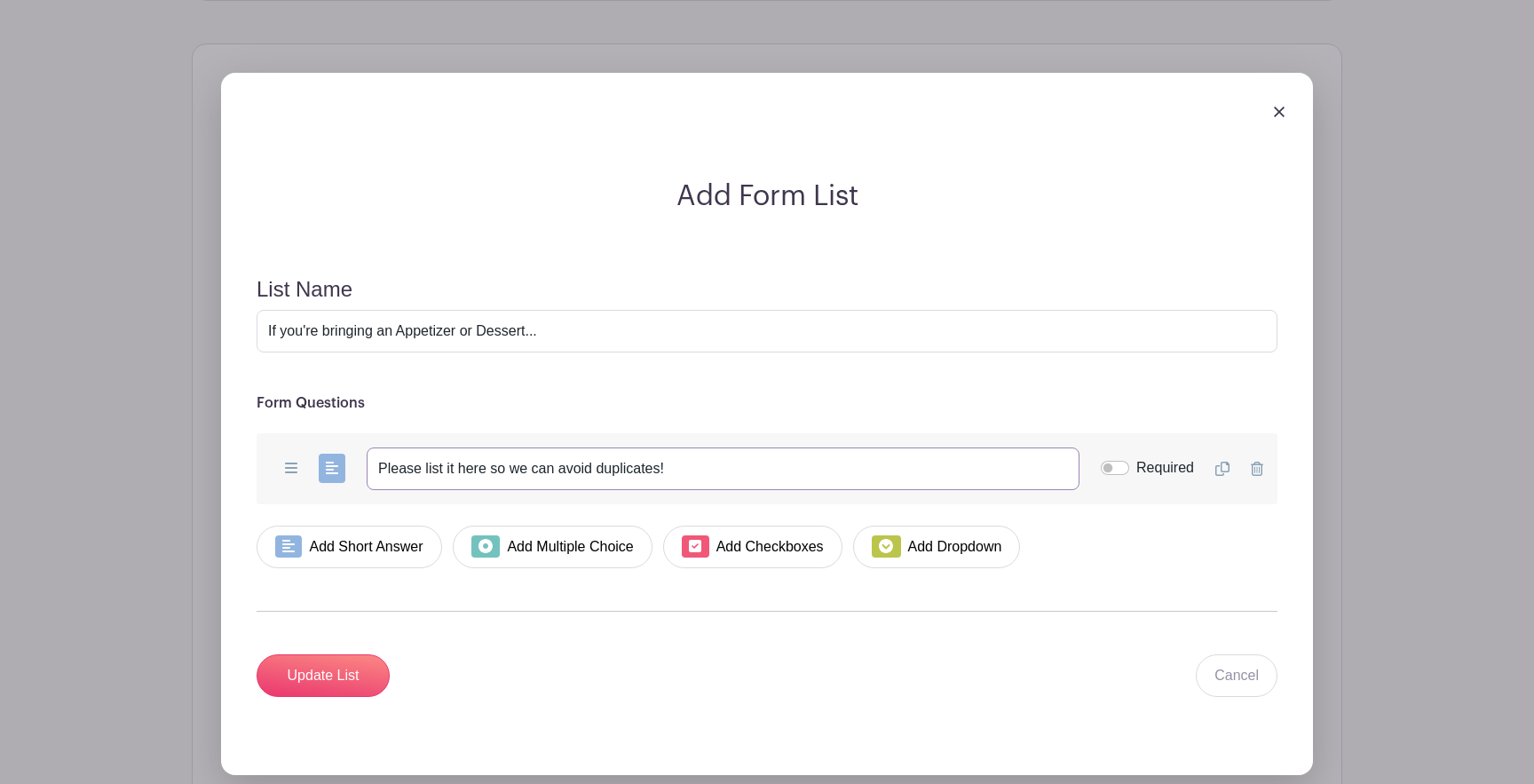
scroll to position [1992, 0]
drag, startPoint x: 692, startPoint y: 472, endPoint x: 670, endPoint y: 470, distance: 22.1
click at [677, 471] on input "Please list it here so we can avoid duplicates!" at bounding box center [723, 468] width 713 height 43
drag, startPoint x: 446, startPoint y: 474, endPoint x: 526, endPoint y: 474, distance: 80.0
click at [526, 474] on input "Please list it here so we can avoid duplicates!" at bounding box center [723, 468] width 713 height 43
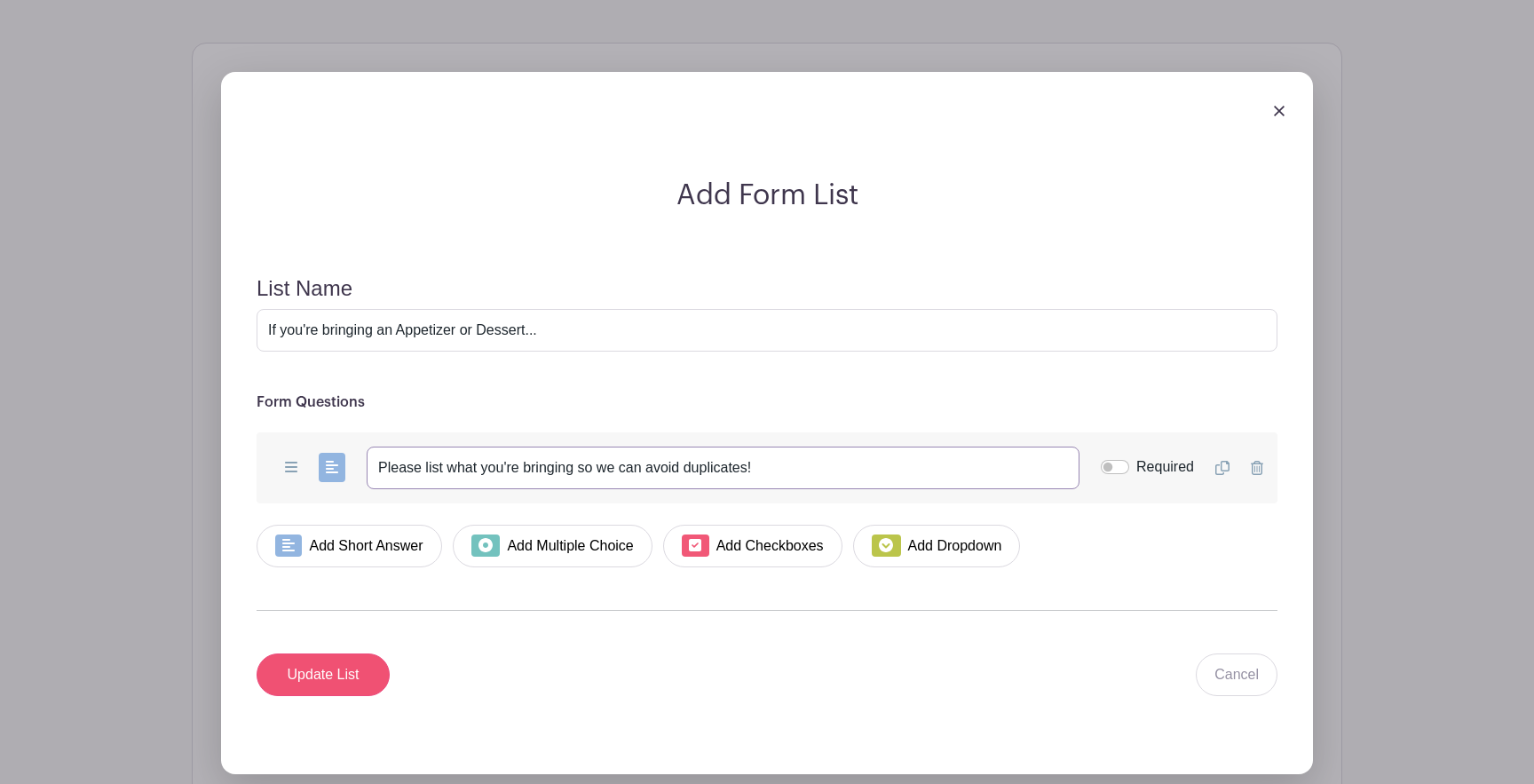
type input "Please list what you're bringing so we can avoid duplicates!"
click at [316, 687] on input "Update List" at bounding box center [323, 675] width 133 height 43
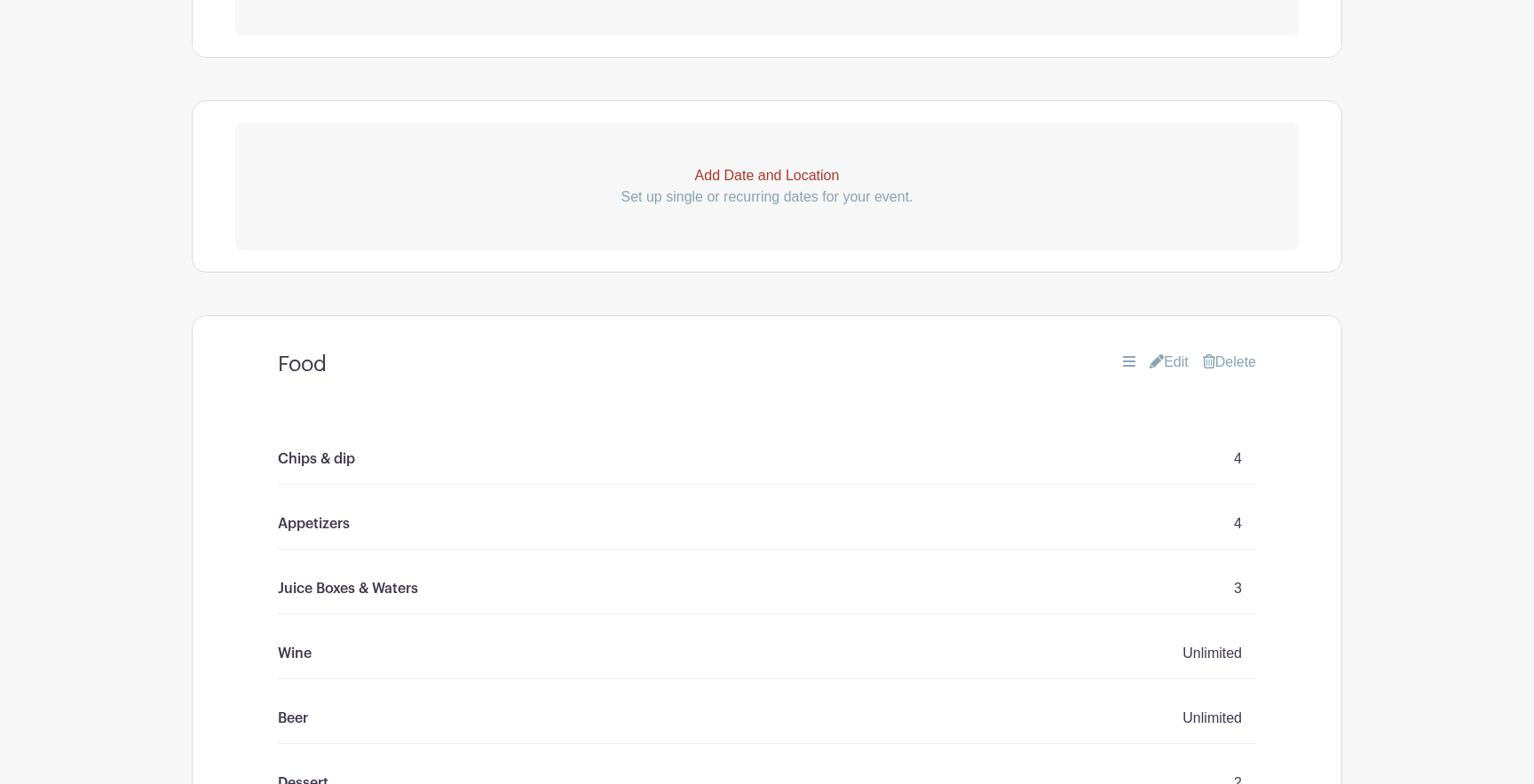
scroll to position [0, 0]
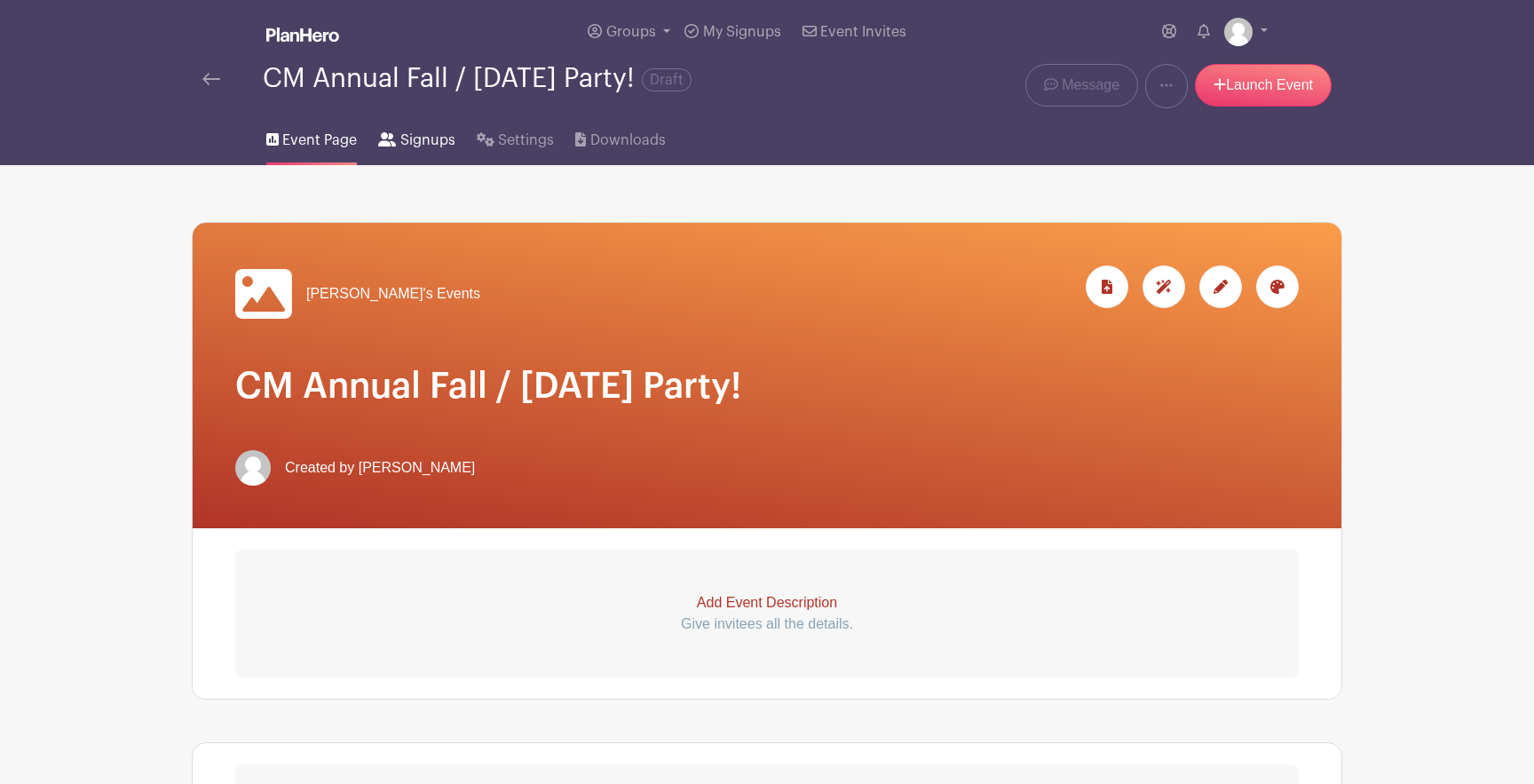
click at [436, 142] on span "Signups" at bounding box center [428, 141] width 55 height 22
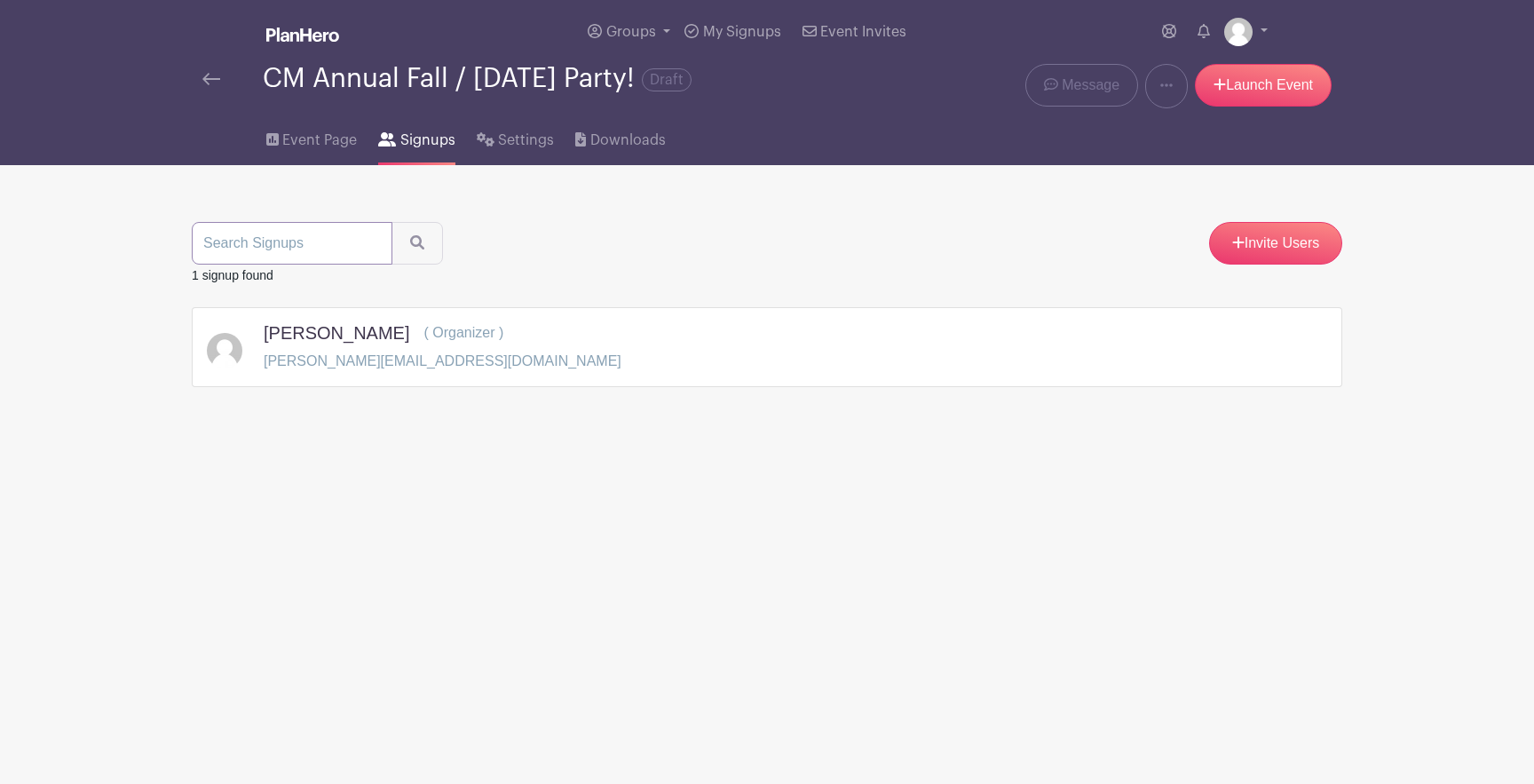
click at [308, 252] on input "search" at bounding box center [291, 243] width 200 height 43
